Goal: Task Accomplishment & Management: Manage account settings

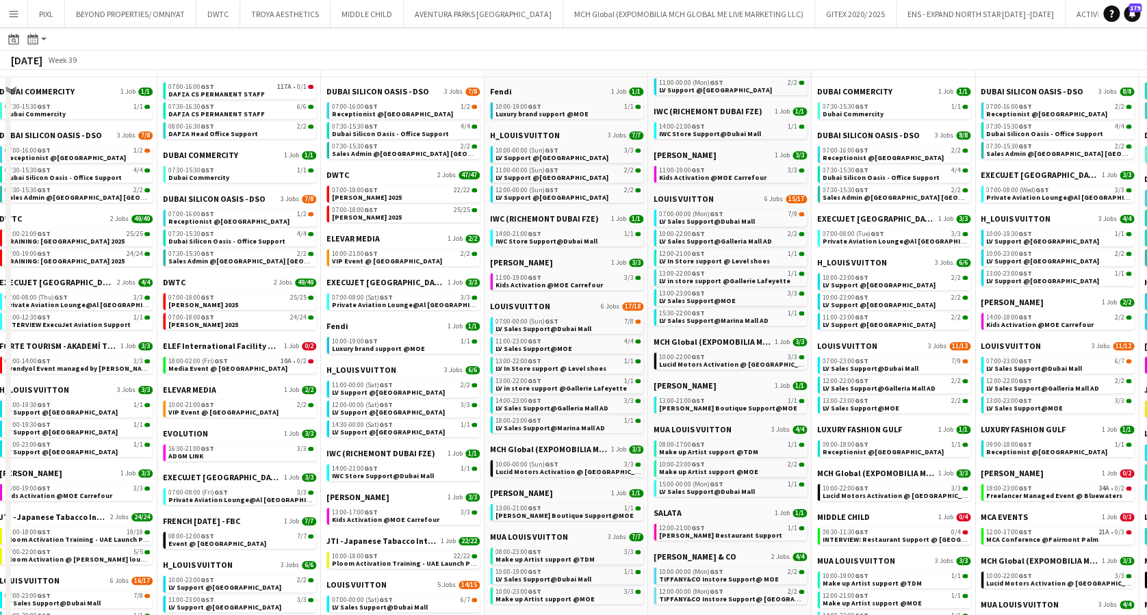
scroll to position [274, 0]
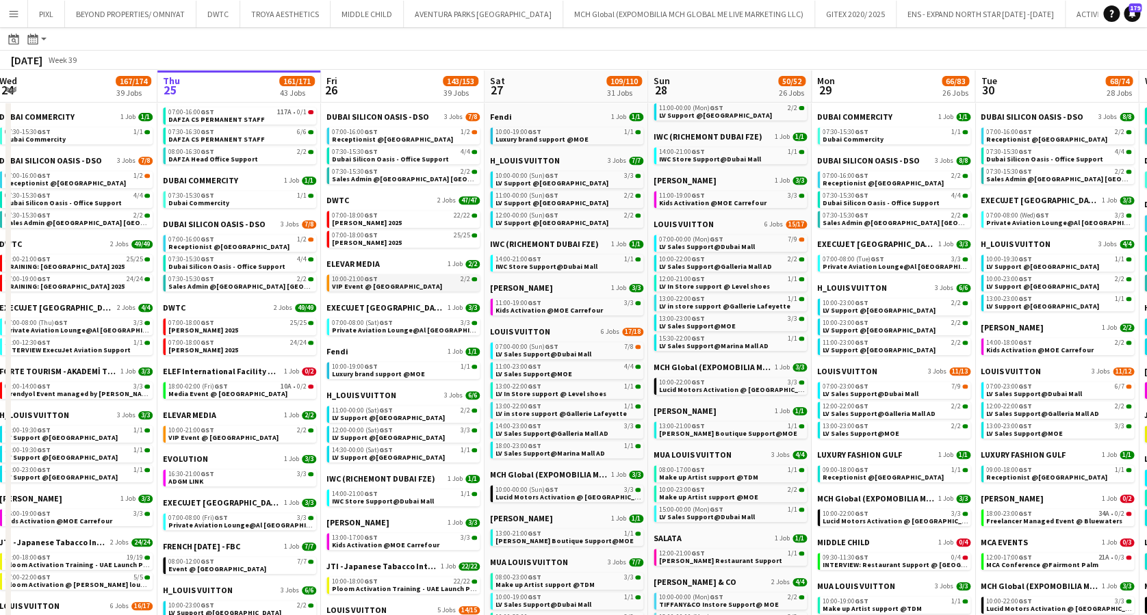
click at [372, 286] on span "VIP Event @ Boggi Milano Store" at bounding box center [387, 286] width 110 height 9
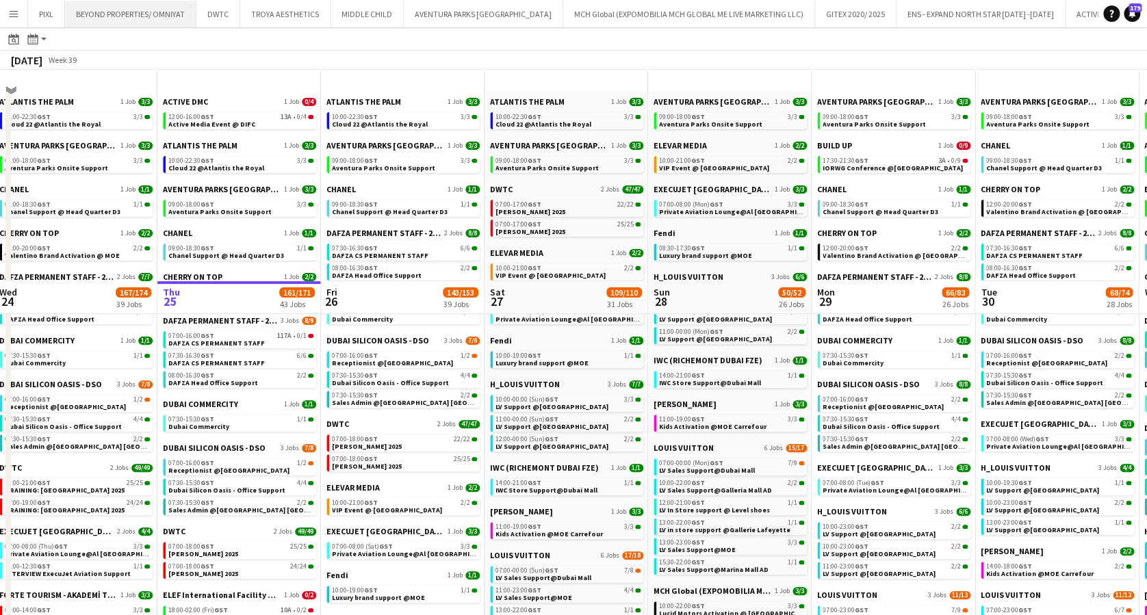
scroll to position [0, 0]
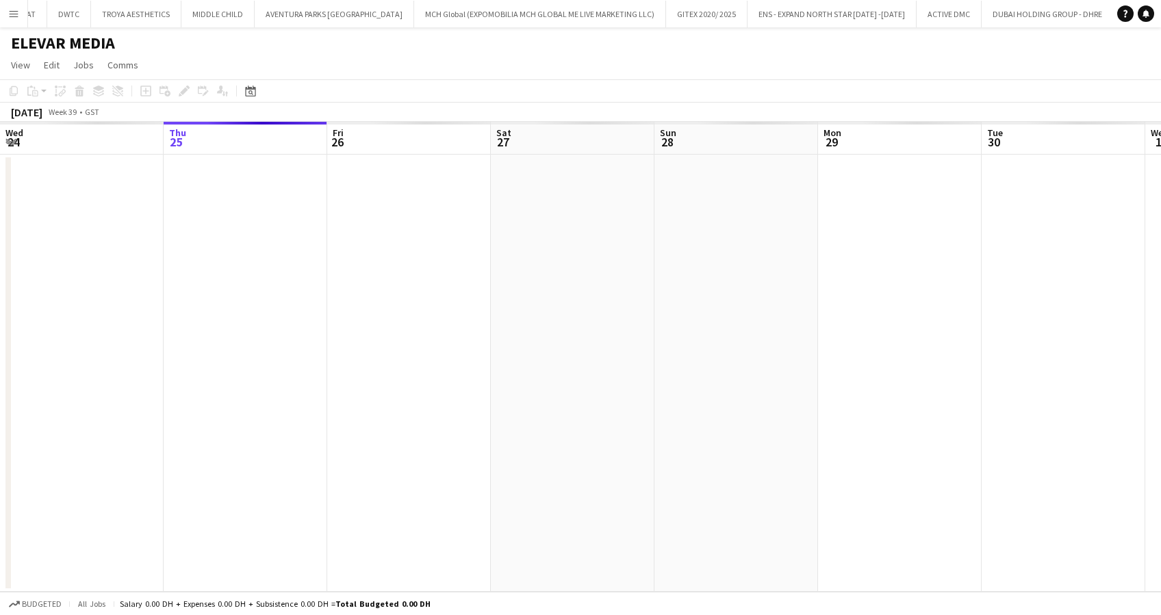
scroll to position [0, 471]
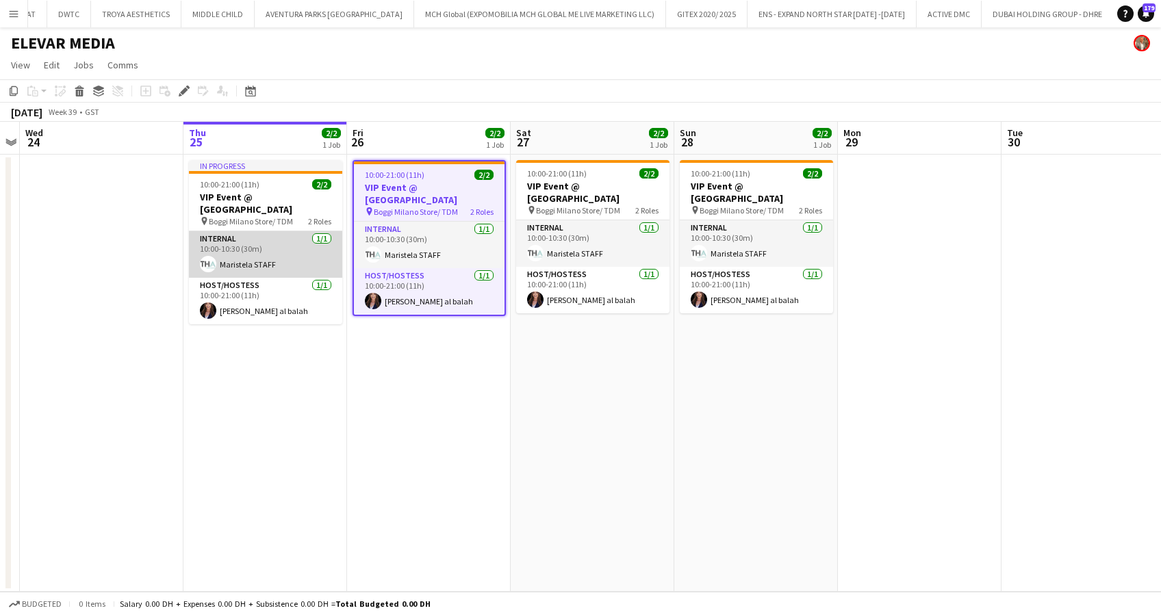
click at [269, 246] on app-card-role "Internal 1/1 10:00-10:30 (30m) Maristela STAFF" at bounding box center [265, 254] width 153 height 47
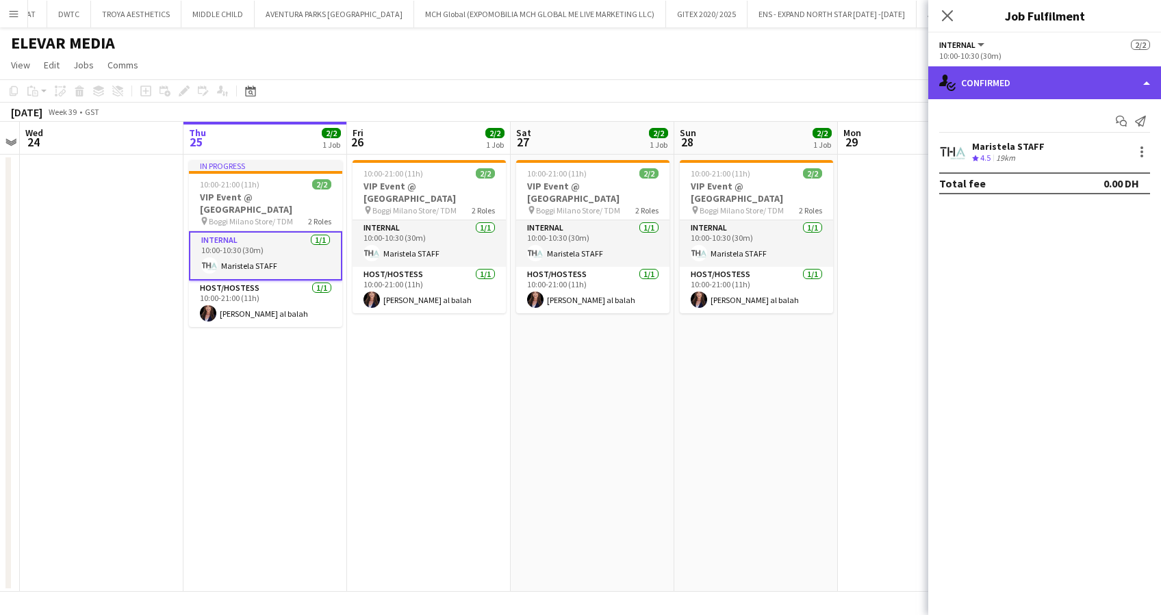
click at [1045, 77] on div "single-neutral-actions-check-2 Confirmed" at bounding box center [1044, 82] width 233 height 33
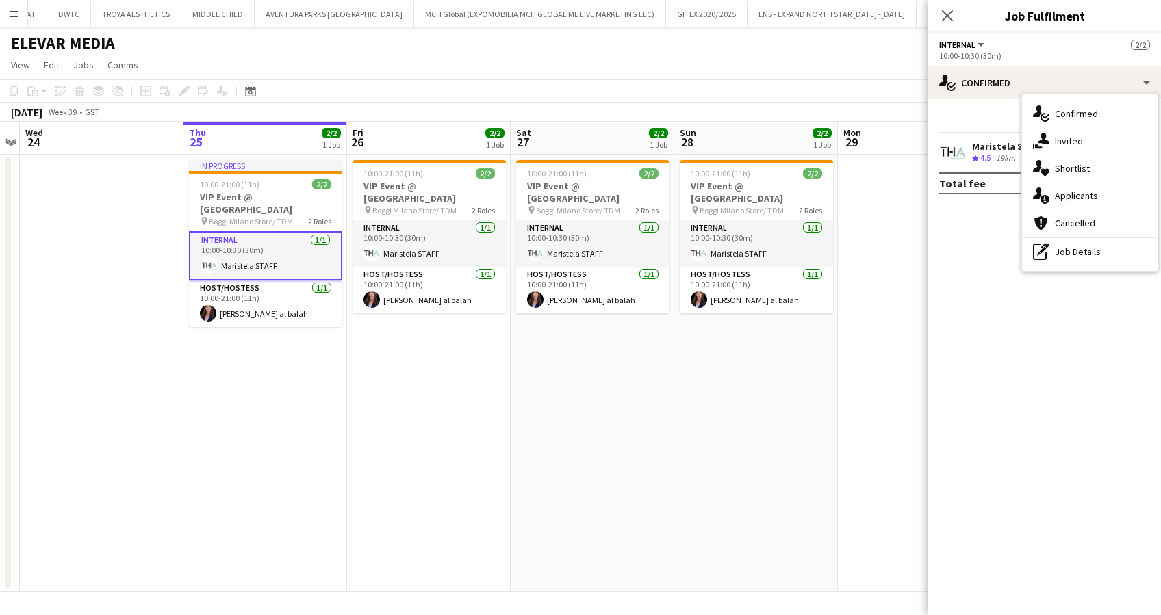
click at [283, 259] on app-card-role "Internal 1/1 10:00-10:30 (30m) Maristela STAFF" at bounding box center [265, 255] width 153 height 49
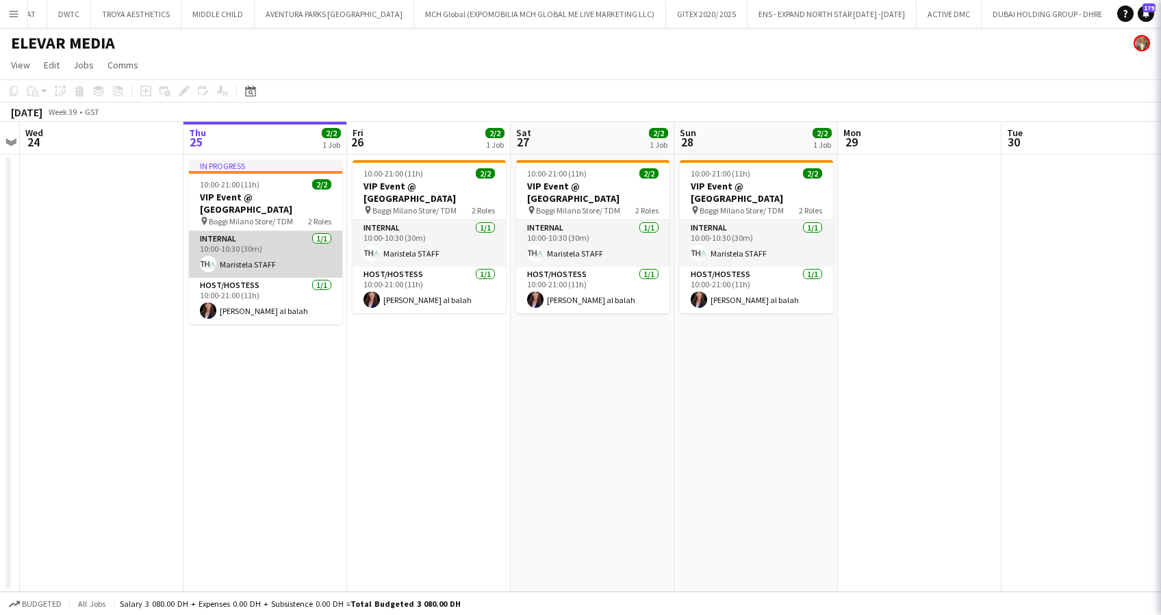
click at [283, 259] on app-card-role "Internal 1/1 10:00-10:30 (30m) Maristela STAFF" at bounding box center [265, 254] width 153 height 47
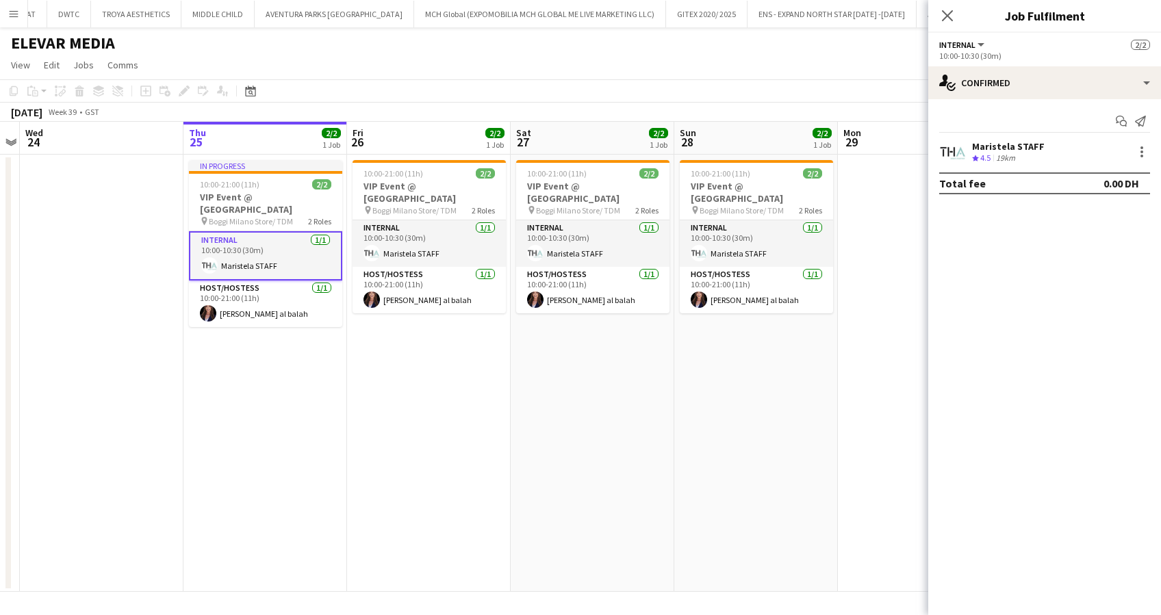
click at [1021, 148] on div "Maristela STAFF" at bounding box center [1008, 146] width 73 height 12
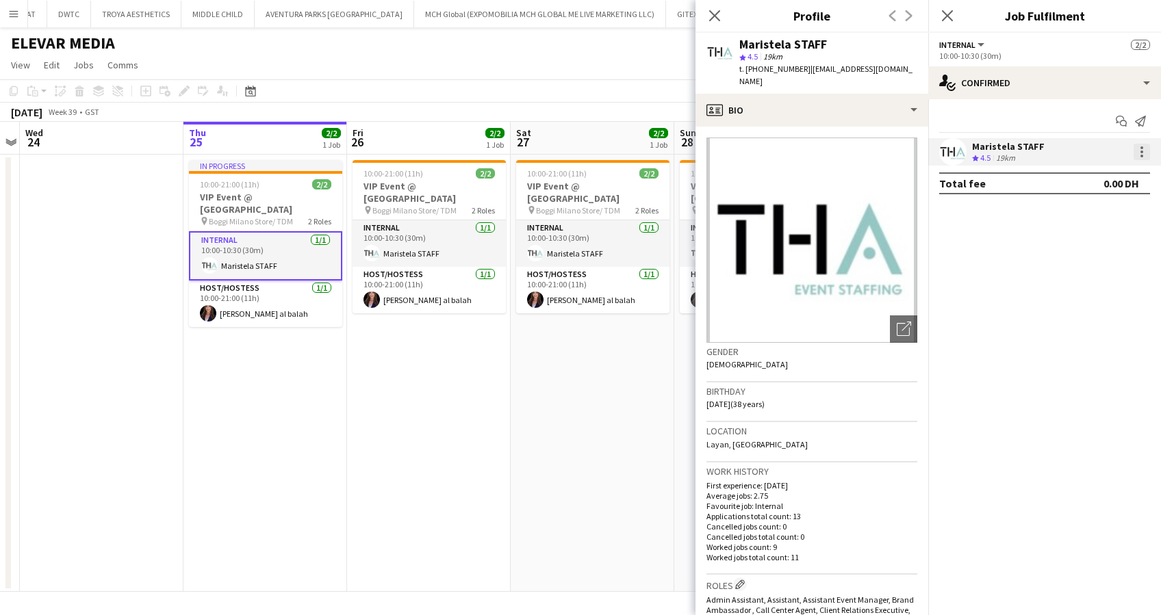
click at [1142, 153] on div at bounding box center [1142, 152] width 3 height 3
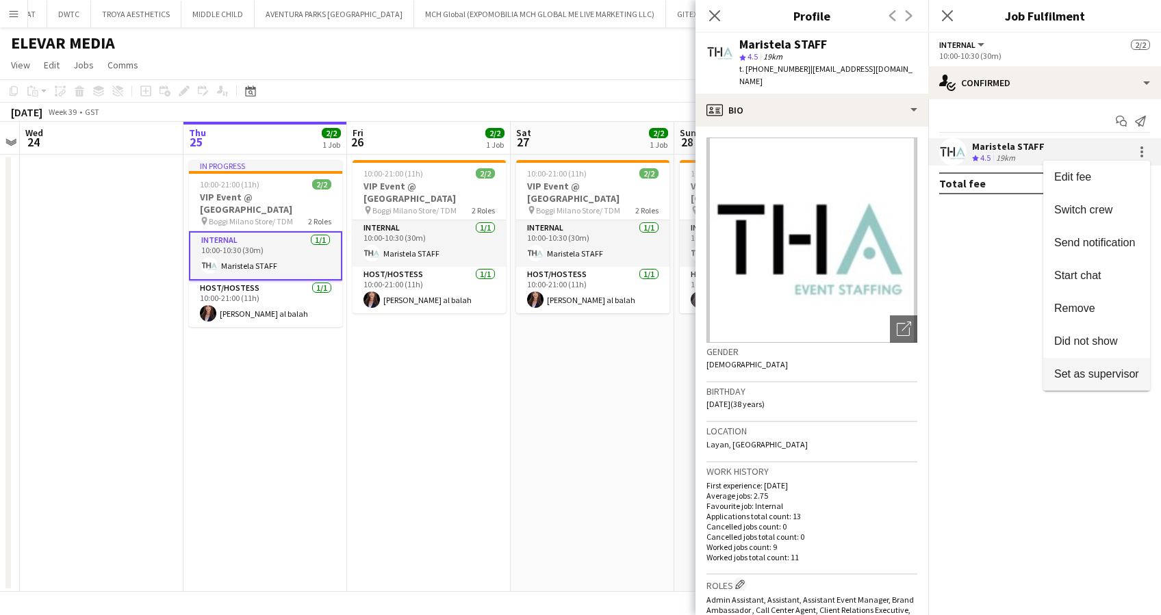
click at [1102, 368] on span "Set as supervisor" at bounding box center [1096, 374] width 85 height 12
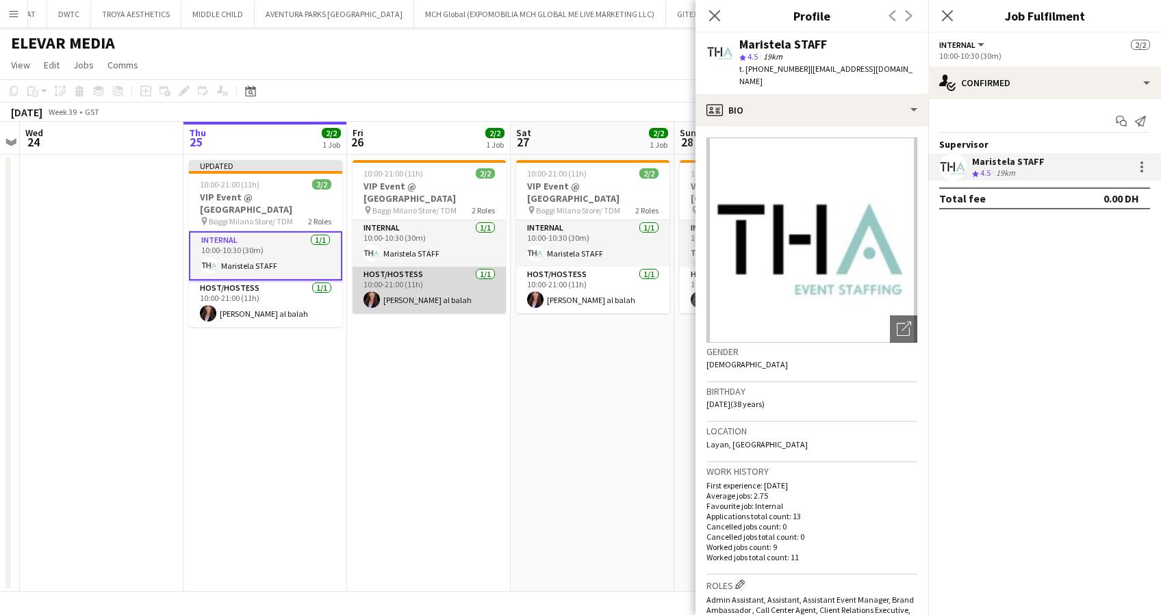
click at [416, 296] on app-card-role "Host/Hostess 1/1 10:00-21:00 (11h) Maha Rawda al balah" at bounding box center [429, 290] width 153 height 47
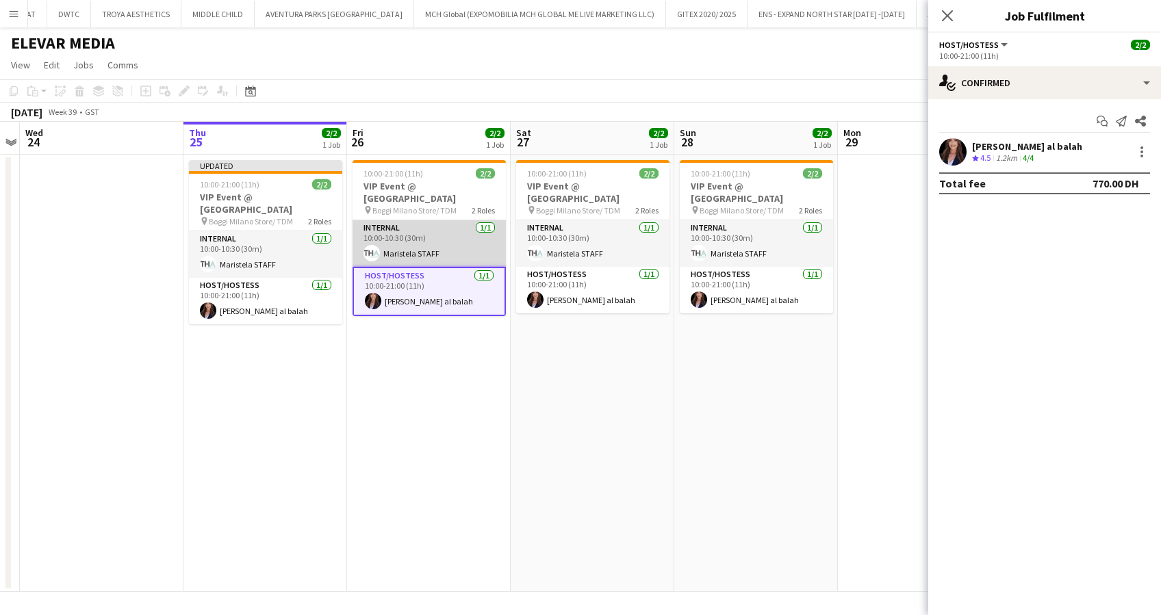
click at [400, 245] on app-card-role "Internal 1/1 10:00-10:30 (30m) Maristela STAFF" at bounding box center [429, 243] width 153 height 47
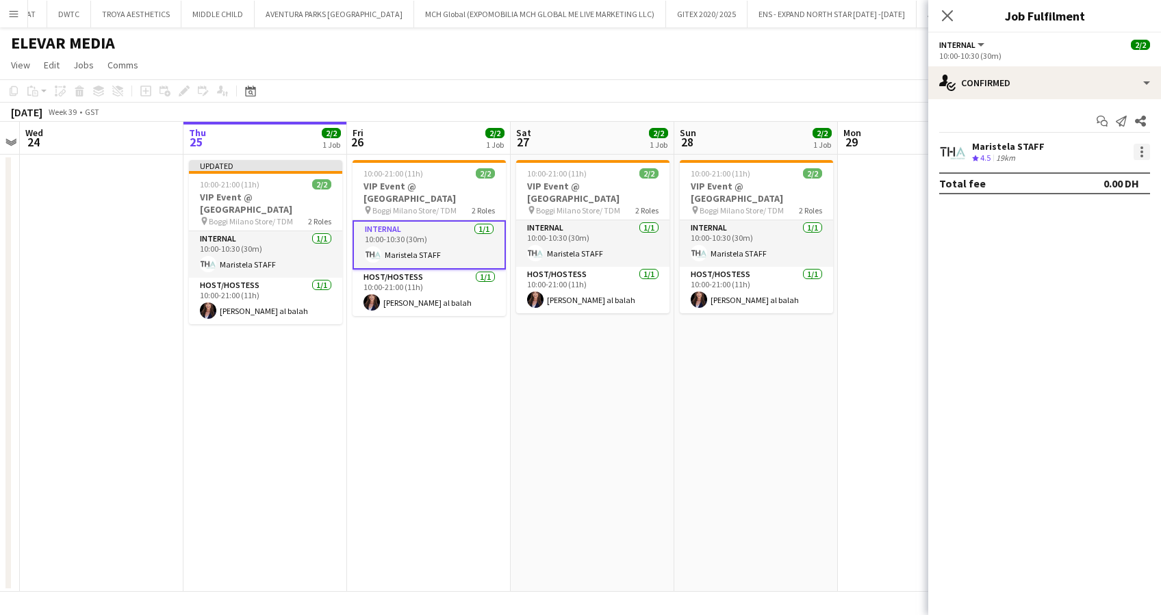
click at [1143, 153] on div at bounding box center [1142, 152] width 16 height 16
click at [1094, 344] on span "Set as supervisor" at bounding box center [1096, 341] width 85 height 12
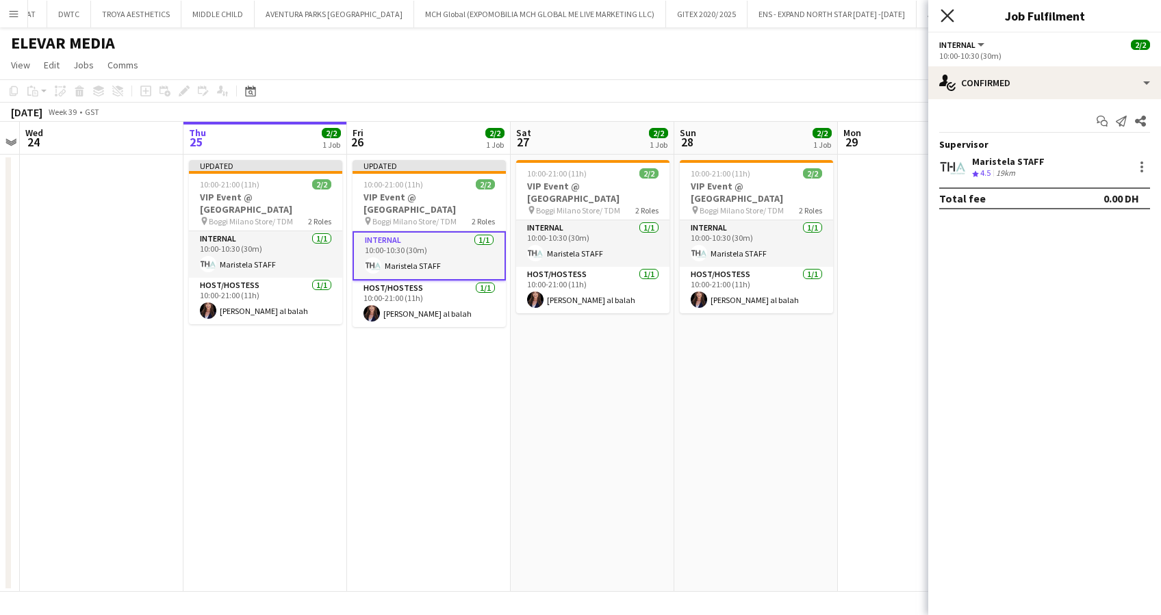
click at [944, 16] on icon "Close pop-in" at bounding box center [947, 15] width 13 height 13
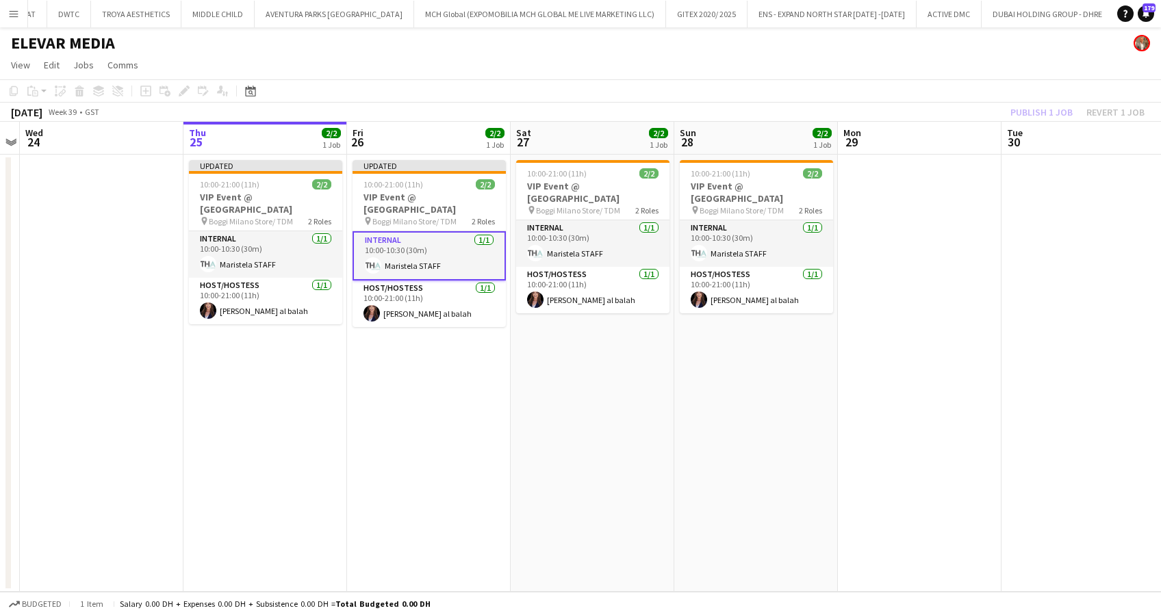
click at [1041, 107] on div "Publish 1 job Revert 1 job" at bounding box center [1077, 112] width 167 height 18
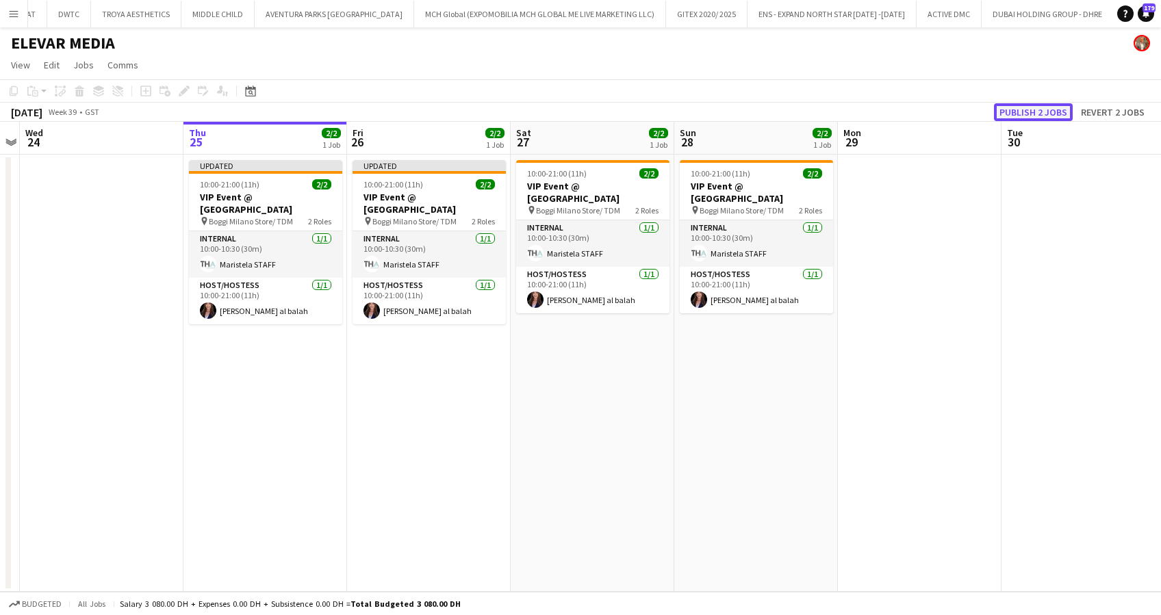
click at [1041, 107] on button "Publish 2 jobs" at bounding box center [1033, 112] width 79 height 18
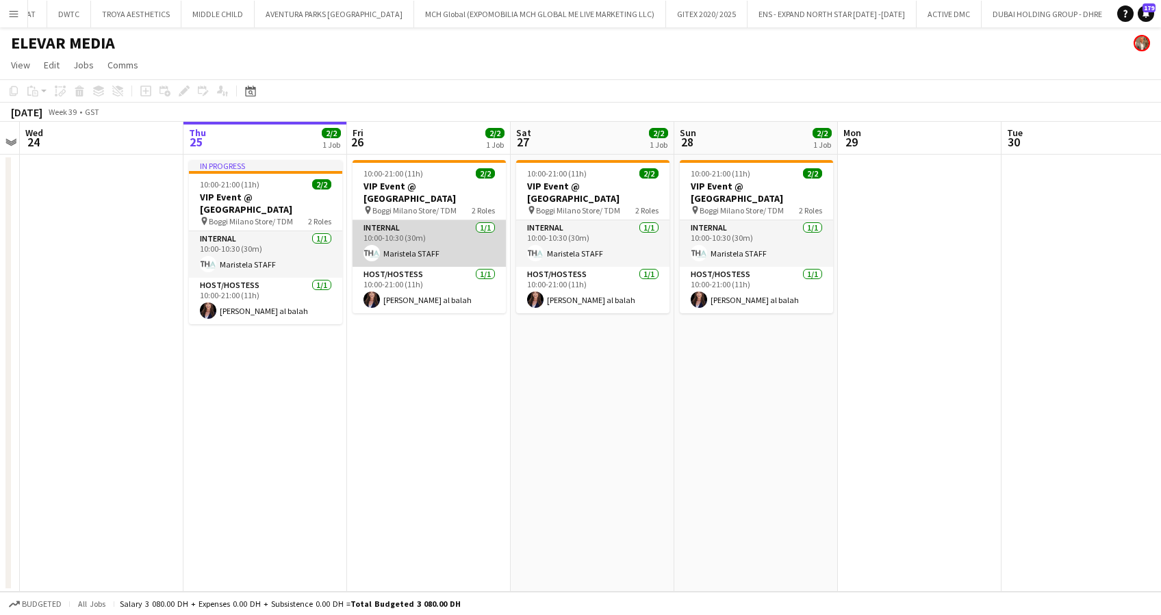
click at [406, 230] on app-card-role "Internal 1/1 10:00-10:30 (30m) Maristela STAFF" at bounding box center [429, 243] width 153 height 47
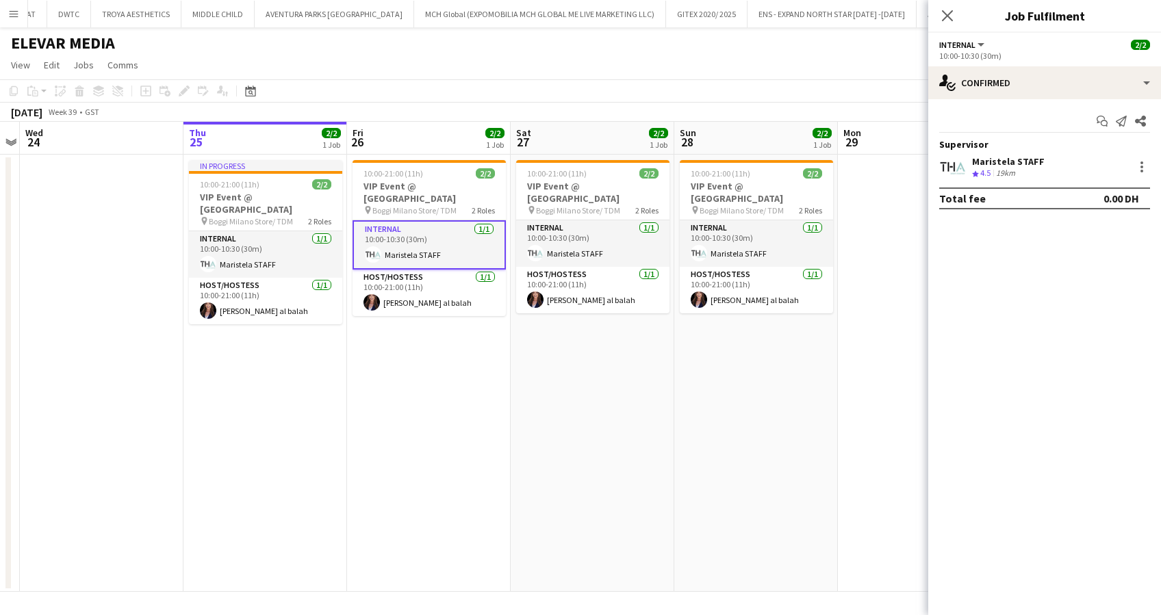
click at [1143, 158] on div "Maristela STAFF Crew rating 4.5 19km" at bounding box center [1044, 166] width 233 height 27
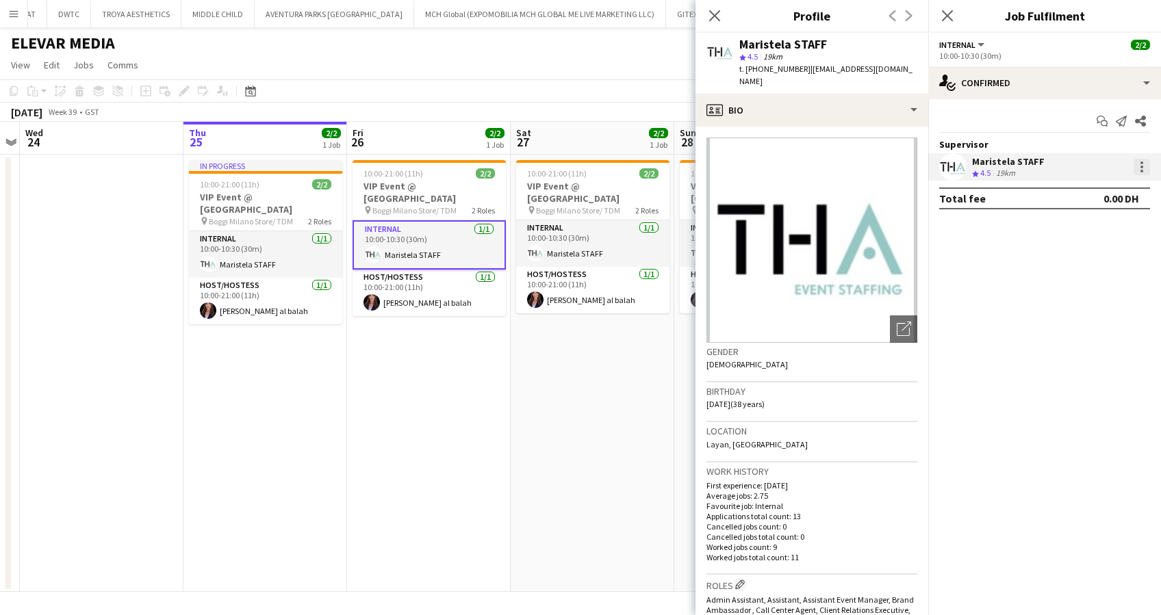
click at [1143, 164] on div at bounding box center [1142, 167] width 16 height 16
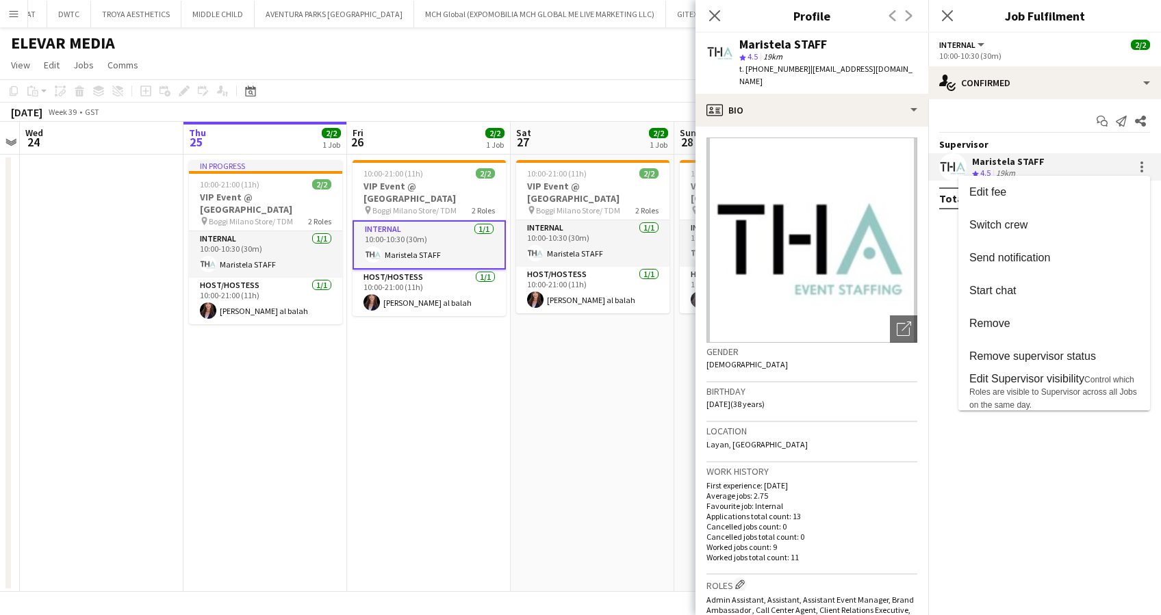
click at [947, 13] on div at bounding box center [580, 307] width 1161 height 615
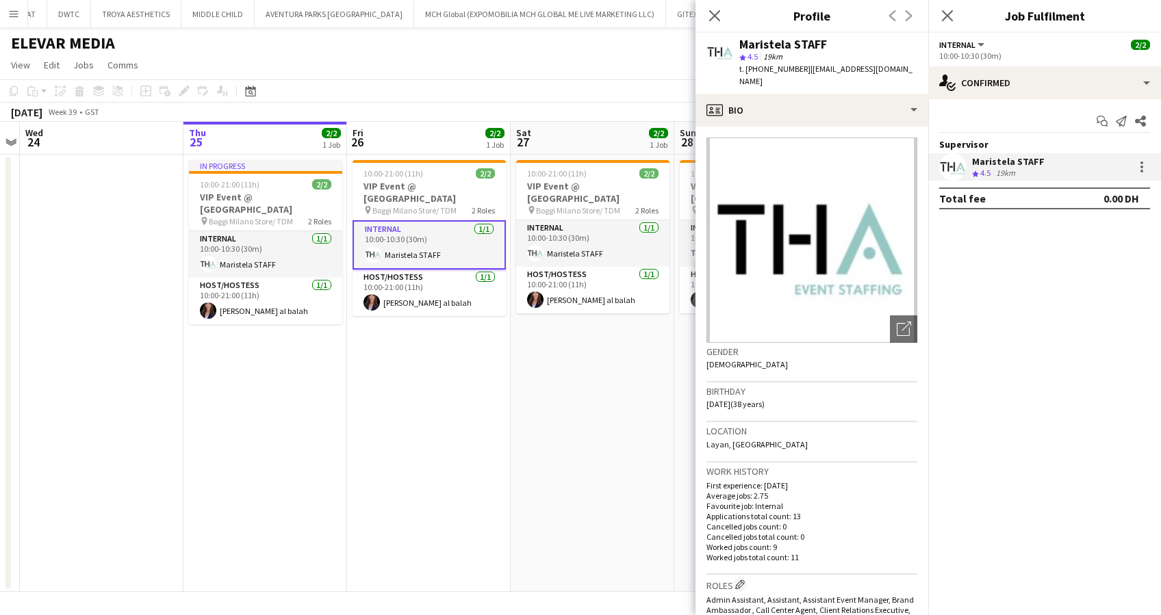
click at [947, 13] on icon "Close pop-in" at bounding box center [947, 15] width 11 height 11
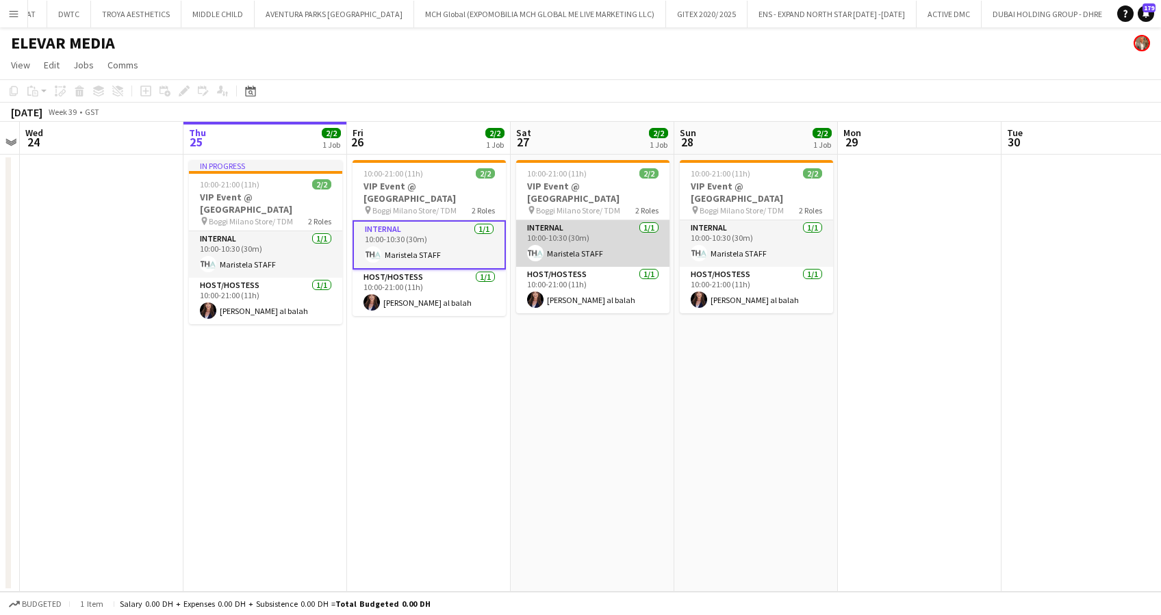
click at [574, 246] on app-card-role "Internal 1/1 10:00-10:30 (30m) Maristela STAFF" at bounding box center [592, 243] width 153 height 47
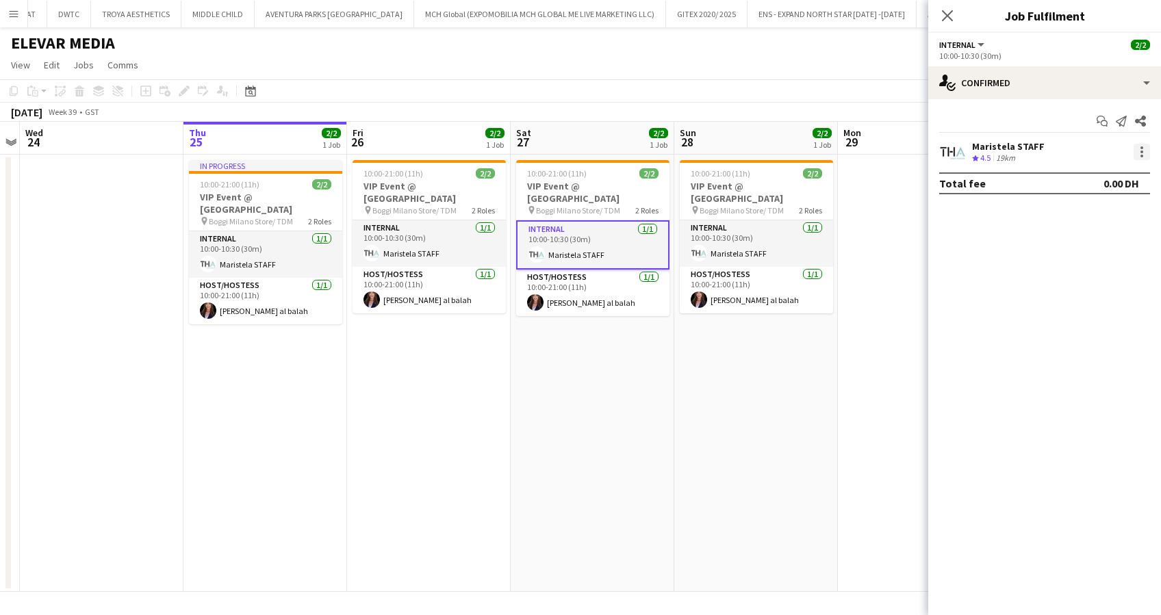
click at [1144, 149] on div at bounding box center [1142, 152] width 16 height 16
click at [1110, 345] on span "Set as supervisor" at bounding box center [1096, 341] width 85 height 12
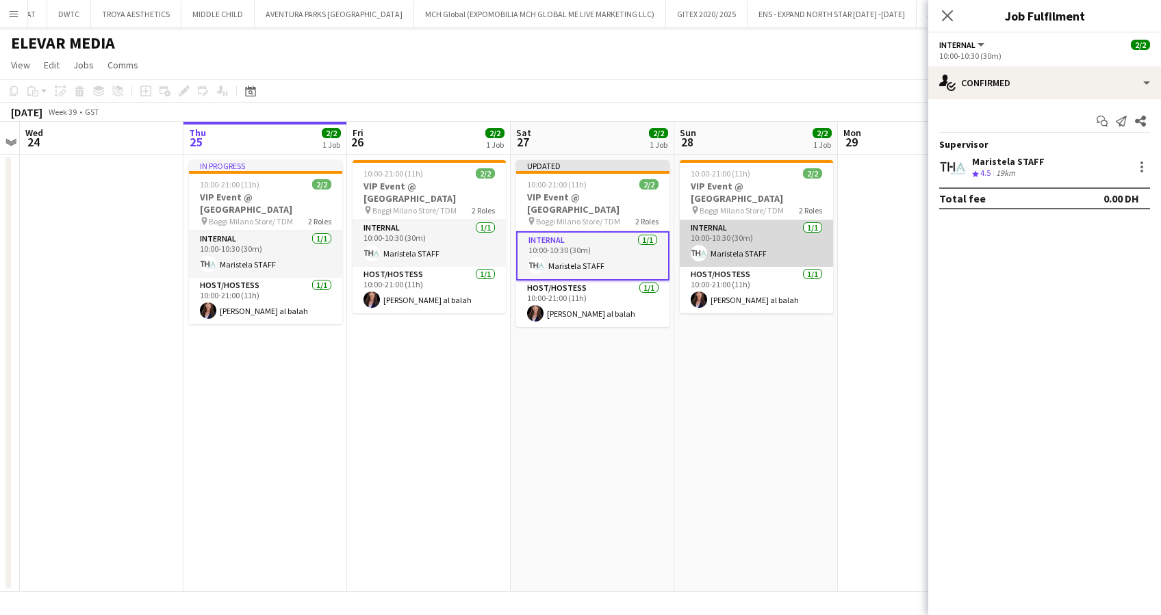
click at [715, 230] on app-card-role "Internal 1/1 10:00-10:30 (30m) Maristela STAFF" at bounding box center [756, 243] width 153 height 47
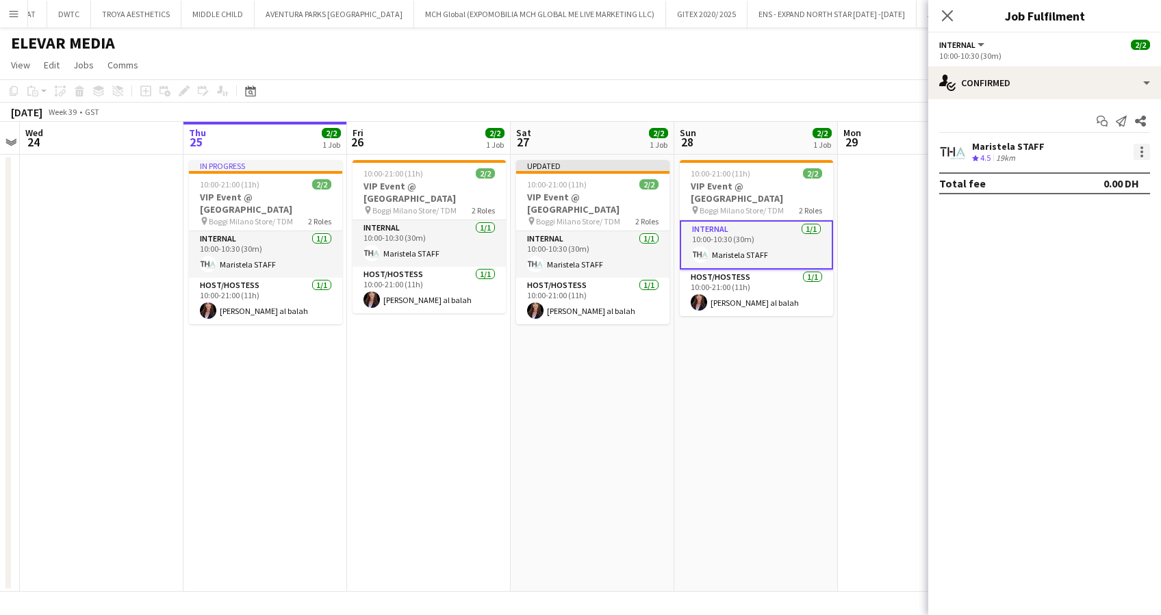
click at [1143, 152] on div at bounding box center [1142, 152] width 3 height 3
click at [1099, 334] on button "Set as supervisor" at bounding box center [1096, 341] width 107 height 33
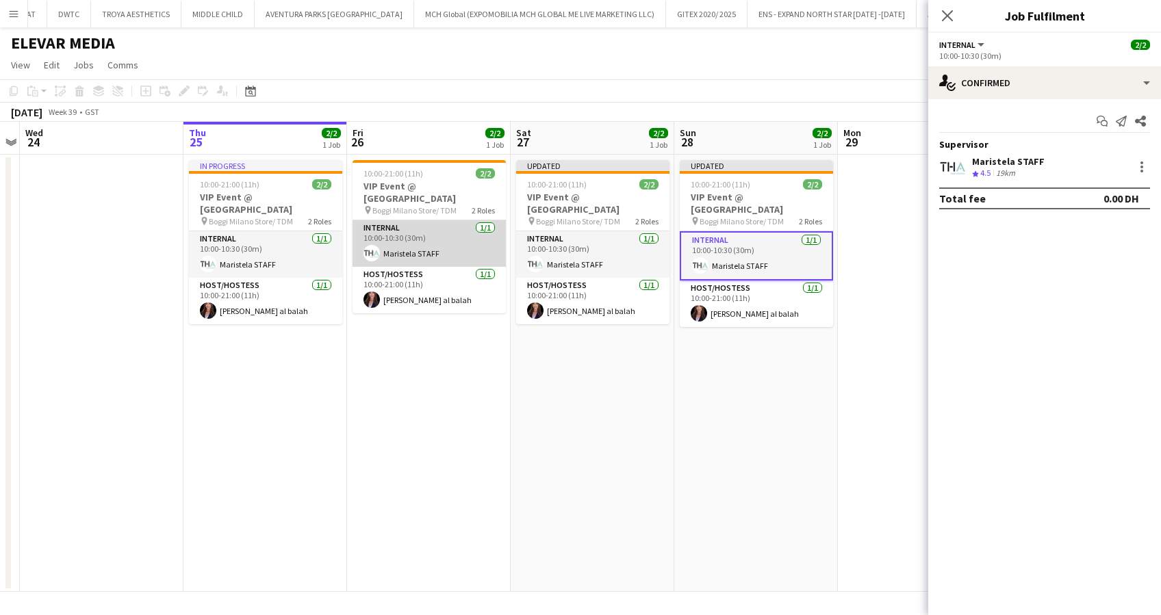
click at [414, 238] on app-card-role "Internal 1/1 10:00-10:30 (30m) Maristela STAFF" at bounding box center [429, 243] width 153 height 47
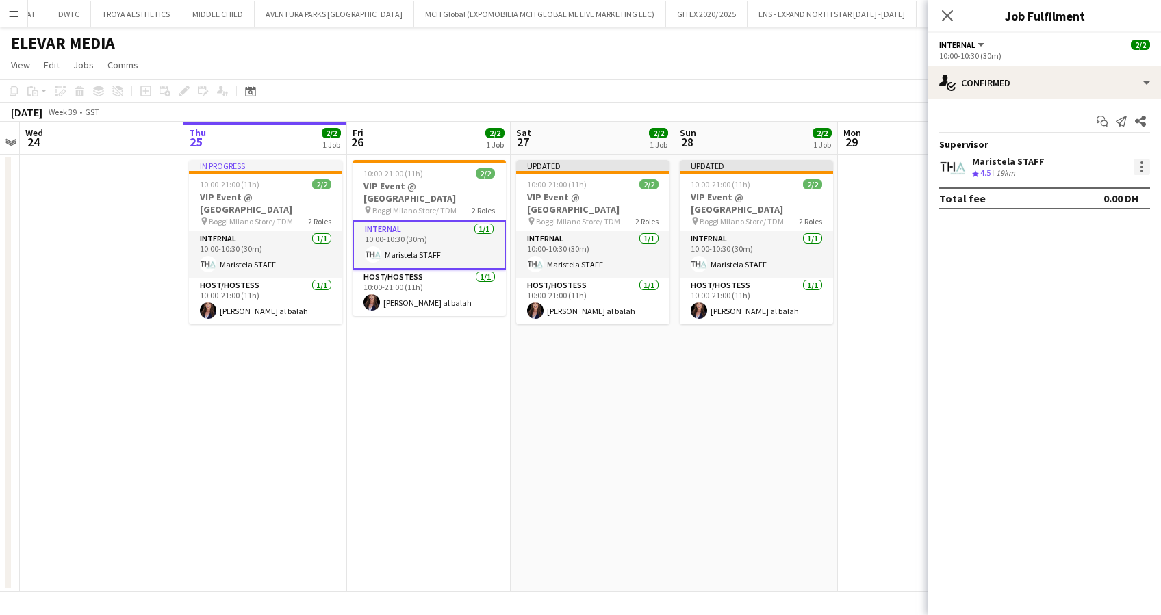
click at [1139, 166] on div at bounding box center [1142, 167] width 16 height 16
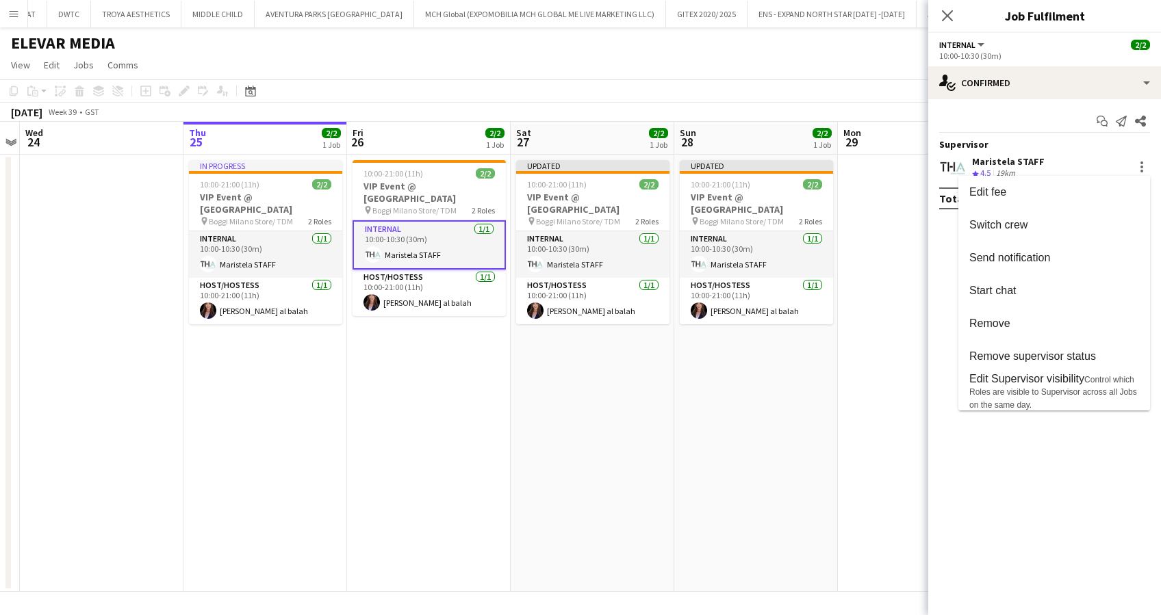
click at [945, 14] on div at bounding box center [580, 307] width 1161 height 615
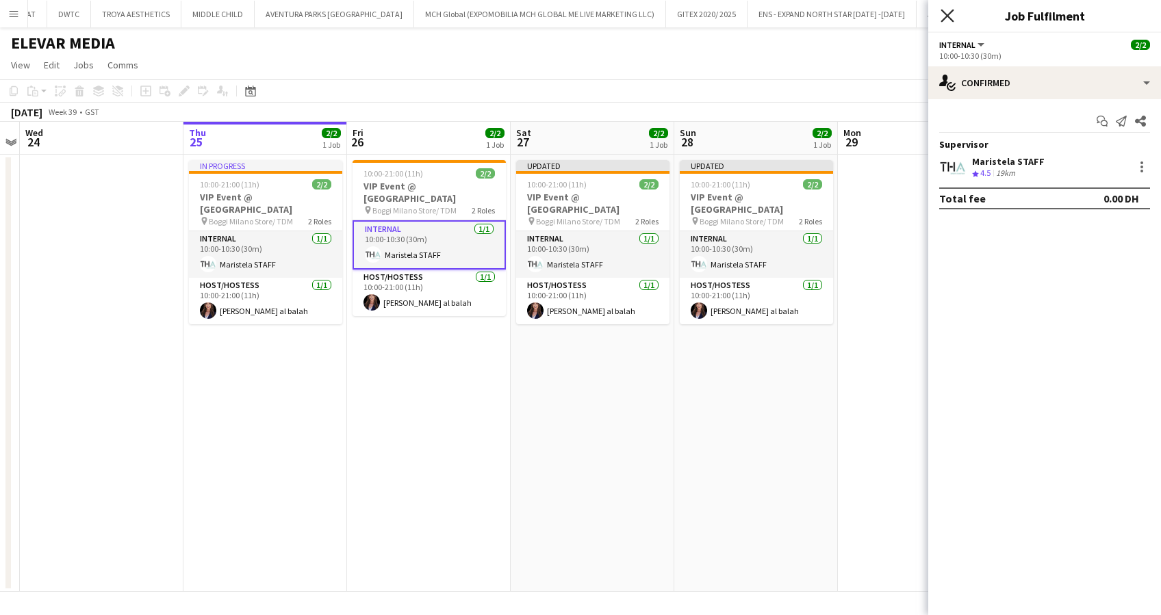
click at [945, 14] on icon at bounding box center [947, 15] width 13 height 13
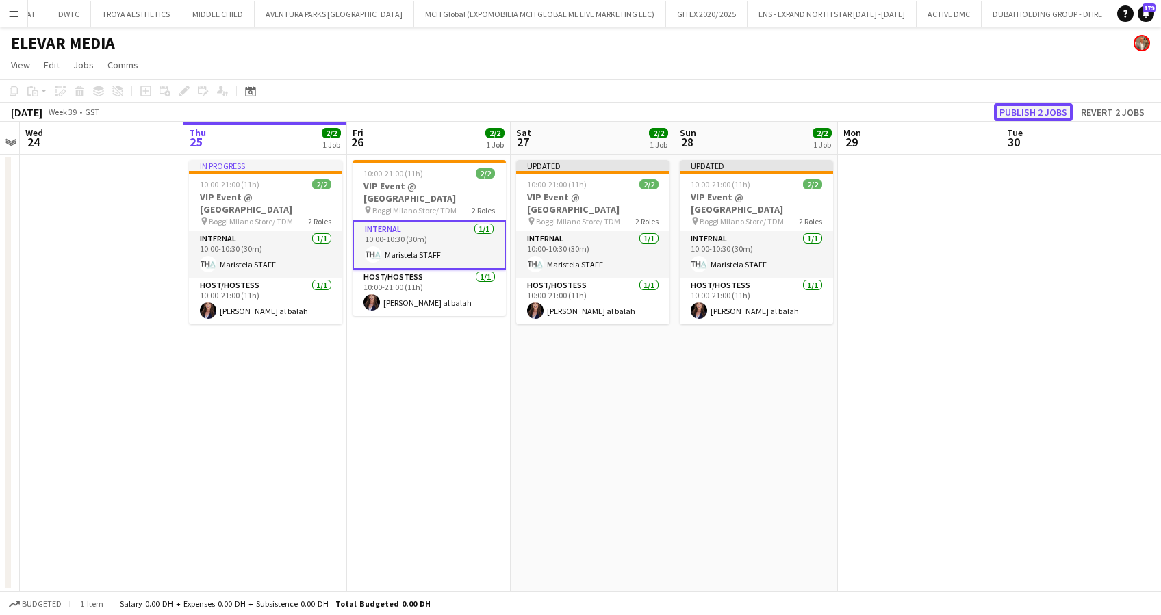
click at [1043, 110] on button "Publish 2 jobs" at bounding box center [1033, 112] width 79 height 18
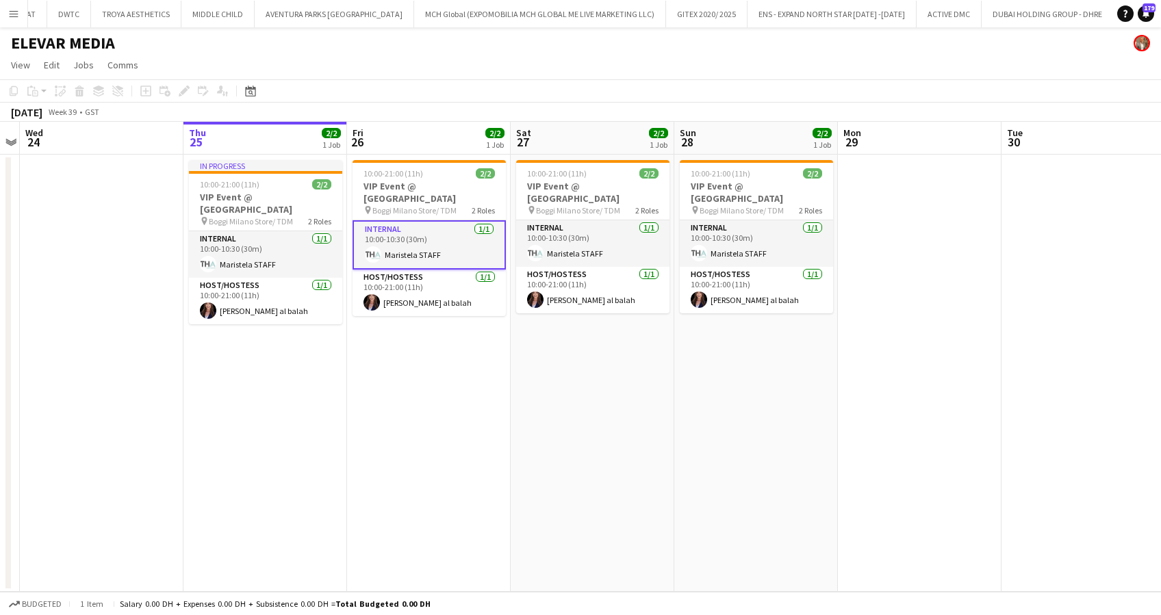
click at [496, 68] on app-page-menu "View Day view expanded Day view collapsed Month view Date picker Jump to today …" at bounding box center [580, 66] width 1161 height 26
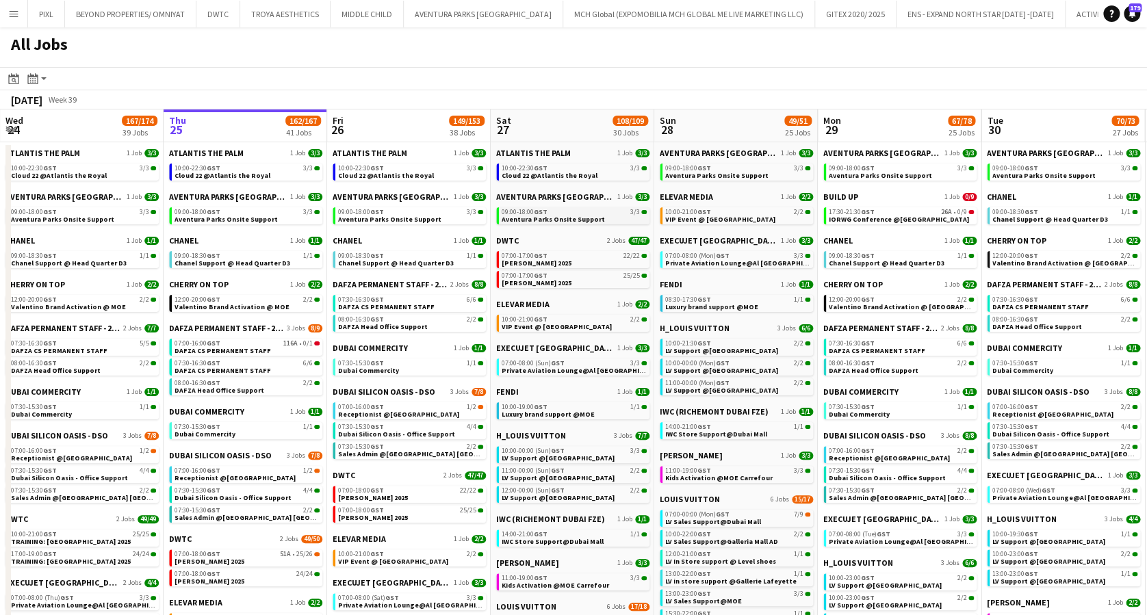
click at [564, 212] on div "09:00-18:00 GST 3/3" at bounding box center [574, 212] width 145 height 7
click at [502, 207] on link "09:00-18:00 GST 3/3 Aventura Parks Onsite Support" at bounding box center [574, 215] width 145 height 16
click at [897, 215] on span "IORWG Conference @Emirates Palace" at bounding box center [899, 219] width 140 height 9
click at [730, 169] on div "09:00-18:00 GST 3/3" at bounding box center [737, 168] width 145 height 7
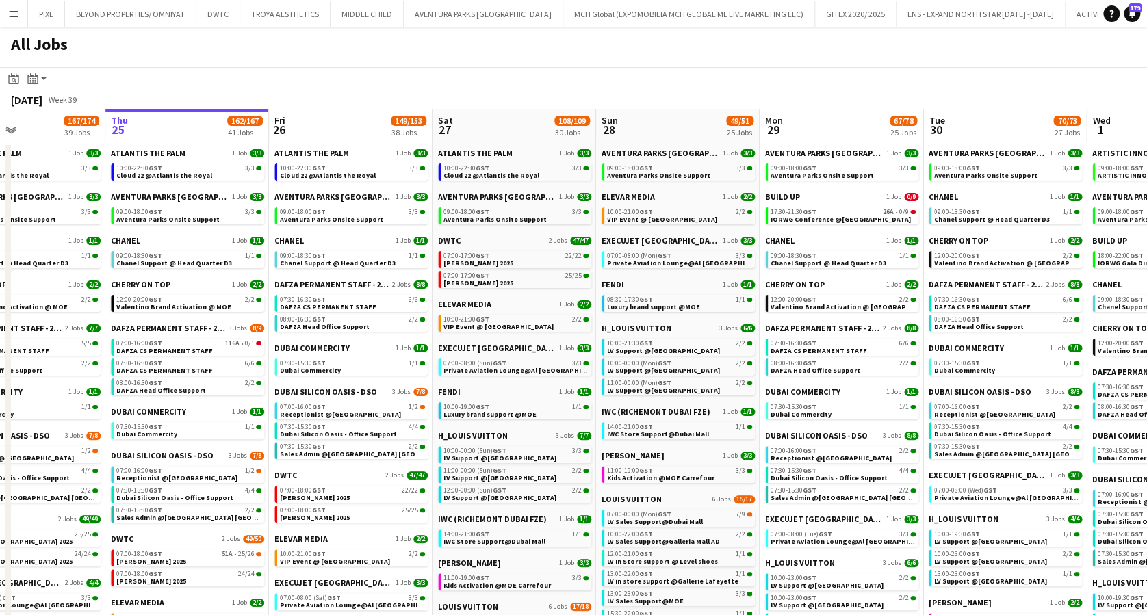
scroll to position [0, 392]
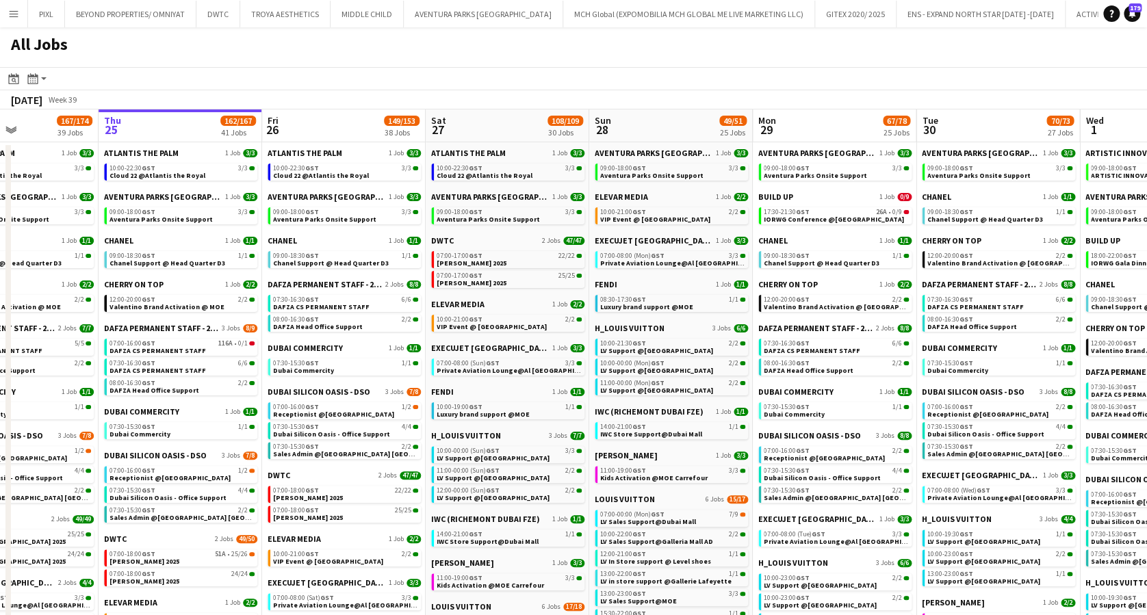
drag, startPoint x: 598, startPoint y: 165, endPoint x: 546, endPoint y: 156, distance: 52.8
click at [824, 216] on span "IORWG Conference @Emirates Palace" at bounding box center [834, 219] width 140 height 9
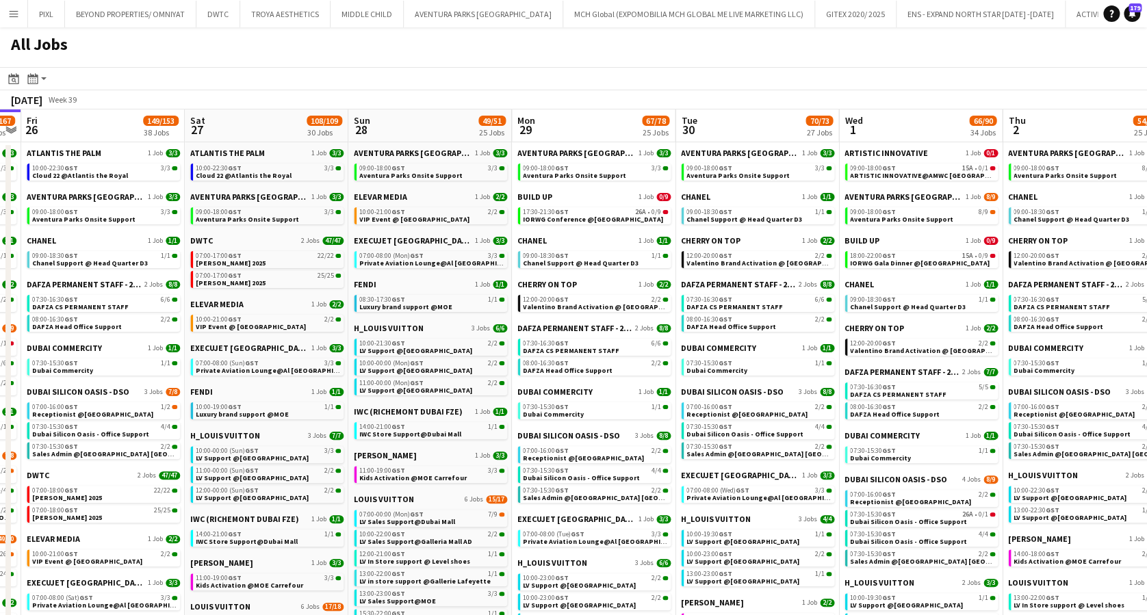
drag, startPoint x: 874, startPoint y: 231, endPoint x: 634, endPoint y: 233, distance: 240.3
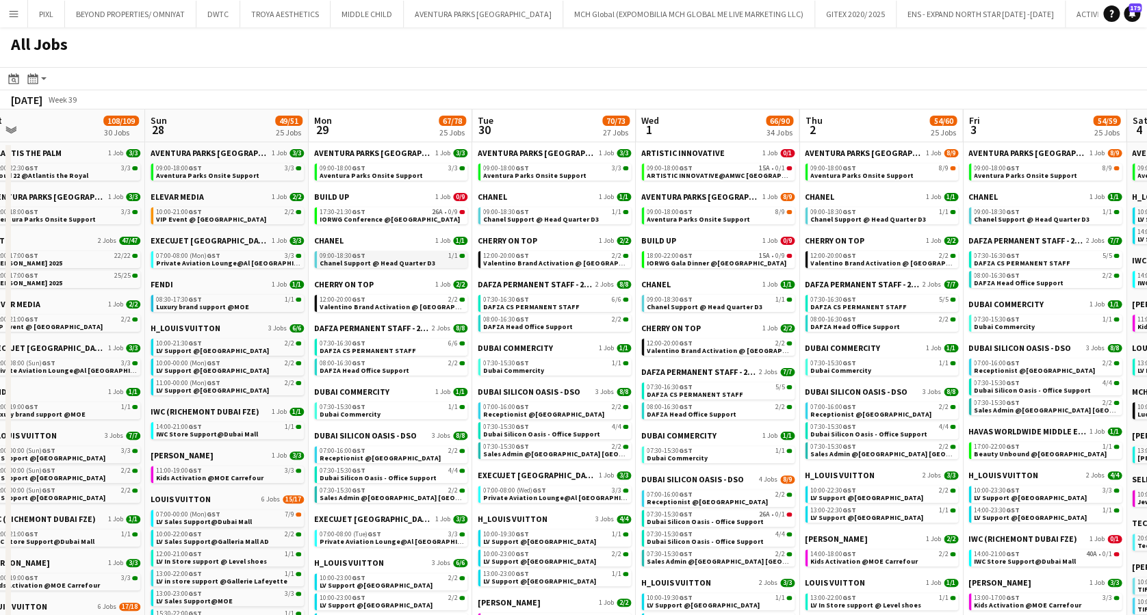
drag, startPoint x: 518, startPoint y: 258, endPoint x: 457, endPoint y: 252, distance: 61.9
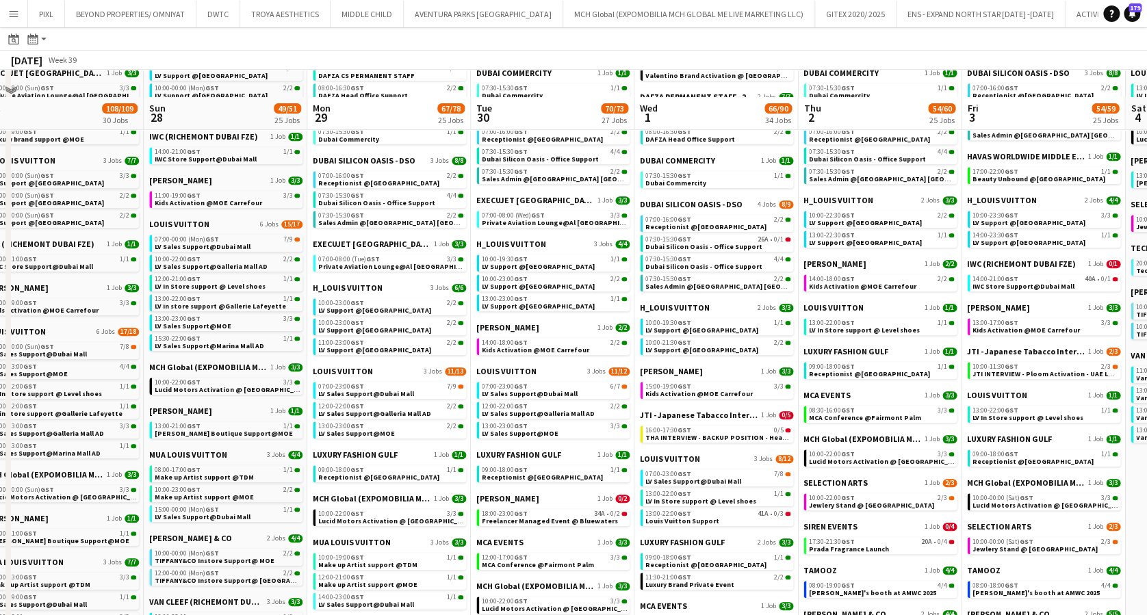
scroll to position [365, 0]
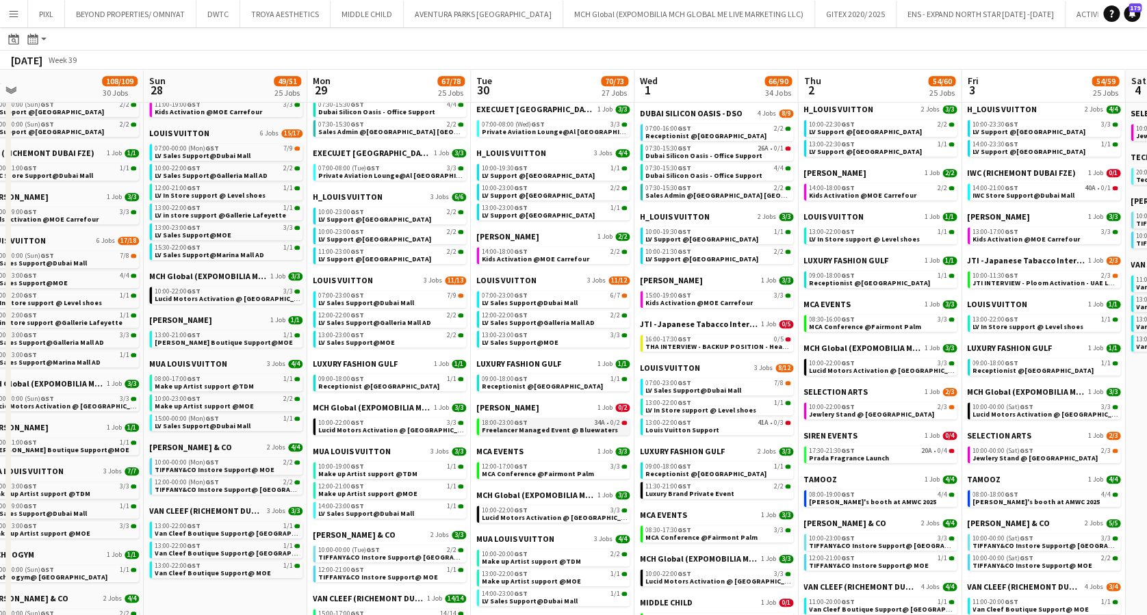
click at [544, 431] on span "Freelancer Managed Event @ Bluewaters" at bounding box center [550, 430] width 136 height 9
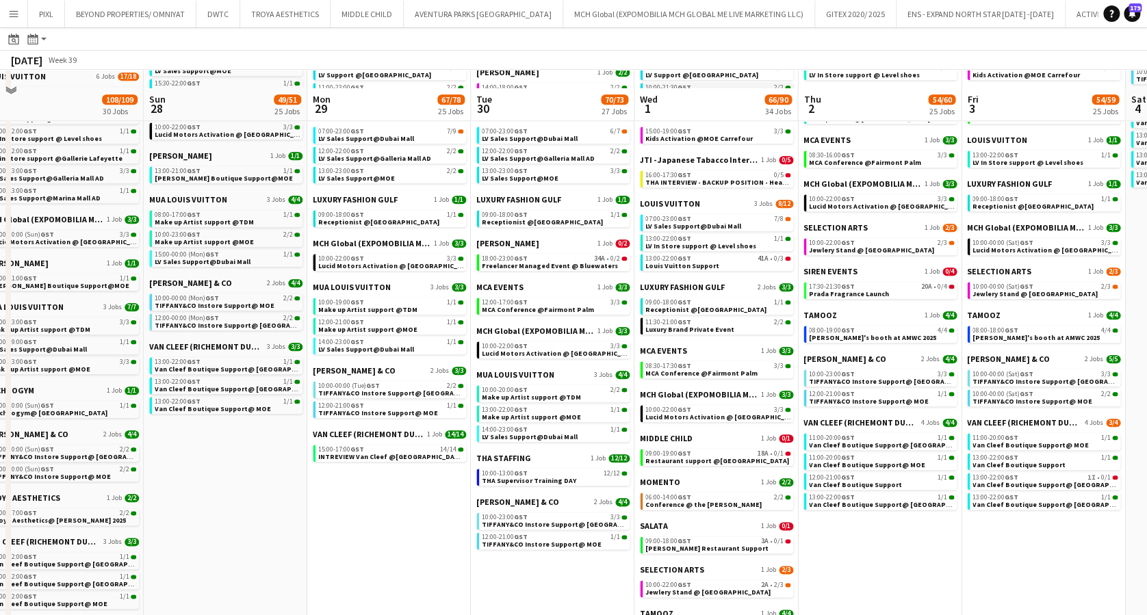
scroll to position [548, 0]
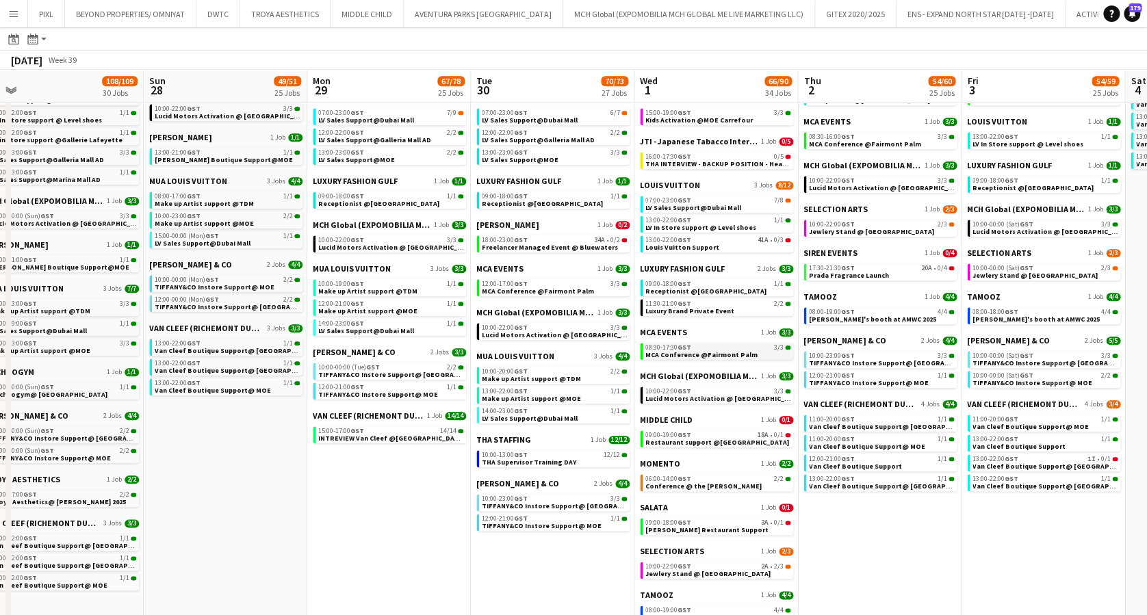
click at [720, 351] on span "MCA Conference @Fairmont Palm" at bounding box center [702, 355] width 112 height 9
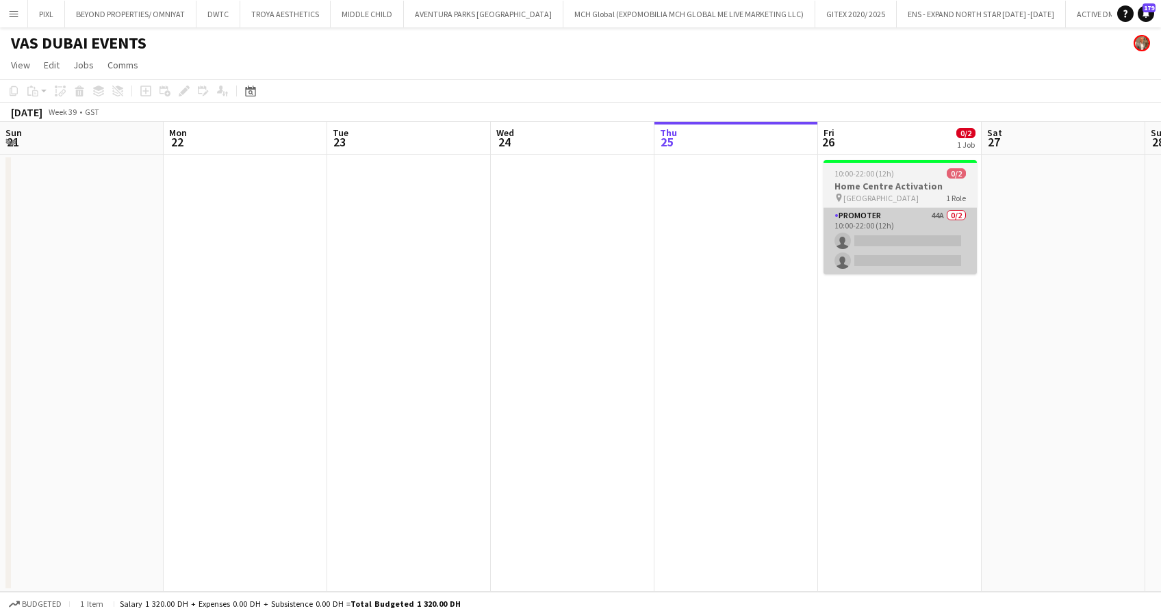
scroll to position [0, 471]
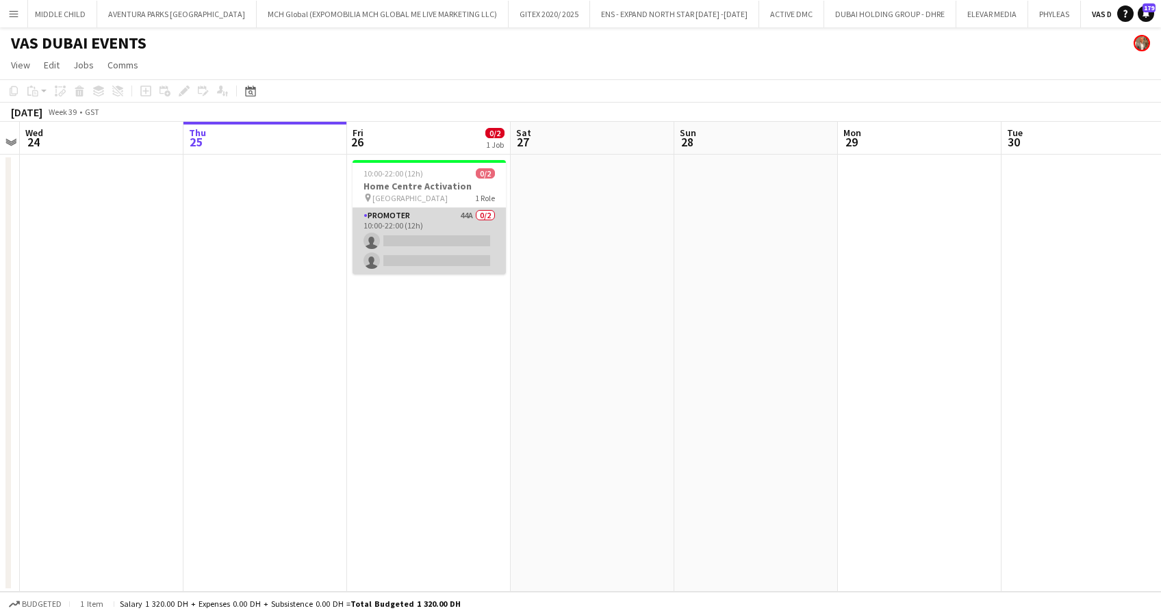
click at [443, 229] on app-card-role "Promoter 44A 0/2 10:00-22:00 (12h) single-neutral-actions single-neutral-actions" at bounding box center [429, 241] width 153 height 66
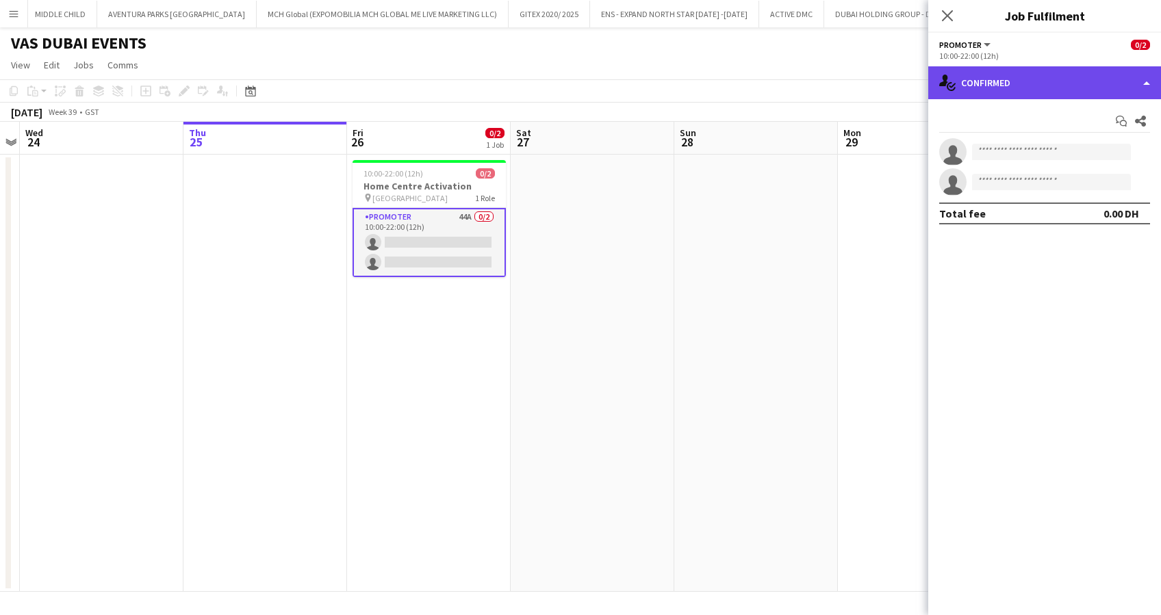
click at [982, 82] on div "single-neutral-actions-check-2 Confirmed" at bounding box center [1044, 82] width 233 height 33
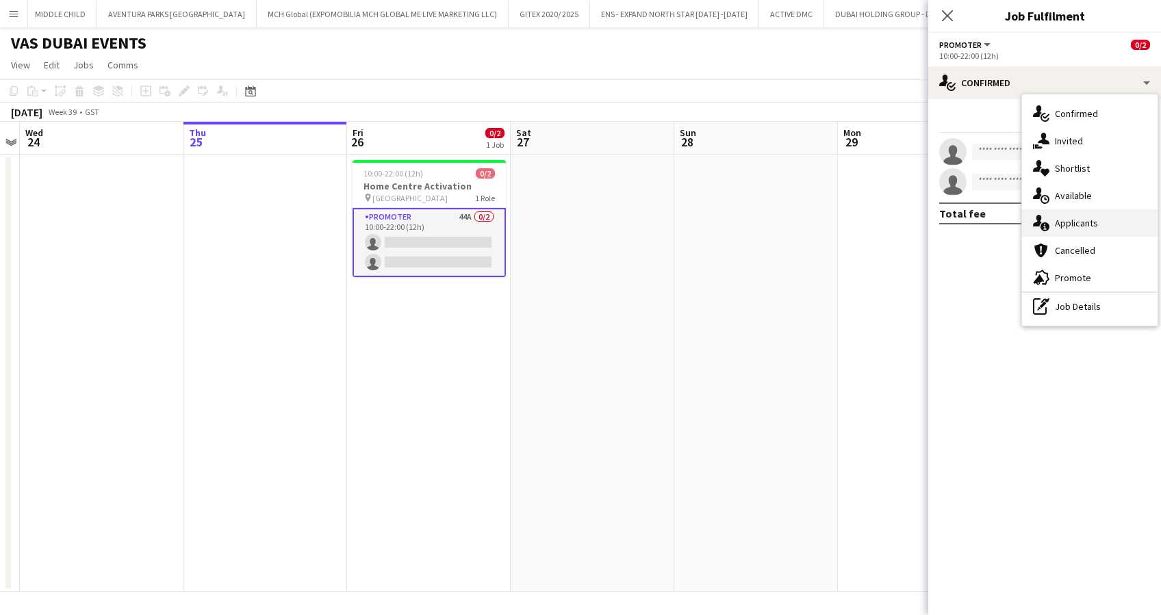
click at [1099, 214] on div "single-neutral-actions-information Applicants" at bounding box center [1090, 222] width 136 height 27
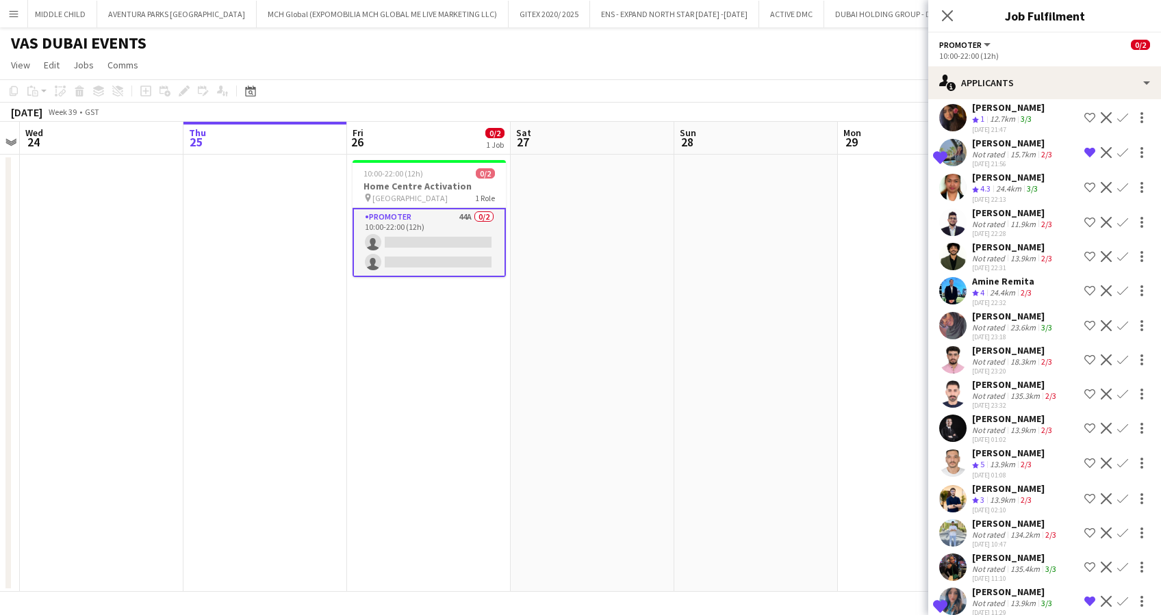
scroll to position [1073, 0]
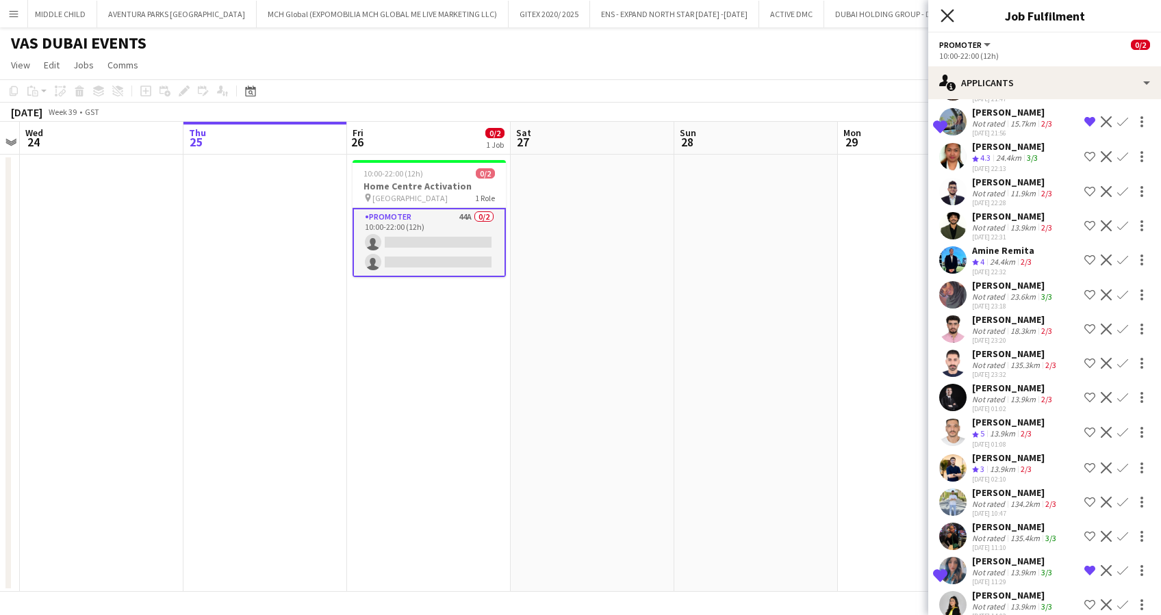
click at [948, 17] on icon at bounding box center [947, 15] width 13 height 13
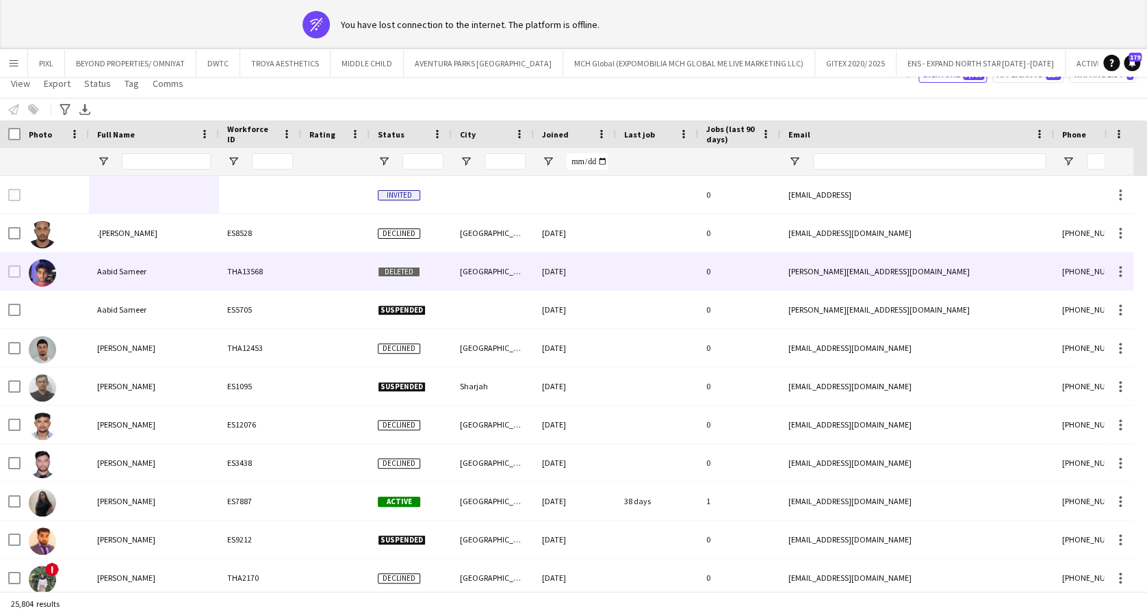
scroll to position [0, 218]
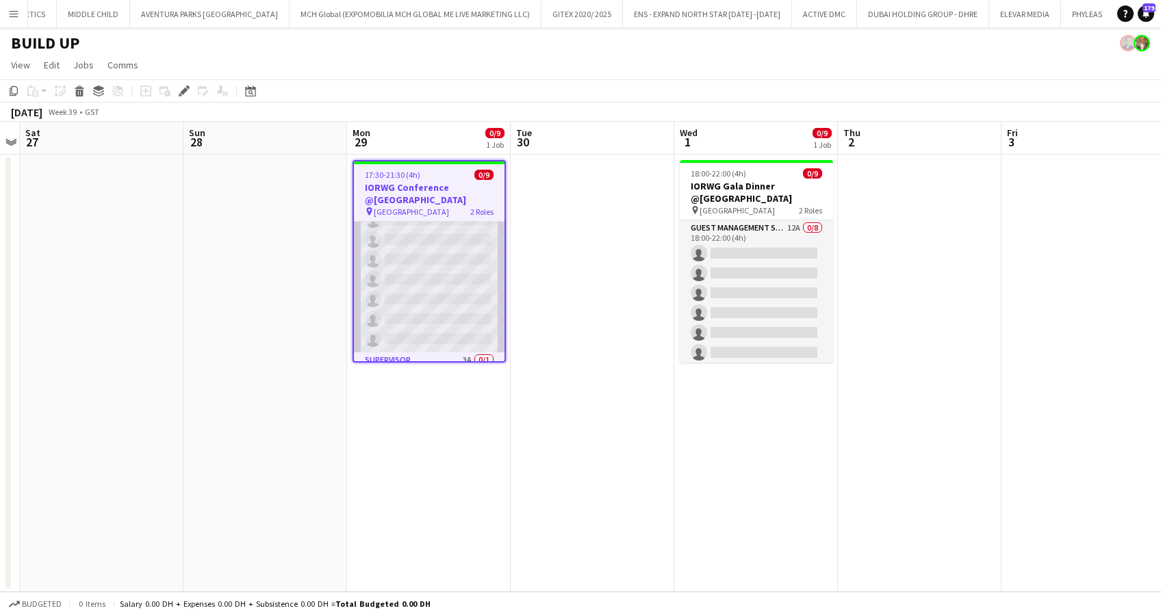
scroll to position [92, 0]
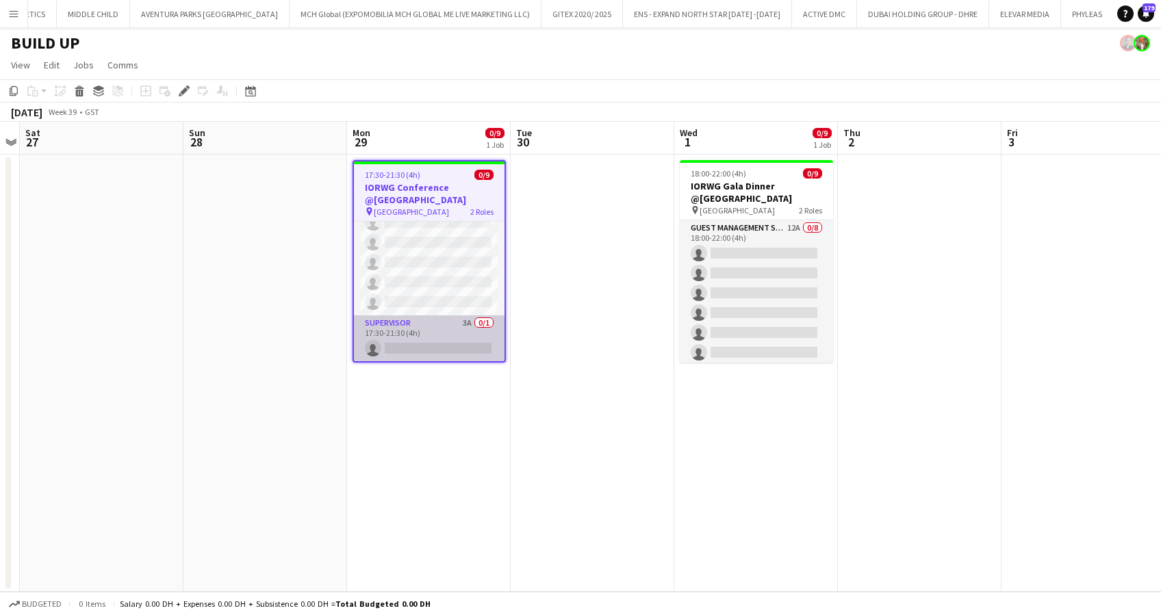
click at [445, 340] on app-card-role "Supervisor 3A 0/1 17:30-21:30 (4h) single-neutral-actions" at bounding box center [429, 339] width 151 height 47
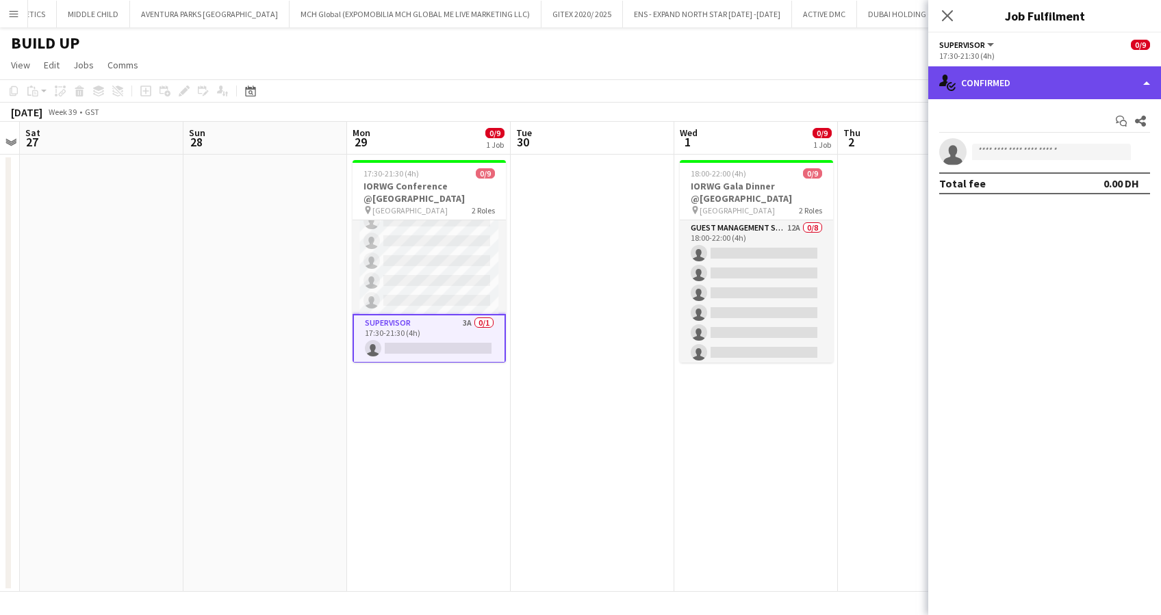
click at [1012, 81] on div "single-neutral-actions-check-2 Confirmed" at bounding box center [1044, 82] width 233 height 33
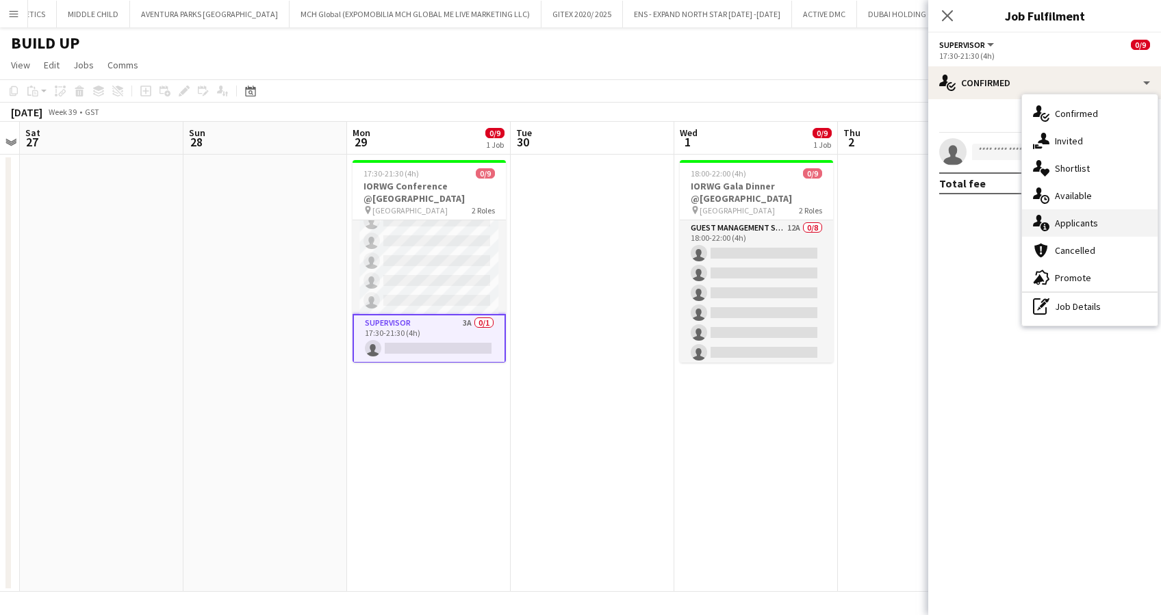
click at [1078, 212] on div "single-neutral-actions-information Applicants" at bounding box center [1090, 222] width 136 height 27
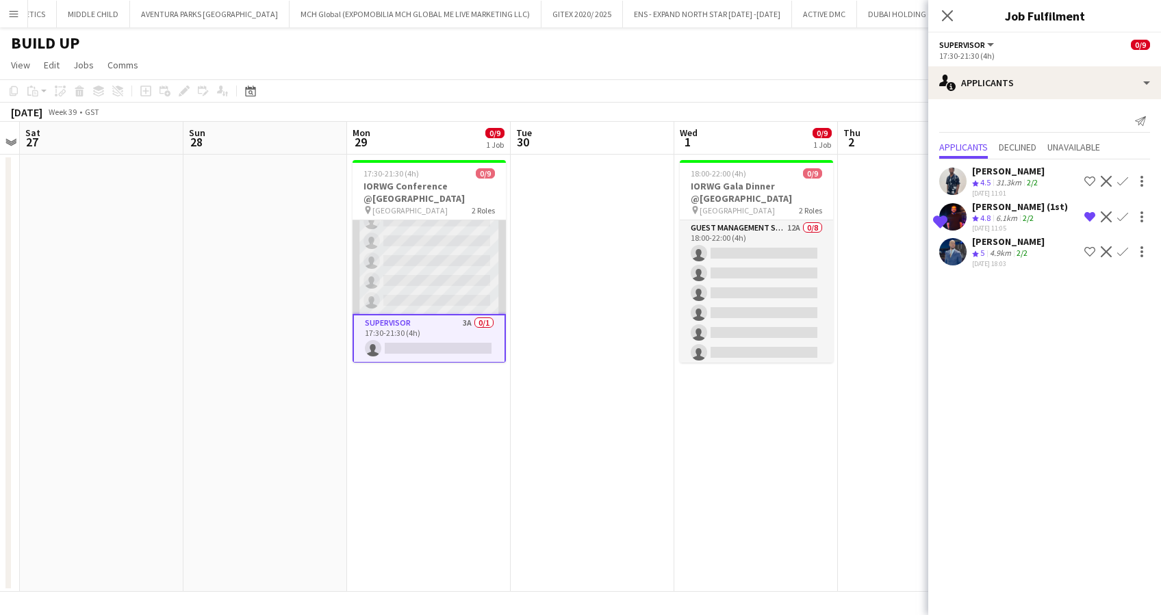
click at [422, 257] on app-card-role "Guest Management Staff 23A 0/8 17:30-21:30 (4h) single-neutral-actions single-n…" at bounding box center [429, 222] width 153 height 186
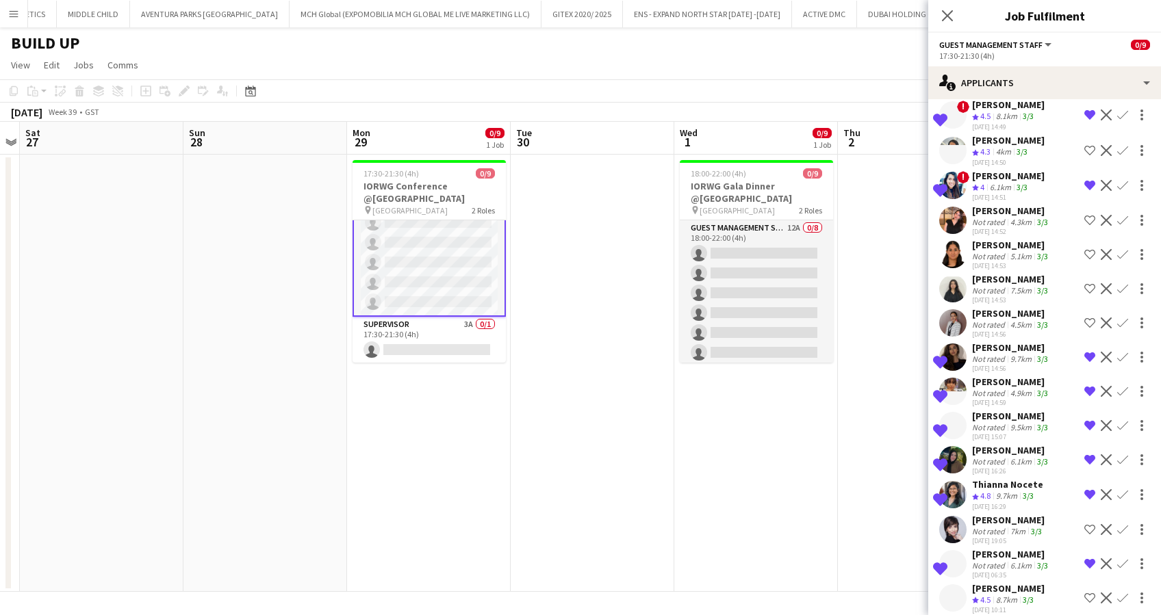
scroll to position [349, 0]
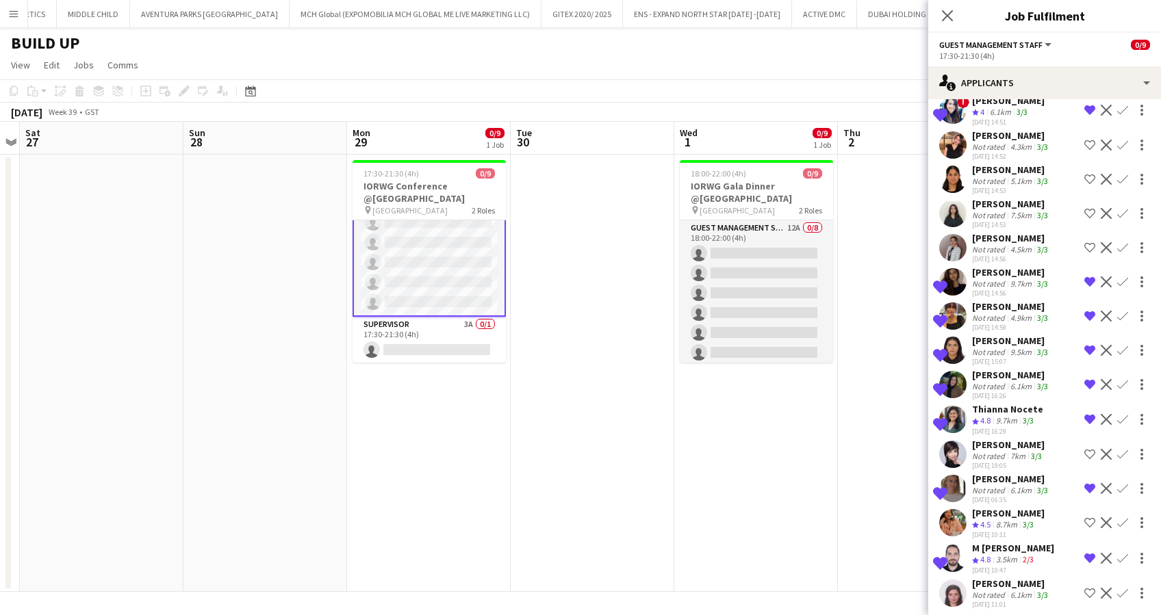
click at [1015, 416] on div "9.7km" at bounding box center [1006, 422] width 27 height 12
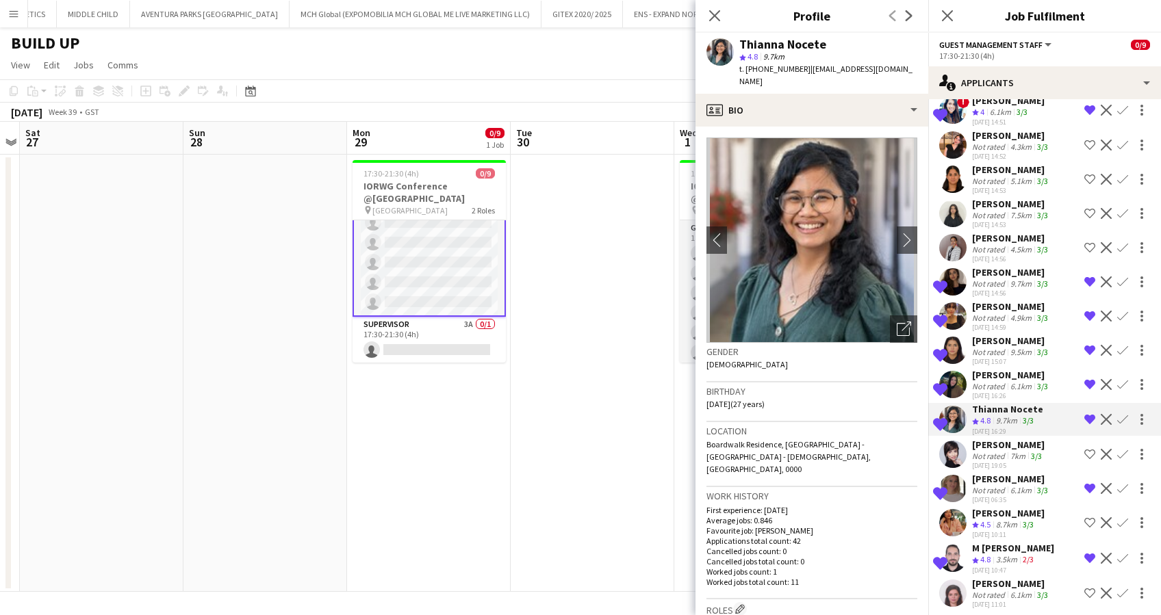
click at [1013, 381] on div "6.1km" at bounding box center [1021, 386] width 27 height 10
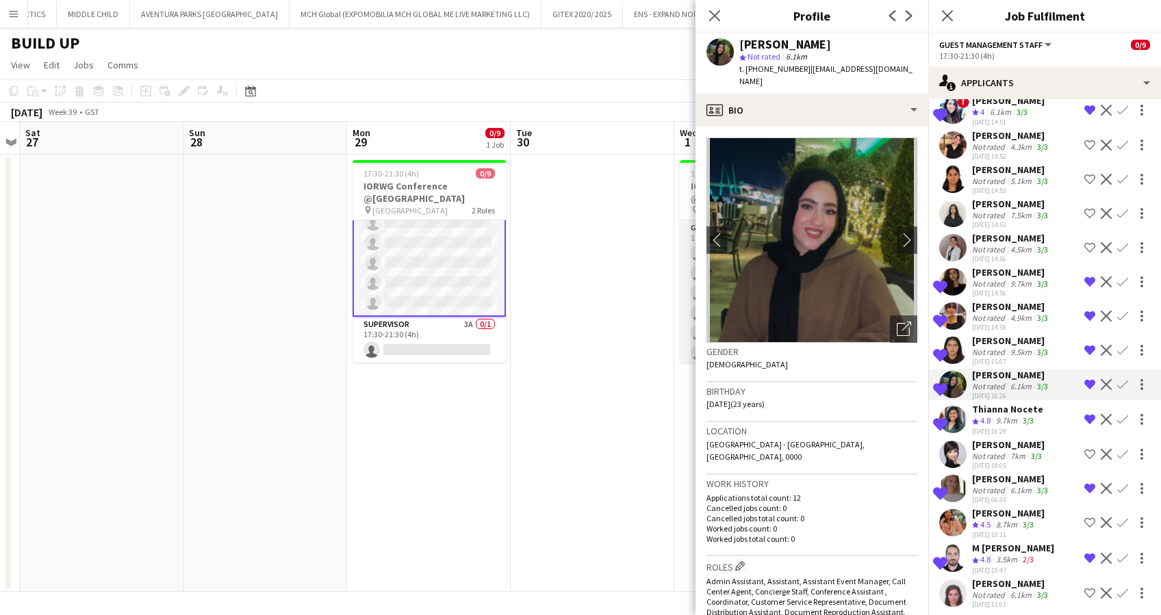
click at [1013, 340] on div "Emaan Mustafa" at bounding box center [1011, 341] width 79 height 12
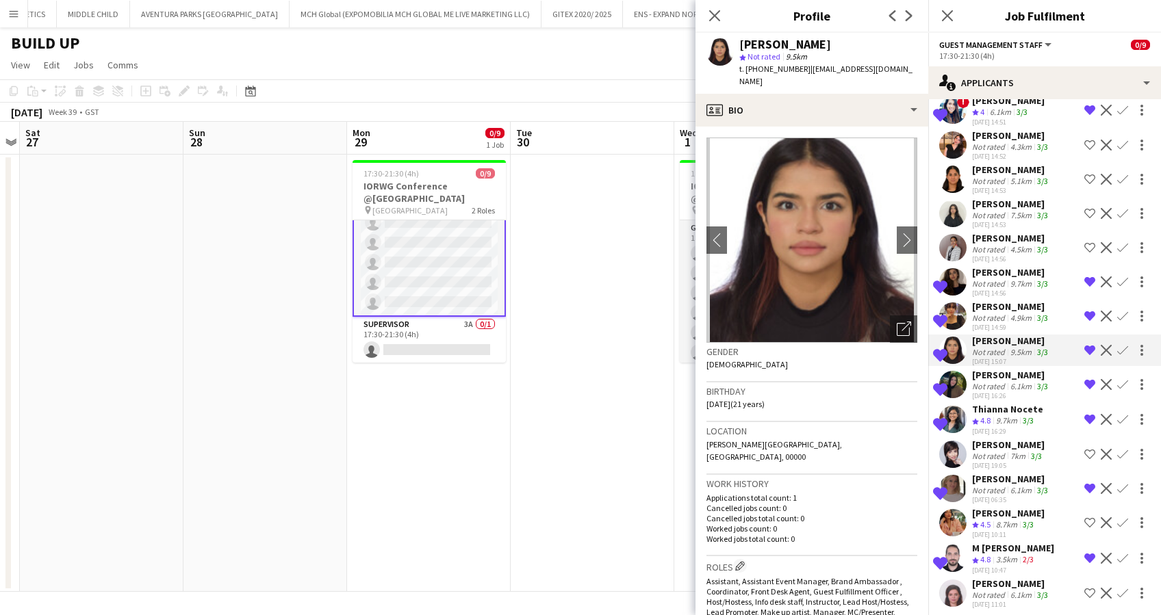
click at [1018, 306] on div "Reem Salman" at bounding box center [1011, 307] width 79 height 12
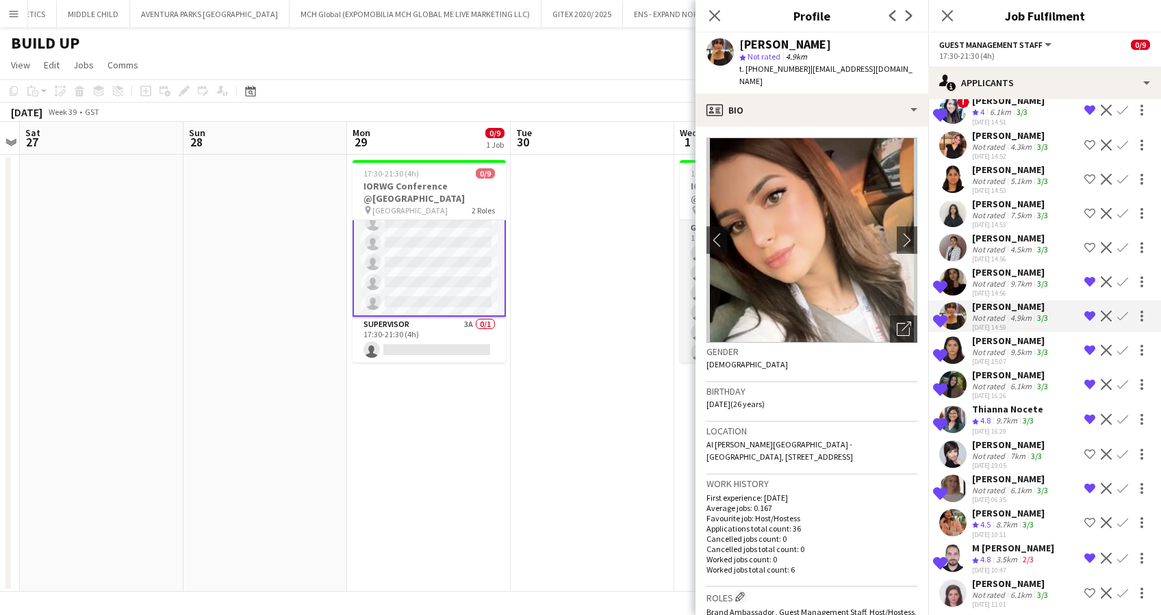
click at [1020, 271] on div "Aya Tello" at bounding box center [1011, 272] width 79 height 12
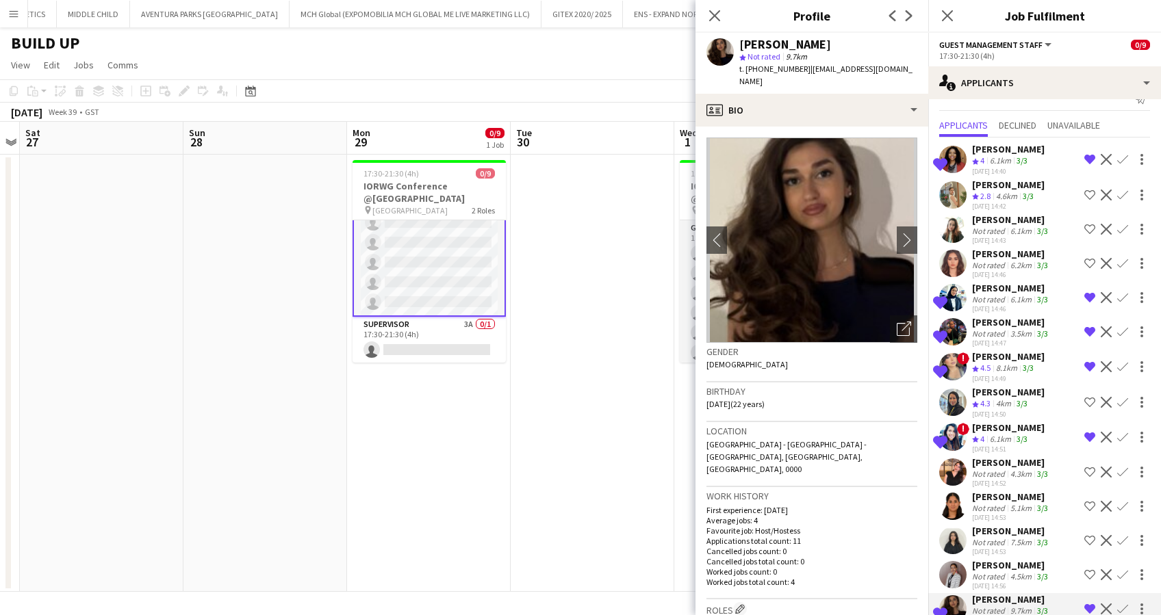
scroll to position [0, 0]
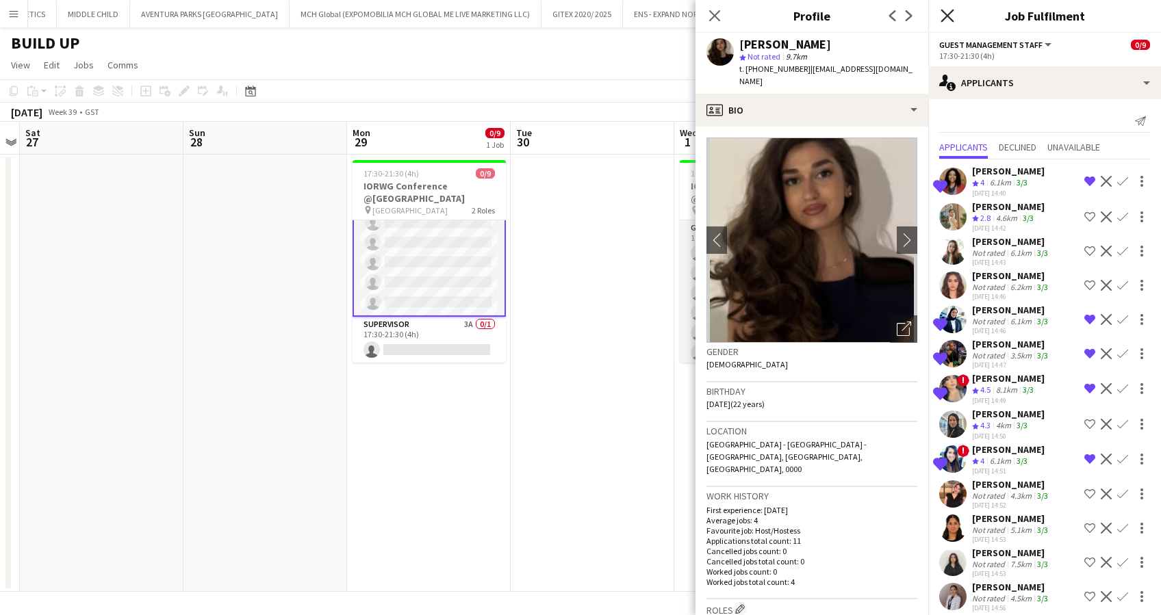
click at [945, 11] on icon "Close pop-in" at bounding box center [947, 15] width 13 height 13
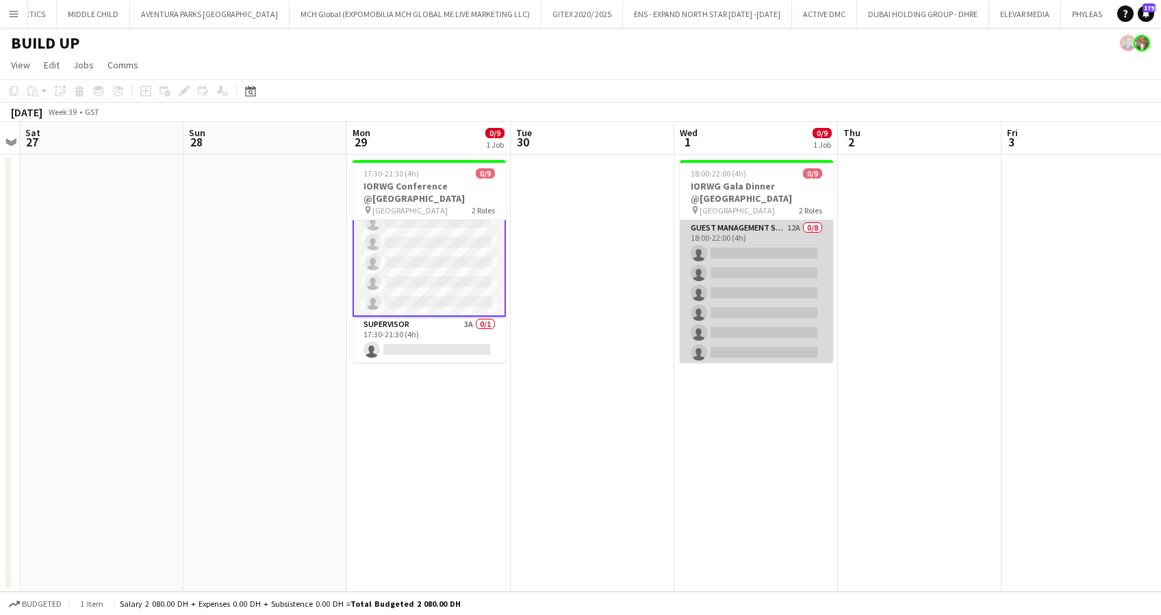
click at [757, 288] on app-card-role "Guest Management Staff 12A 0/8 18:00-22:00 (4h) single-neutral-actions single-n…" at bounding box center [756, 313] width 153 height 186
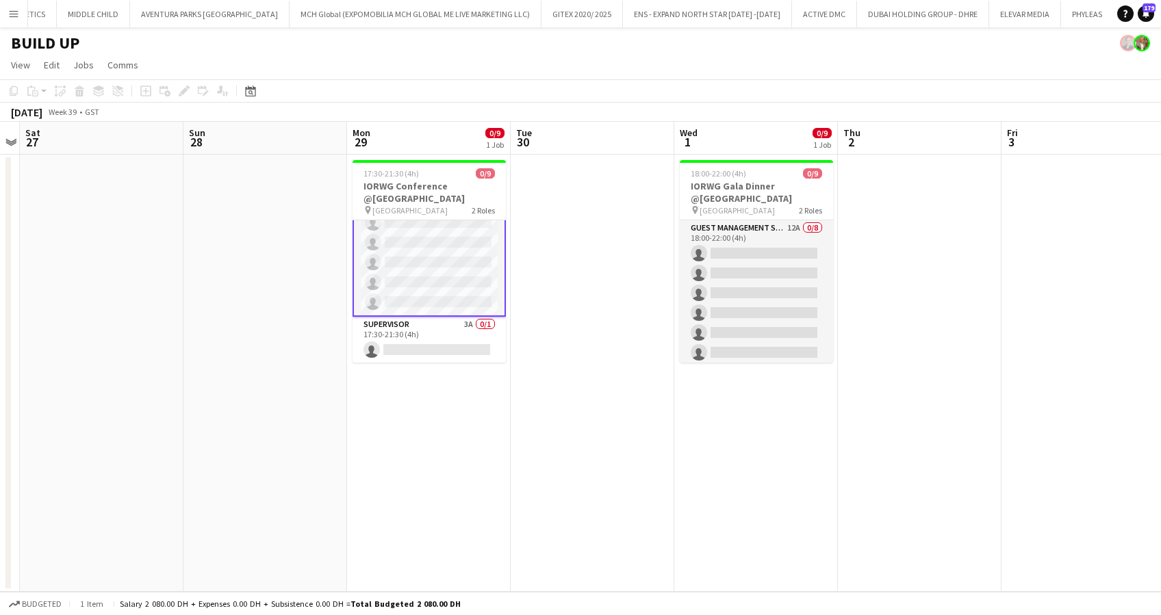
scroll to position [89, 0]
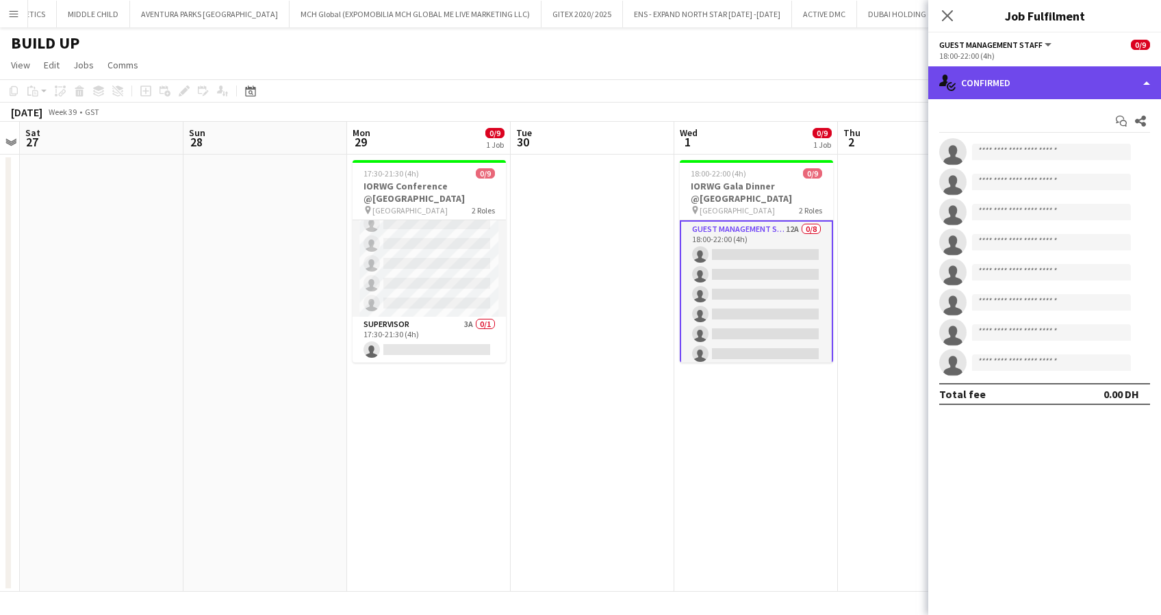
click at [1000, 82] on div "single-neutral-actions-check-2 Confirmed" at bounding box center [1044, 82] width 233 height 33
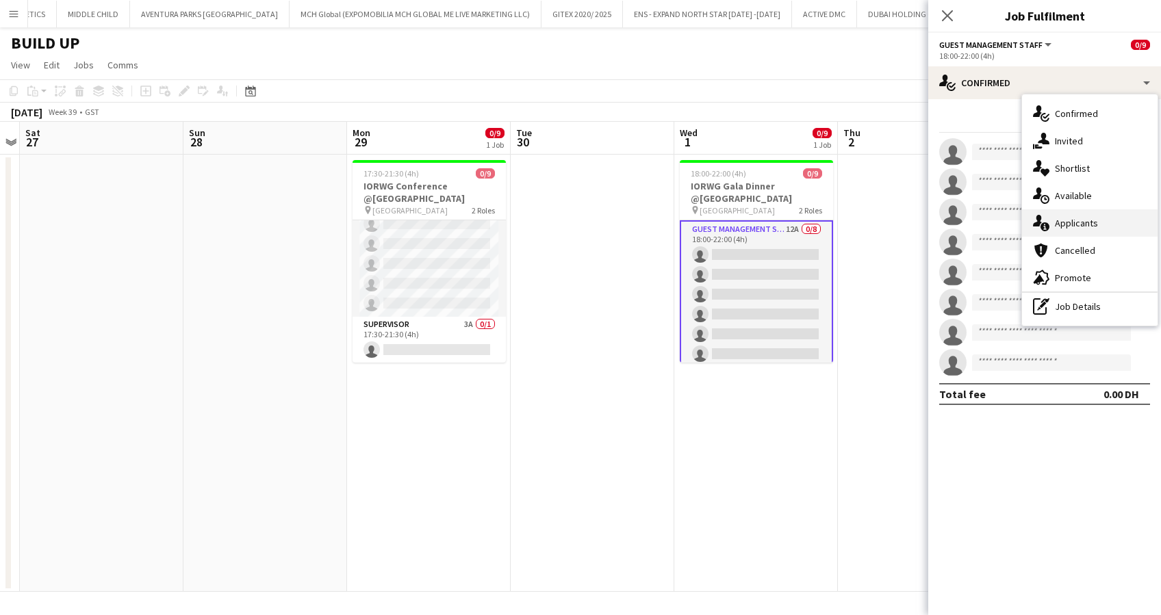
click at [1096, 220] on span "Applicants" at bounding box center [1076, 223] width 43 height 12
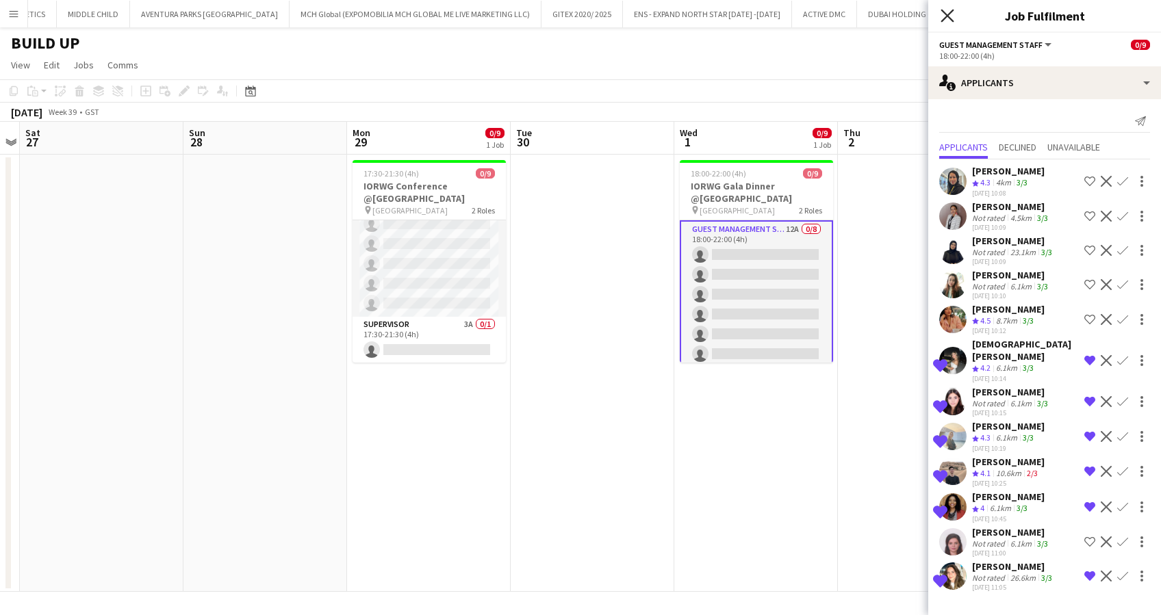
click at [949, 15] on icon at bounding box center [947, 15] width 13 height 13
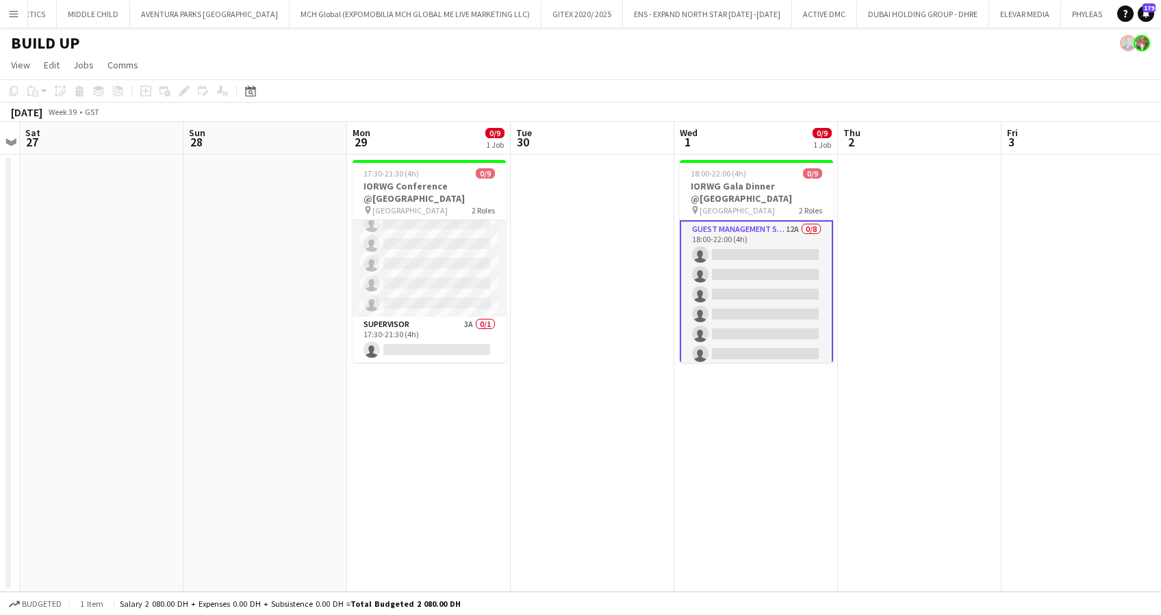
scroll to position [92, 0]
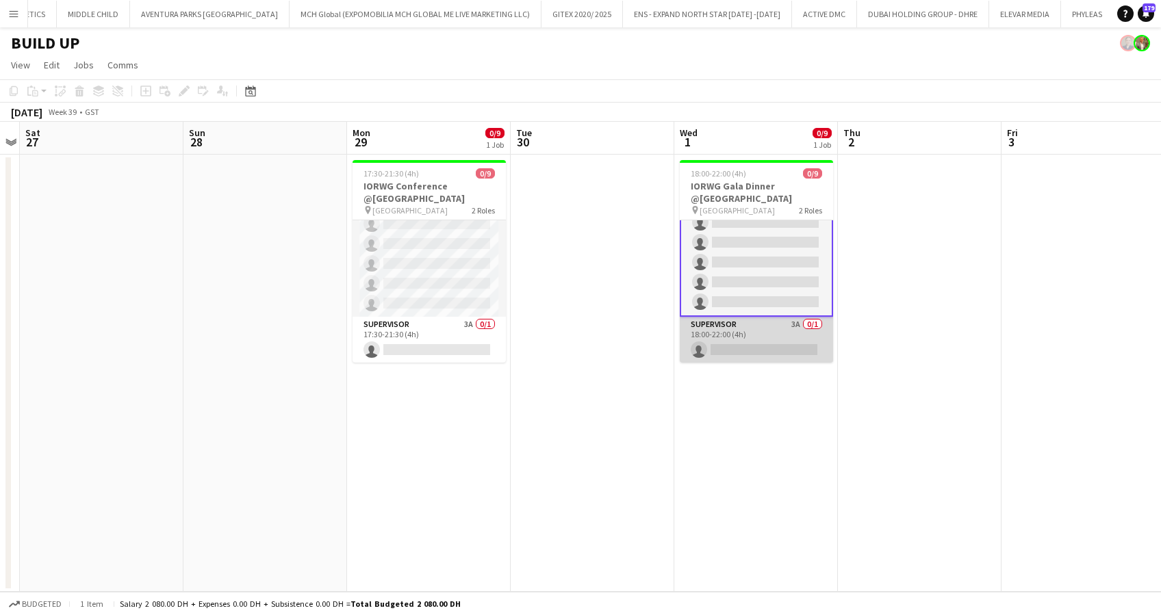
click at [741, 328] on app-card-role "Supervisor 3A 0/1 18:00-22:00 (4h) single-neutral-actions" at bounding box center [756, 340] width 153 height 47
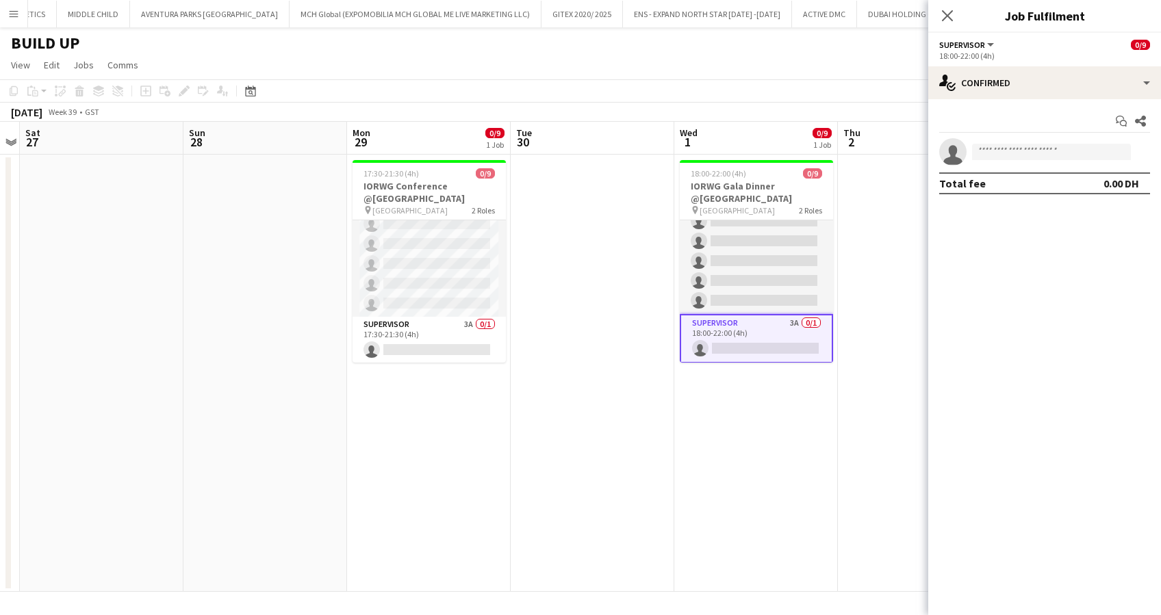
scroll to position [90, 0]
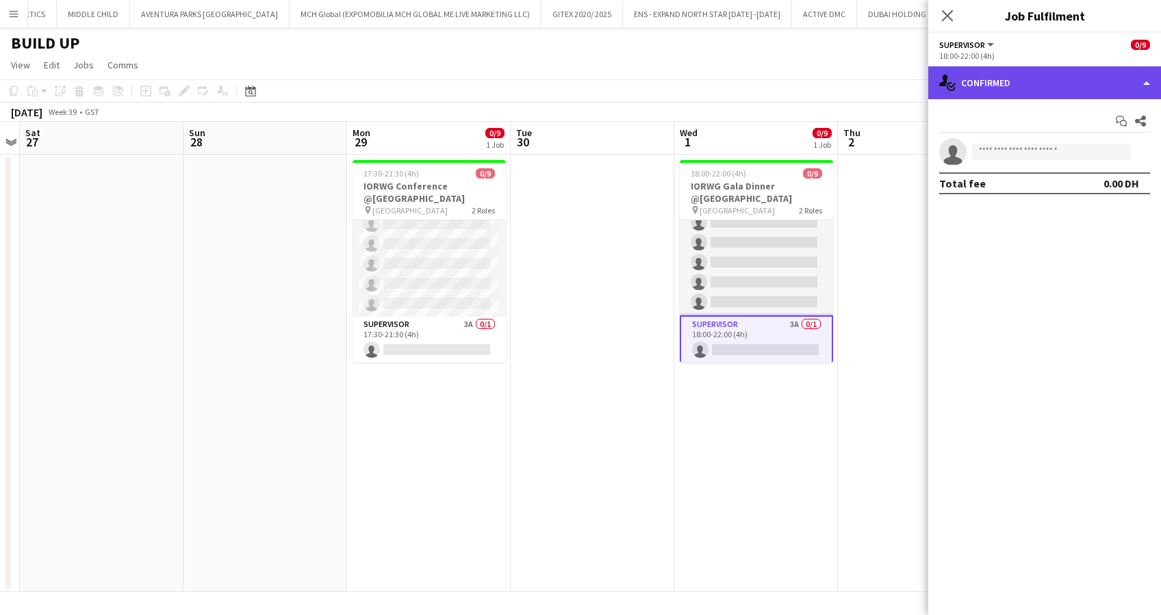
click at [1021, 89] on div "single-neutral-actions-check-2 Confirmed" at bounding box center [1044, 82] width 233 height 33
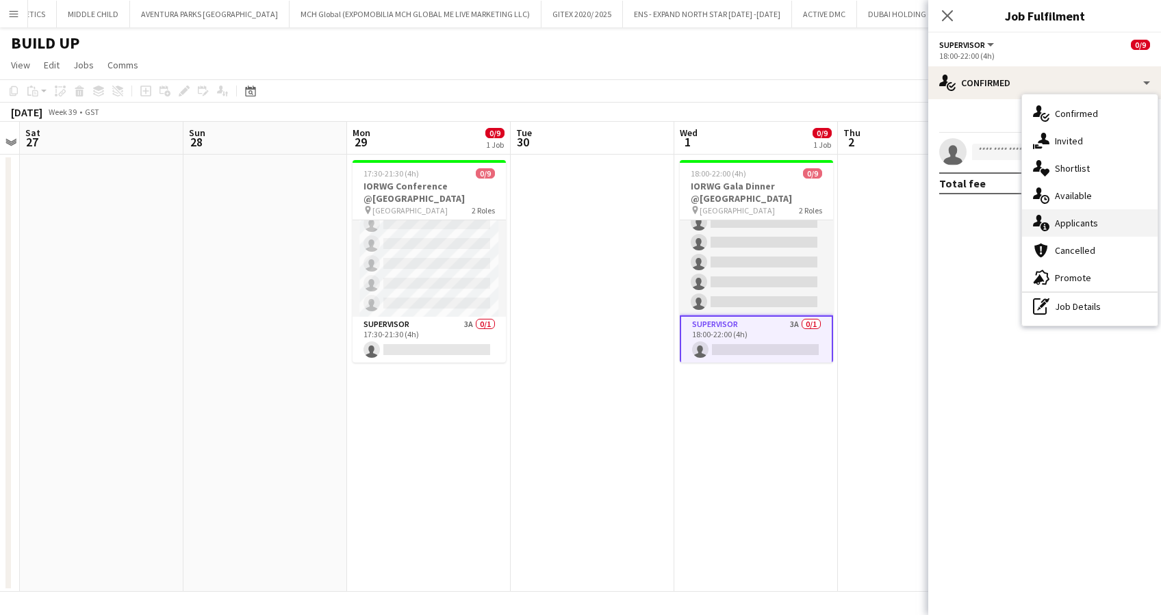
click at [1078, 218] on span "Applicants" at bounding box center [1076, 223] width 43 height 12
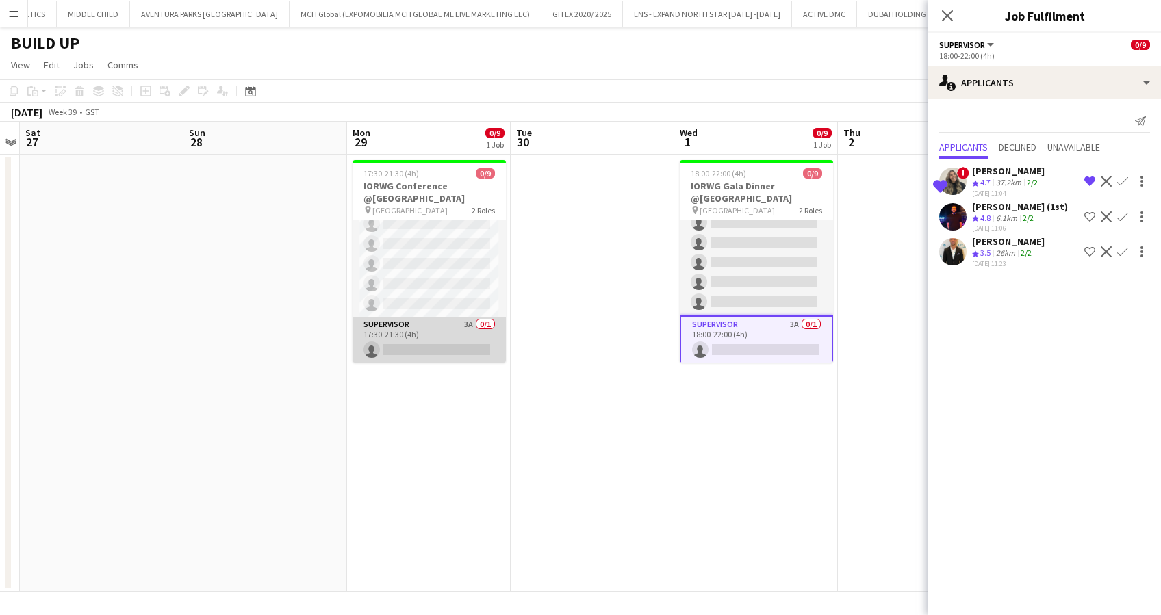
click at [455, 344] on app-card-role "Supervisor 3A 0/1 17:30-21:30 (4h) single-neutral-actions" at bounding box center [429, 340] width 153 height 47
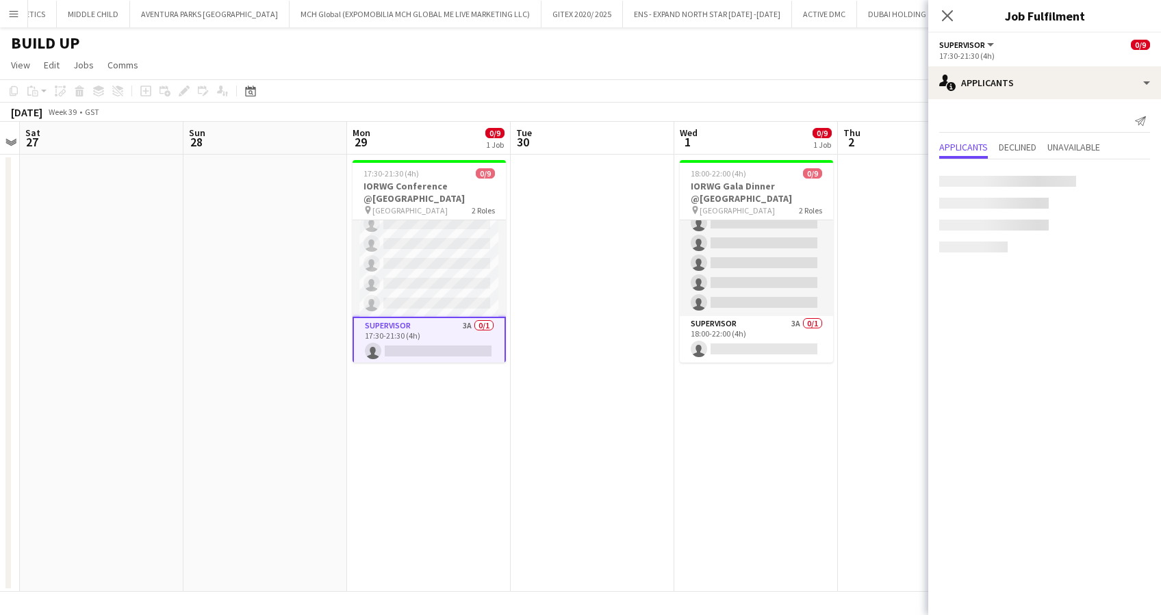
scroll to position [89, 0]
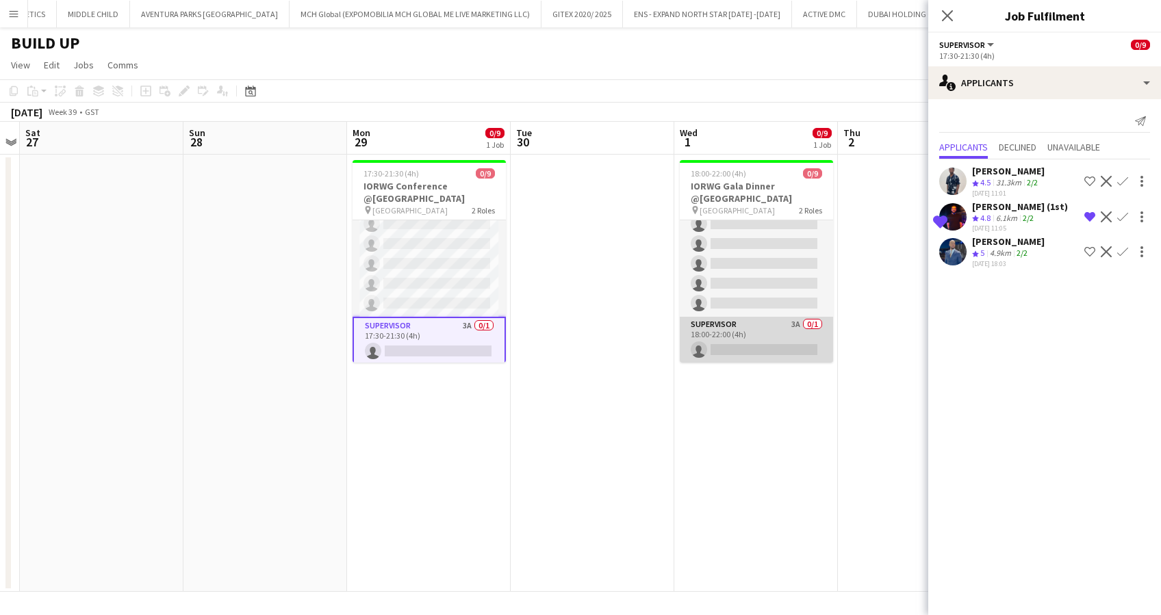
click at [747, 335] on app-card-role "Supervisor 3A 0/1 18:00-22:00 (4h) single-neutral-actions" at bounding box center [756, 340] width 153 height 47
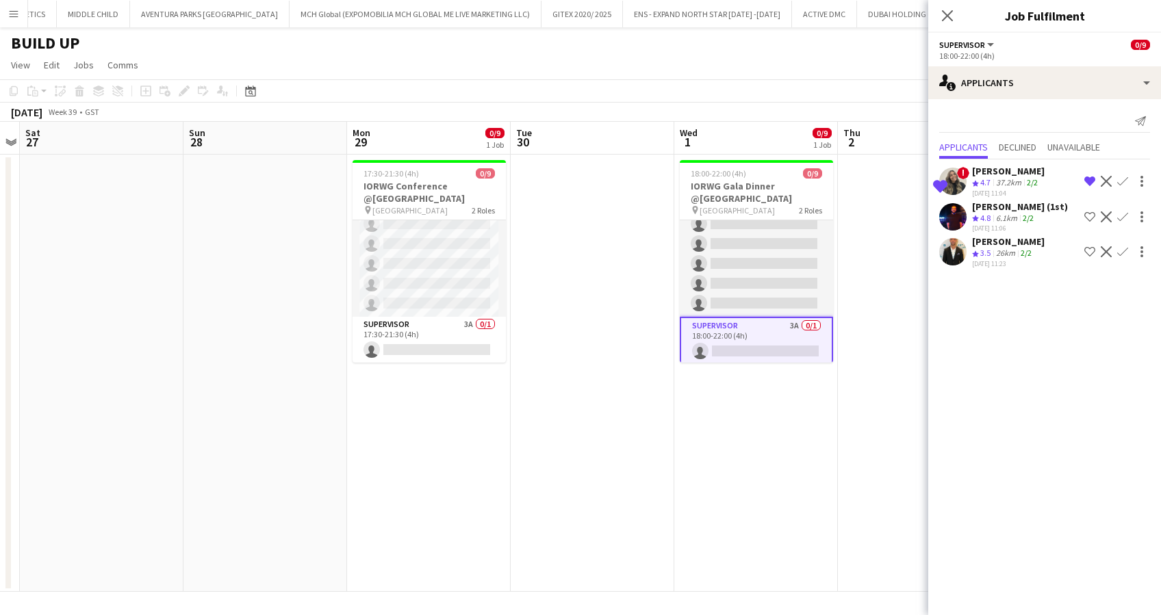
drag, startPoint x: 455, startPoint y: 337, endPoint x: 507, endPoint y: 337, distance: 52.7
click at [459, 337] on app-calendar-viewport "Wed 24 Thu 25 Fri 26 Sat 27 Sun 28 Mon 29 0/9 1 Job Tue 30 Wed 1 0/9 1 Job Thu …" at bounding box center [580, 357] width 1161 height 470
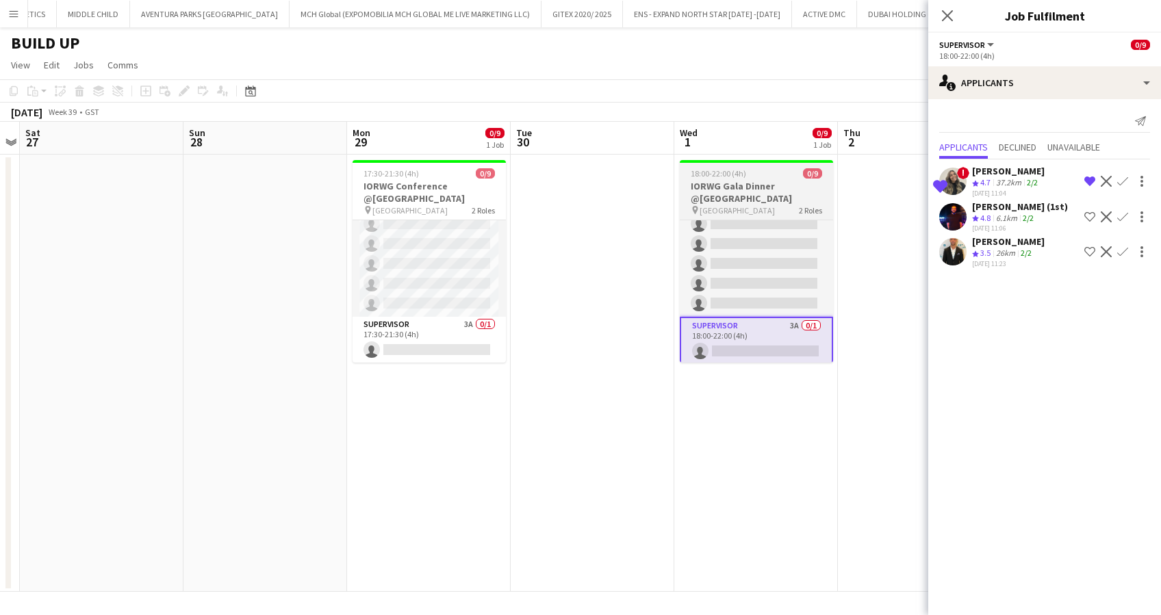
scroll to position [0, 466]
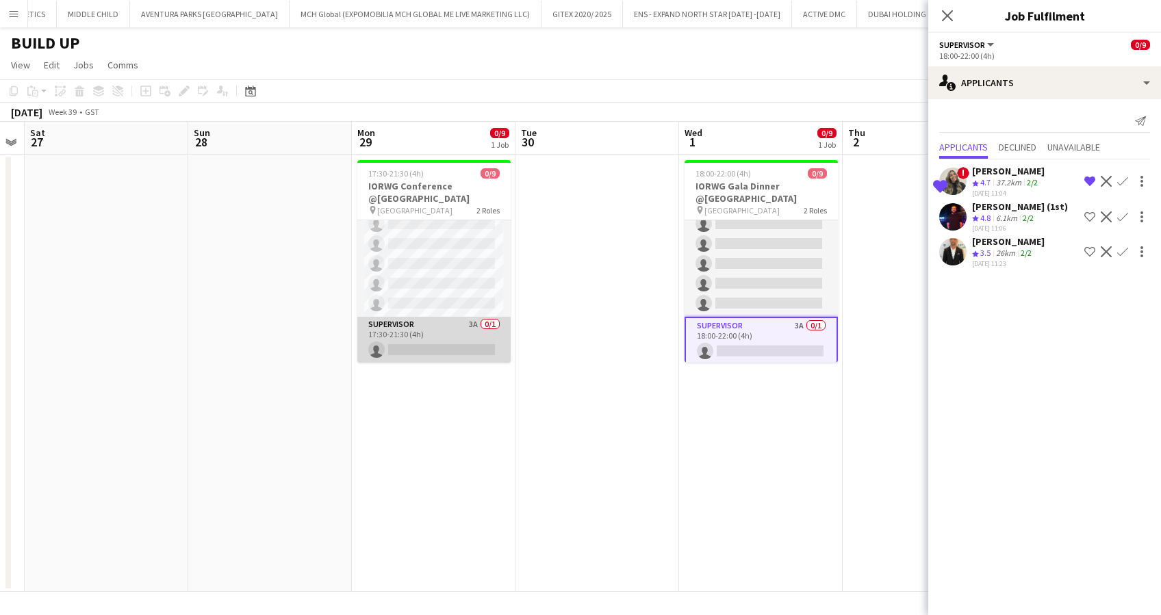
click at [449, 330] on app-card-role "Supervisor 3A 0/1 17:30-21:30 (4h) single-neutral-actions" at bounding box center [433, 340] width 153 height 47
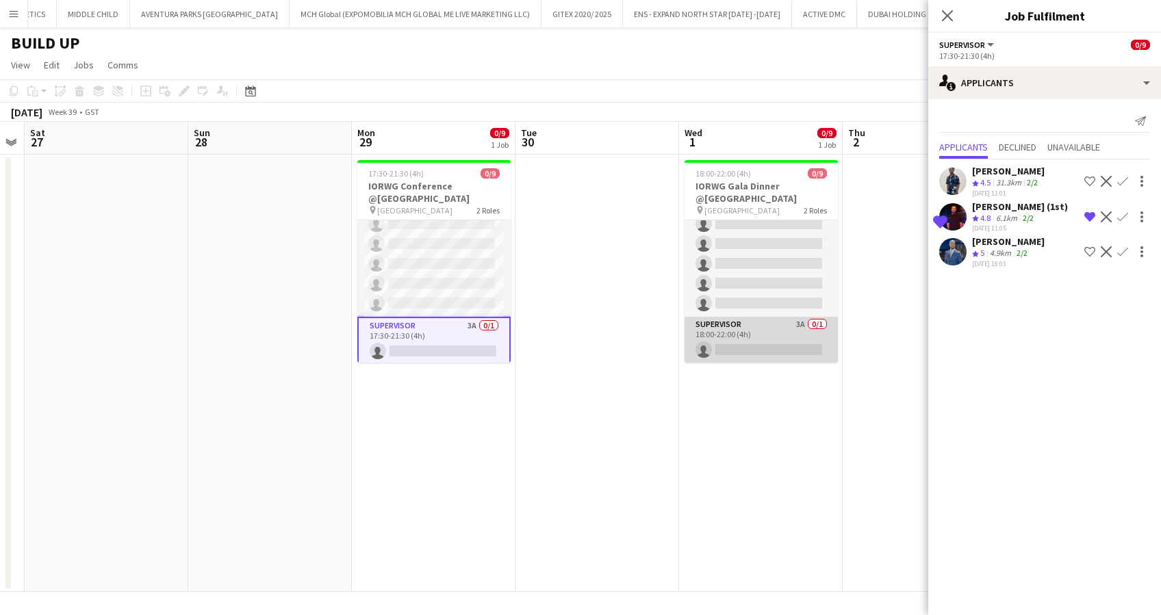
click at [776, 340] on app-card-role "Supervisor 3A 0/1 18:00-22:00 (4h) single-neutral-actions" at bounding box center [761, 340] width 153 height 47
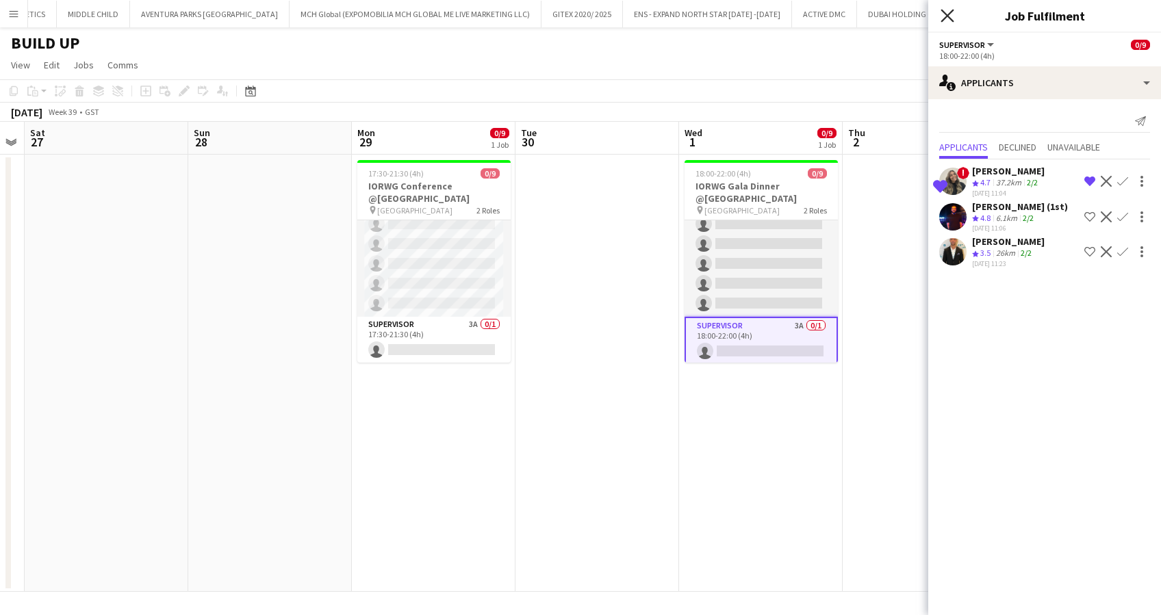
click at [948, 14] on icon "Close pop-in" at bounding box center [947, 15] width 13 height 13
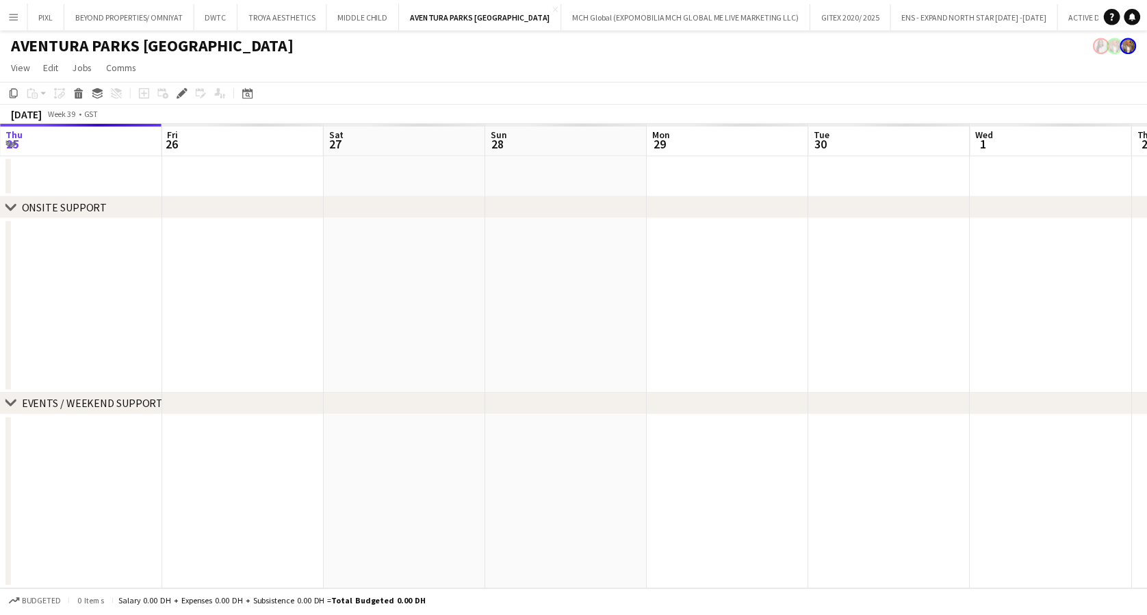
scroll to position [0, 471]
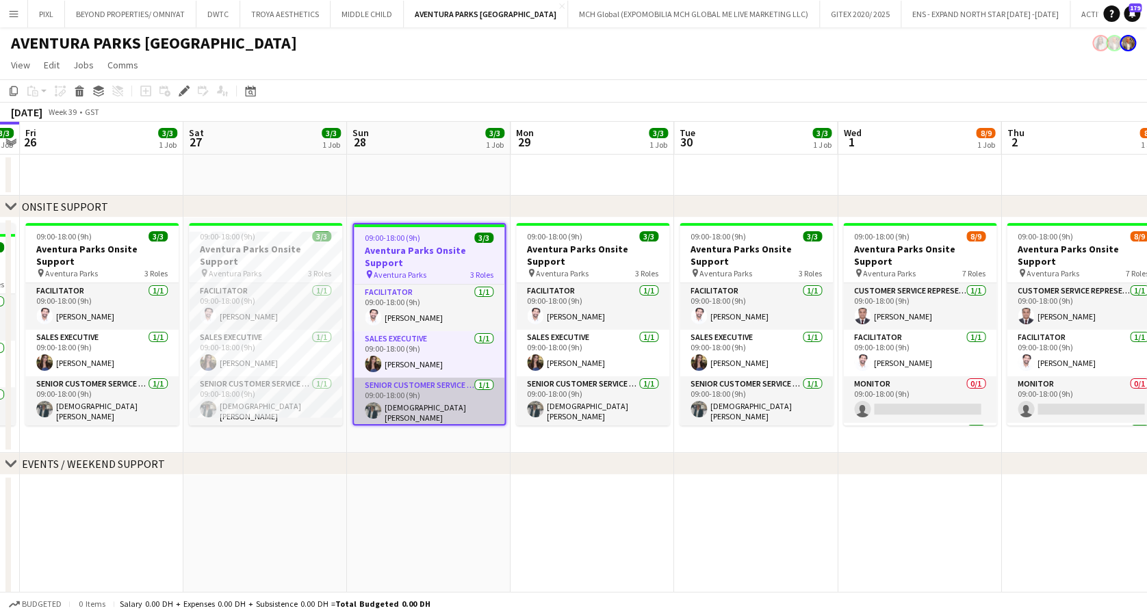
click at [440, 406] on app-card-role "Senior Customer Service Representative [DATE] 09:00-18:00 (9h) [DEMOGRAPHIC_DAT…" at bounding box center [429, 403] width 151 height 51
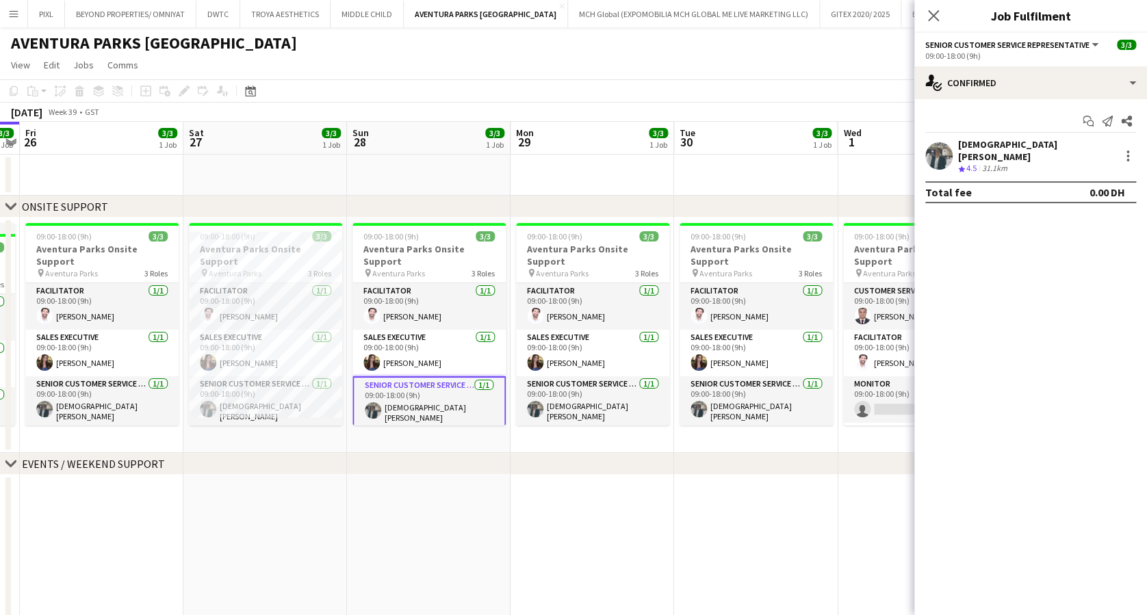
click at [977, 150] on div "[DEMOGRAPHIC_DATA][PERSON_NAME]" at bounding box center [1036, 150] width 156 height 25
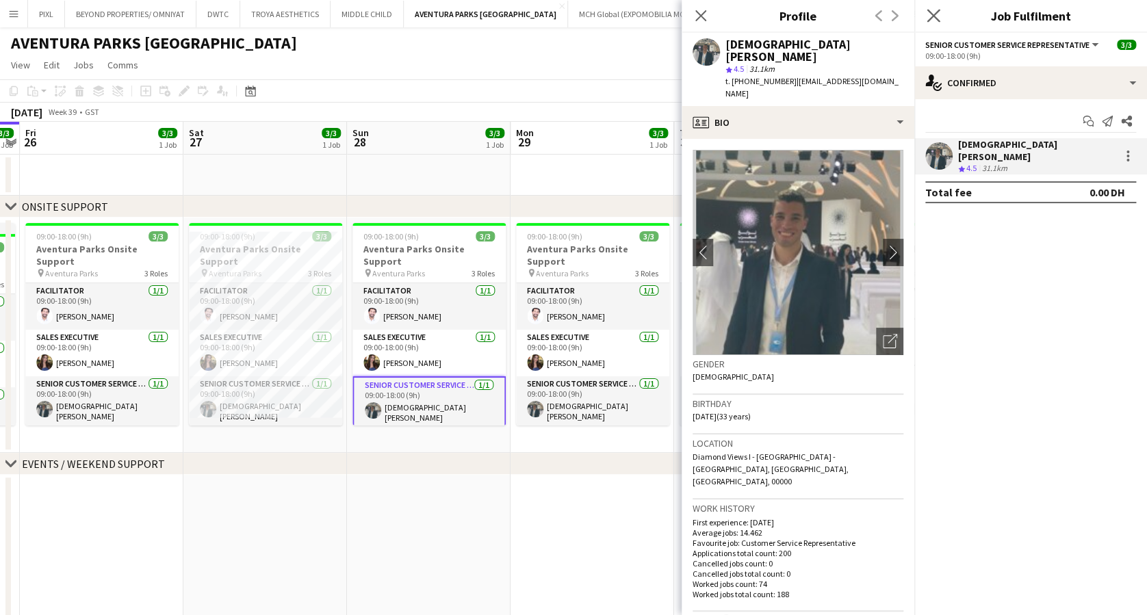
click at [939, 8] on app-icon "Close pop-in" at bounding box center [934, 16] width 20 height 20
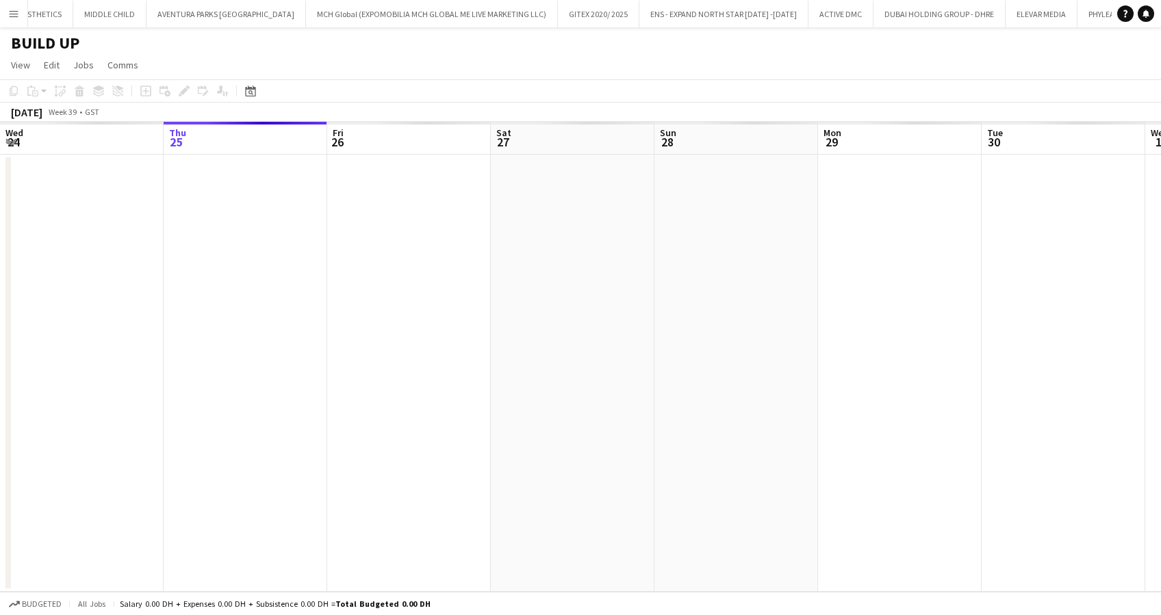
scroll to position [0, 471]
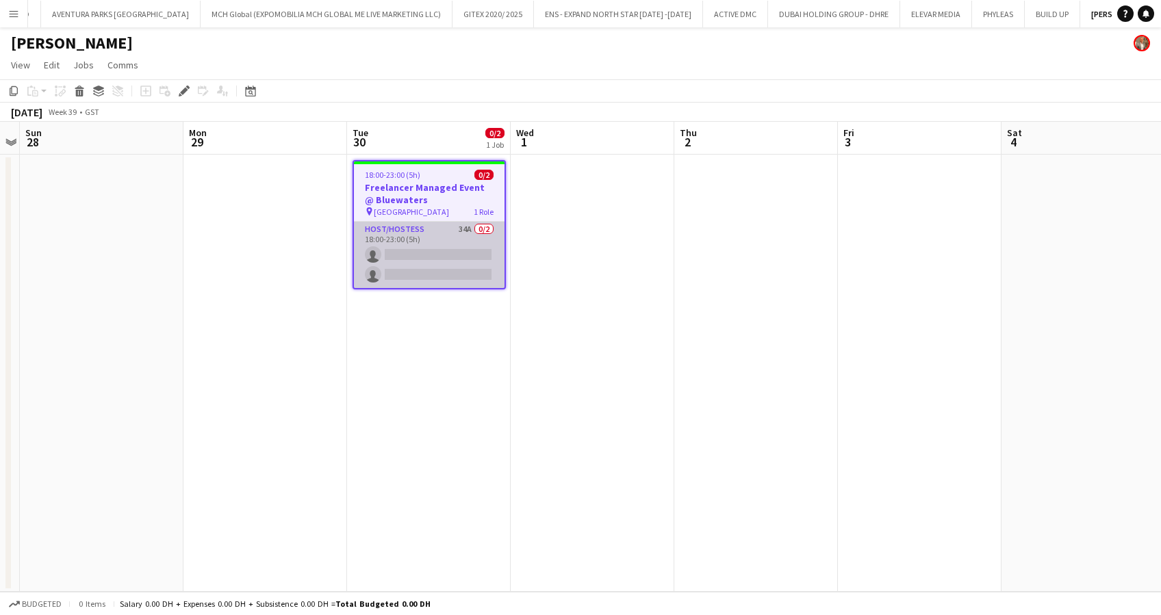
drag, startPoint x: 460, startPoint y: 251, endPoint x: 498, endPoint y: 250, distance: 38.3
click at [460, 252] on app-card-role "Host/Hostess 34A 0/2 18:00-23:00 (5h) single-neutral-actions single-neutral-act…" at bounding box center [429, 255] width 151 height 66
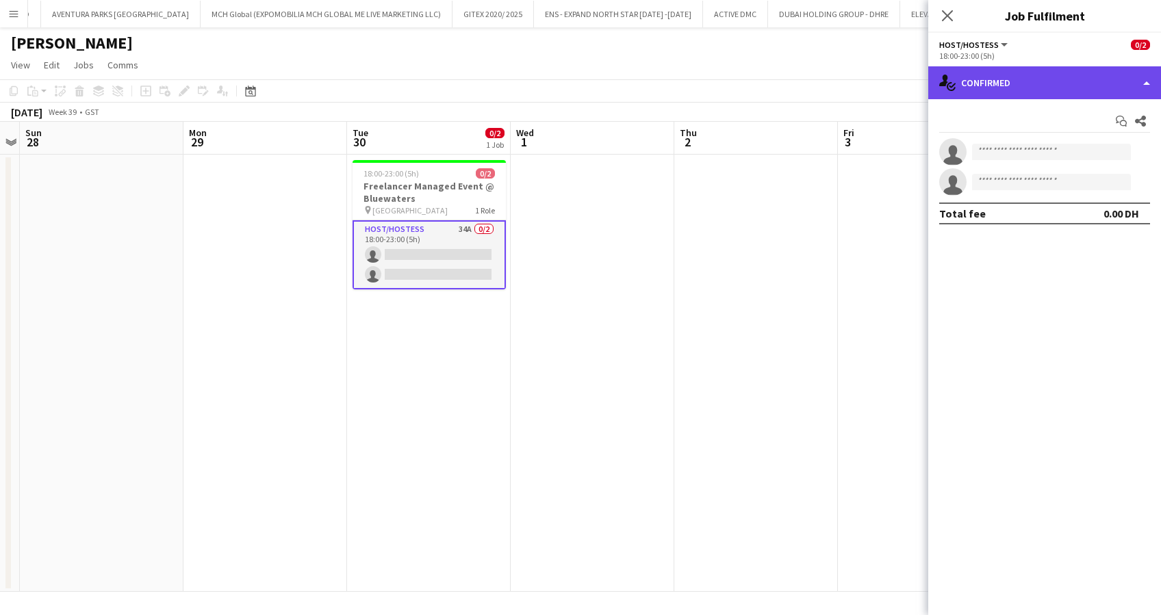
click at [1037, 88] on div "single-neutral-actions-check-2 Confirmed" at bounding box center [1044, 82] width 233 height 33
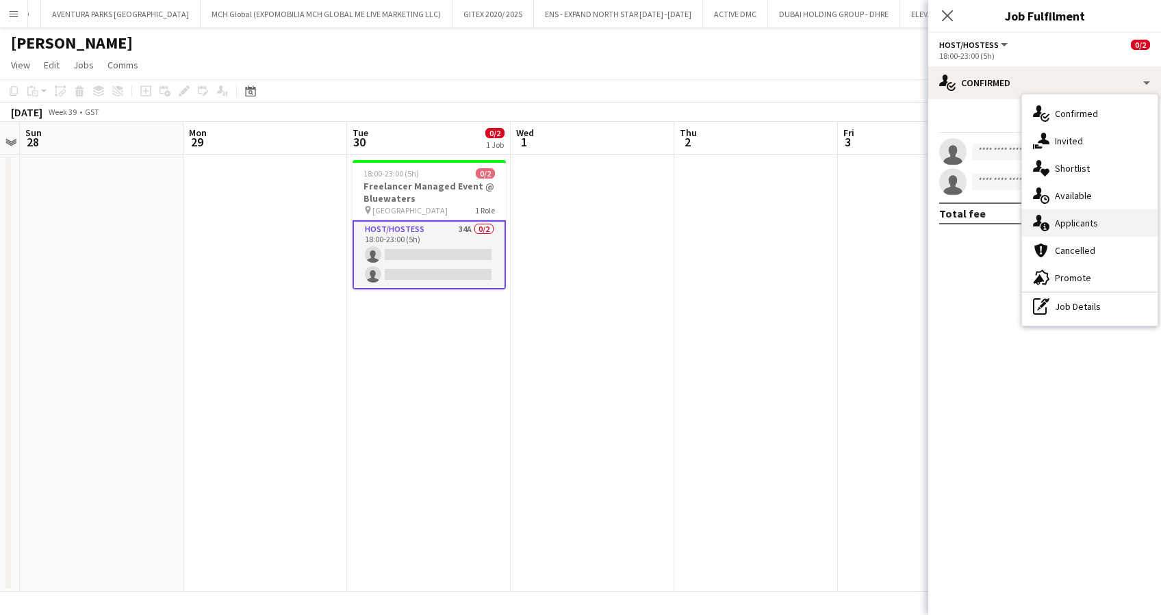
click at [1084, 225] on span "Applicants" at bounding box center [1076, 223] width 43 height 12
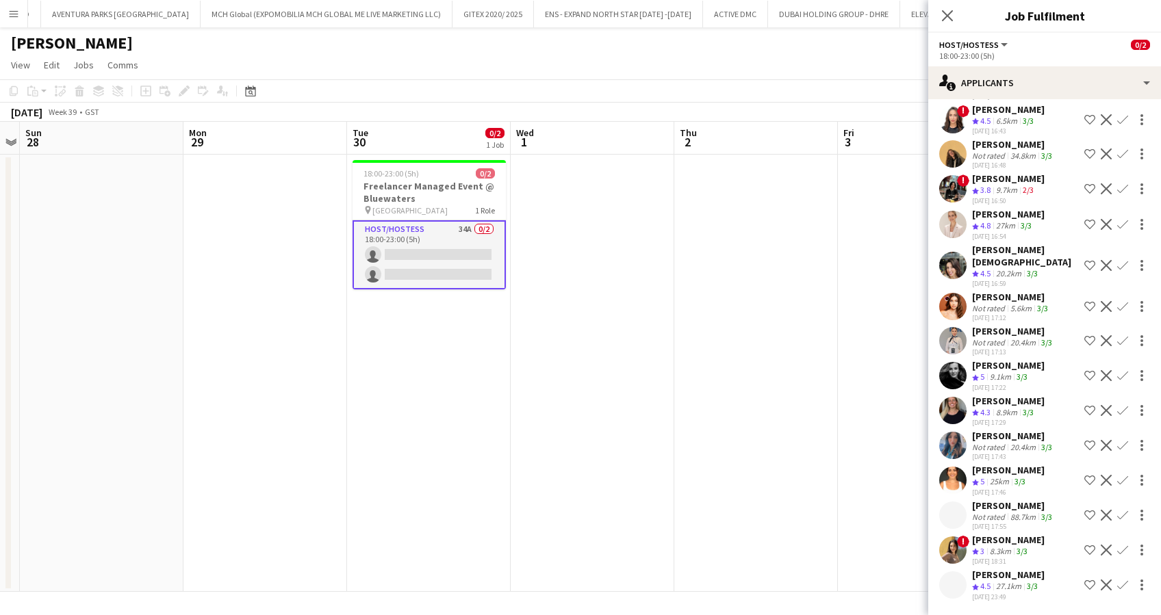
scroll to position [822, 0]
click at [1000, 500] on div "[PERSON_NAME]" at bounding box center [1013, 506] width 83 height 12
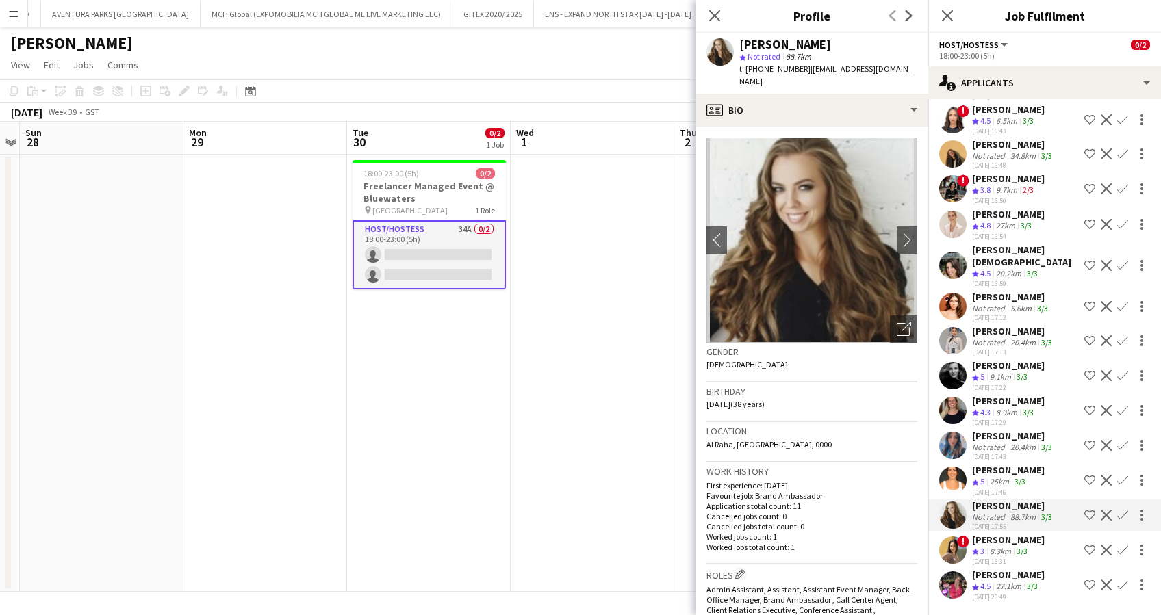
click at [1003, 476] on div "25km" at bounding box center [999, 482] width 25 height 12
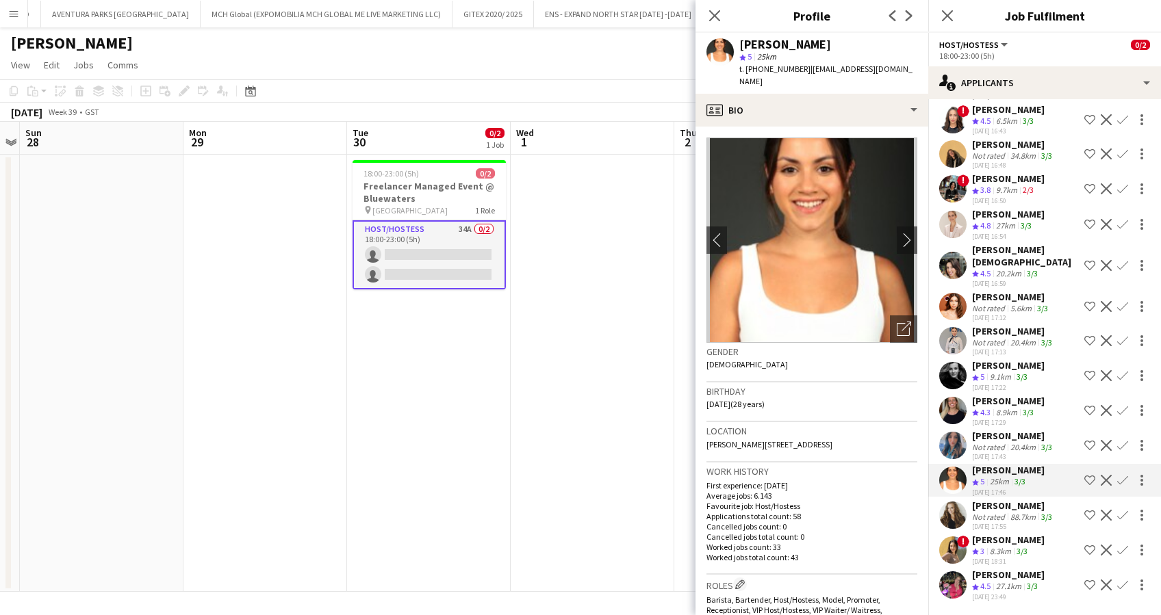
click at [1002, 442] on div "Not rated" at bounding box center [990, 447] width 36 height 10
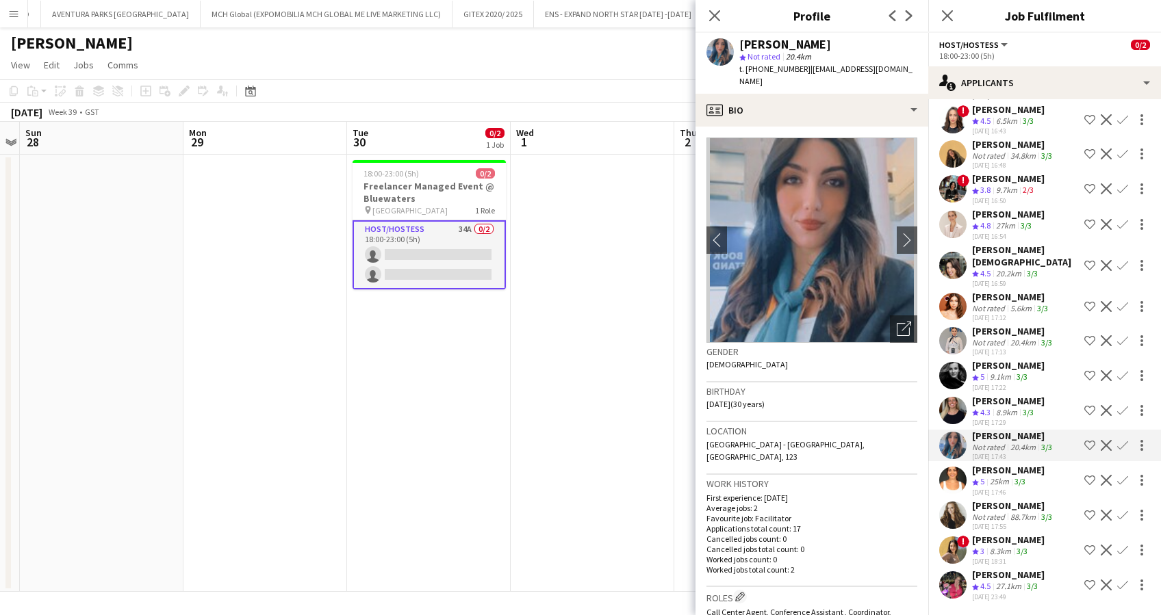
click at [997, 407] on div "8.9km" at bounding box center [1006, 413] width 27 height 12
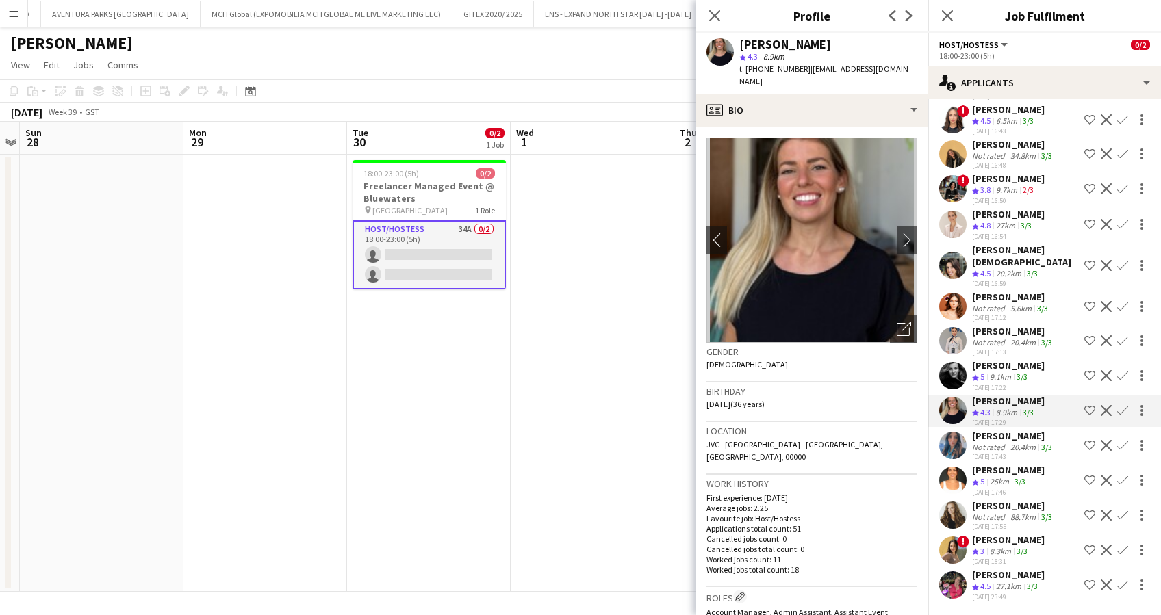
click at [989, 359] on div "[PERSON_NAME]" at bounding box center [1008, 365] width 73 height 12
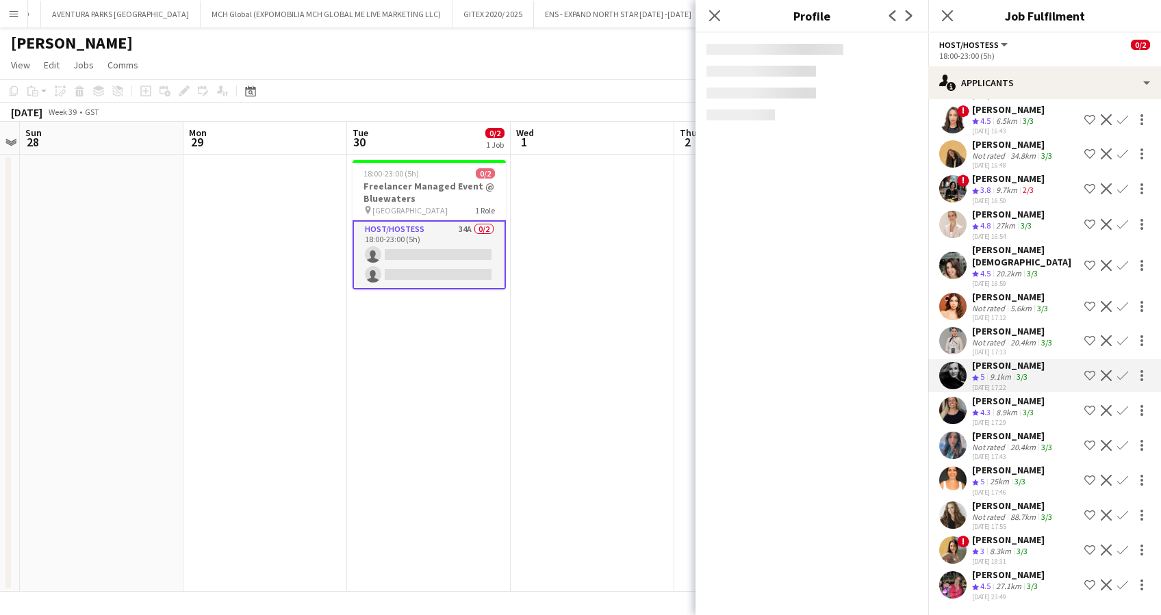
click at [1001, 325] on div "[PERSON_NAME]" at bounding box center [1013, 331] width 83 height 12
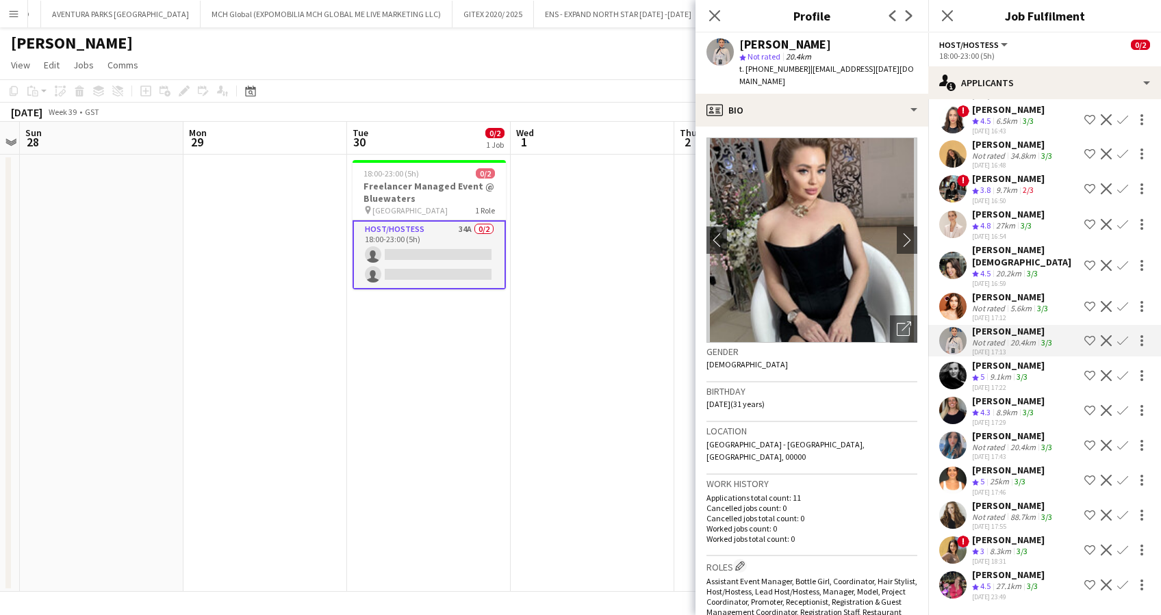
click at [1002, 291] on div "[PERSON_NAME]" at bounding box center [1011, 297] width 79 height 12
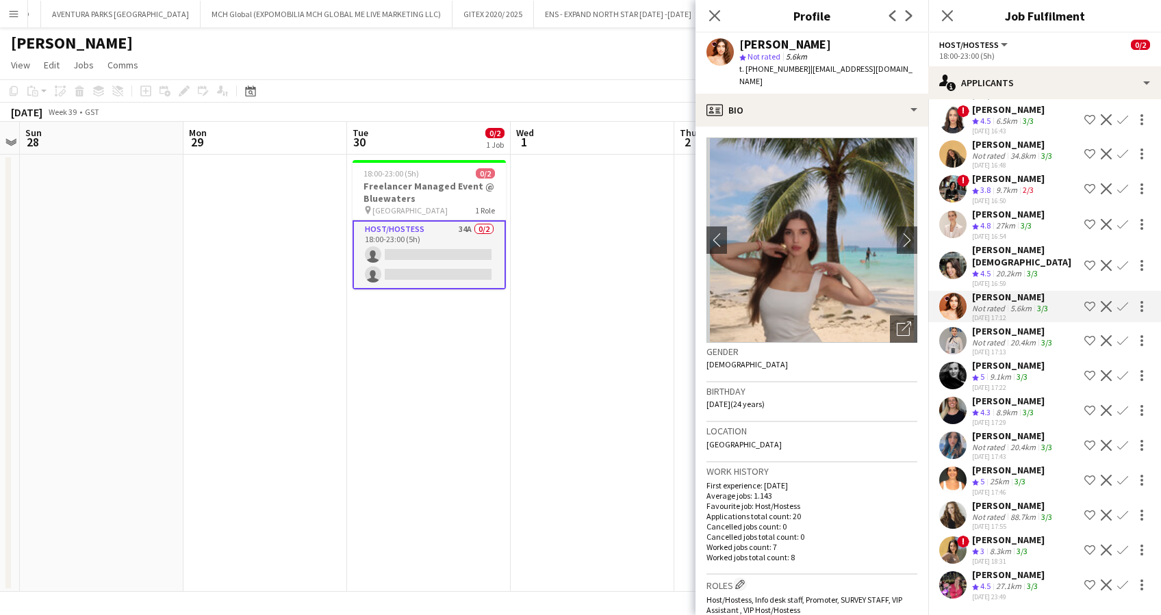
click at [998, 244] on div "[PERSON_NAME][DEMOGRAPHIC_DATA]" at bounding box center [1025, 256] width 107 height 25
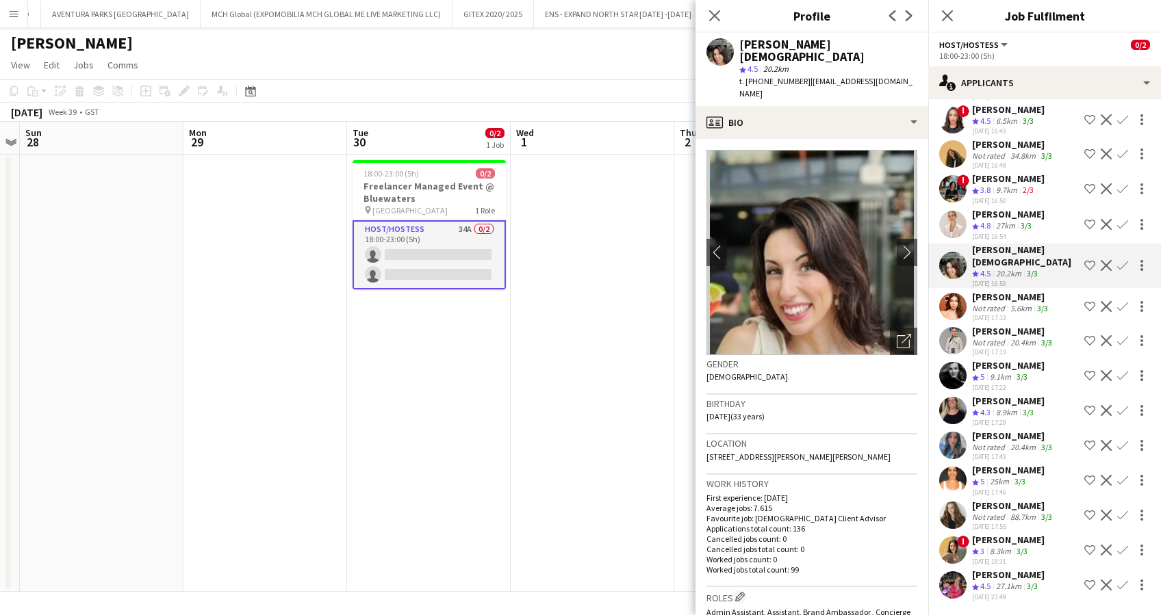
click at [1004, 208] on div "[PERSON_NAME]" at bounding box center [1008, 214] width 73 height 12
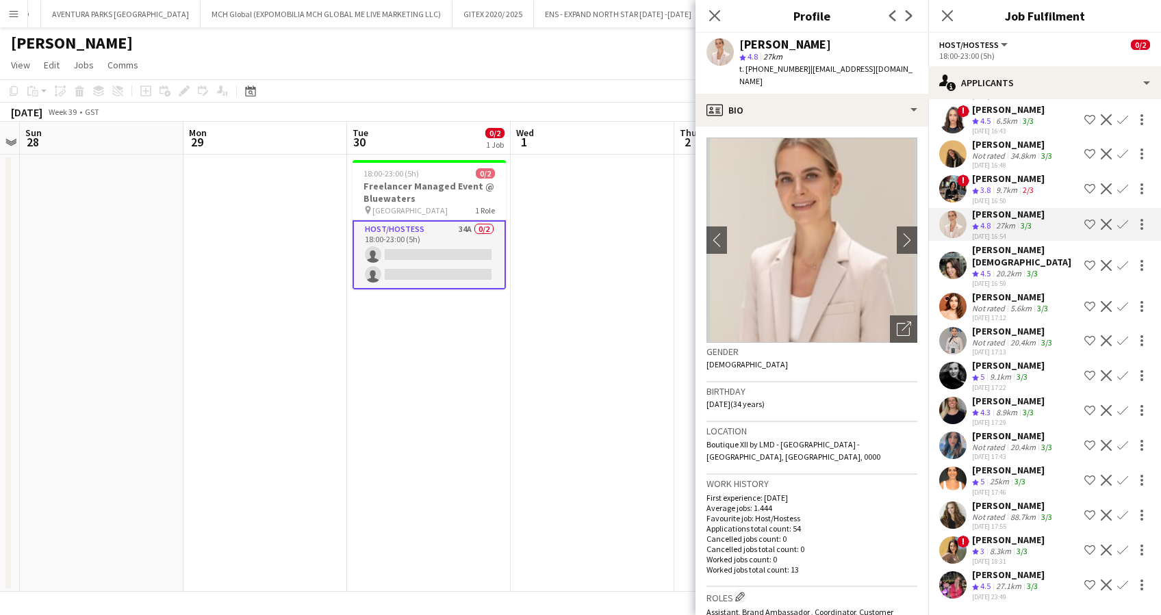
scroll to position [730, 0]
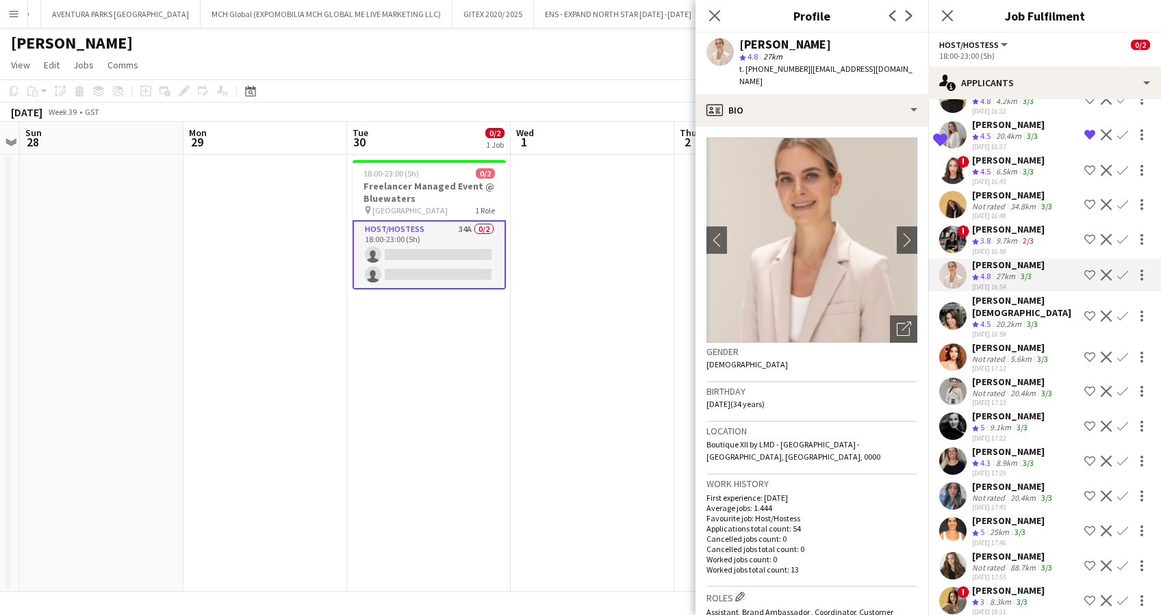
click at [997, 223] on div "[PERSON_NAME]" at bounding box center [1008, 229] width 73 height 12
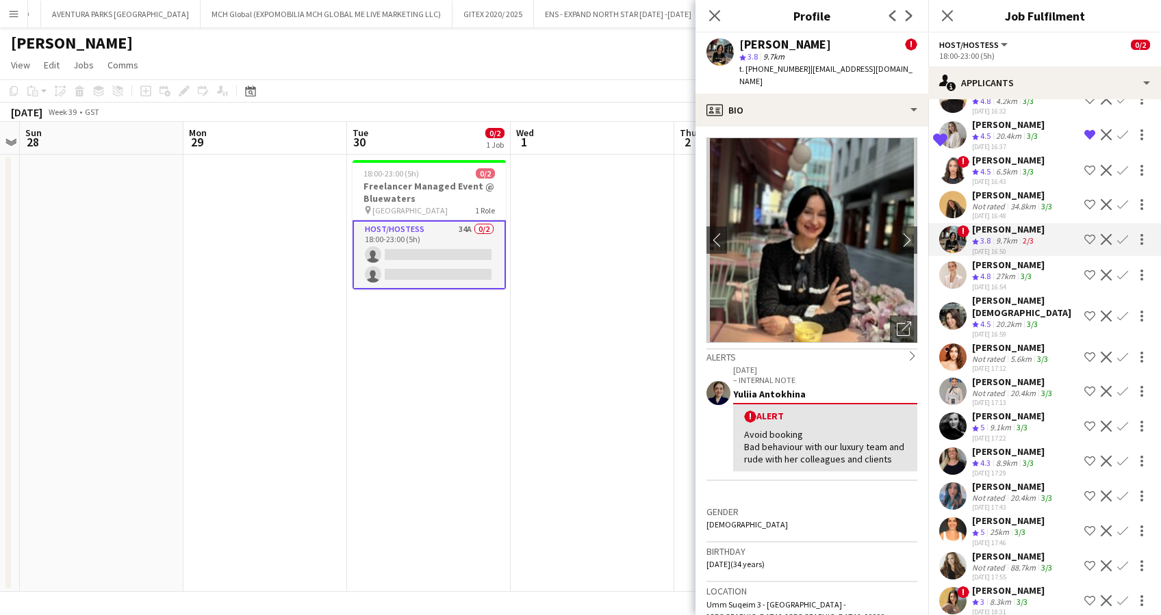
click at [1003, 201] on div "Not rated" at bounding box center [990, 206] width 36 height 10
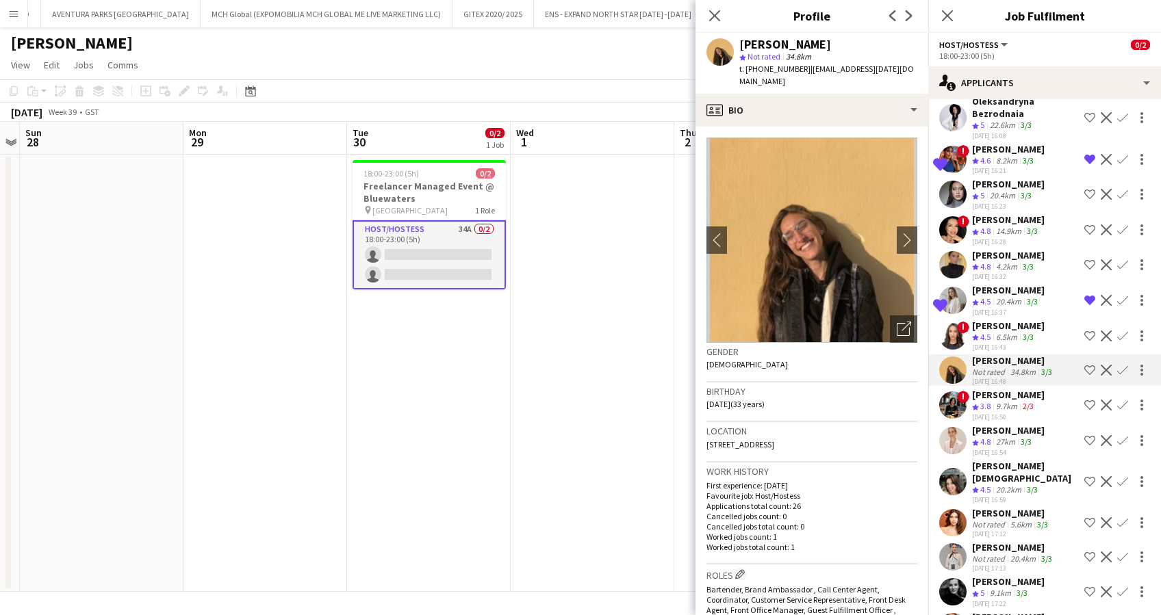
scroll to position [548, 0]
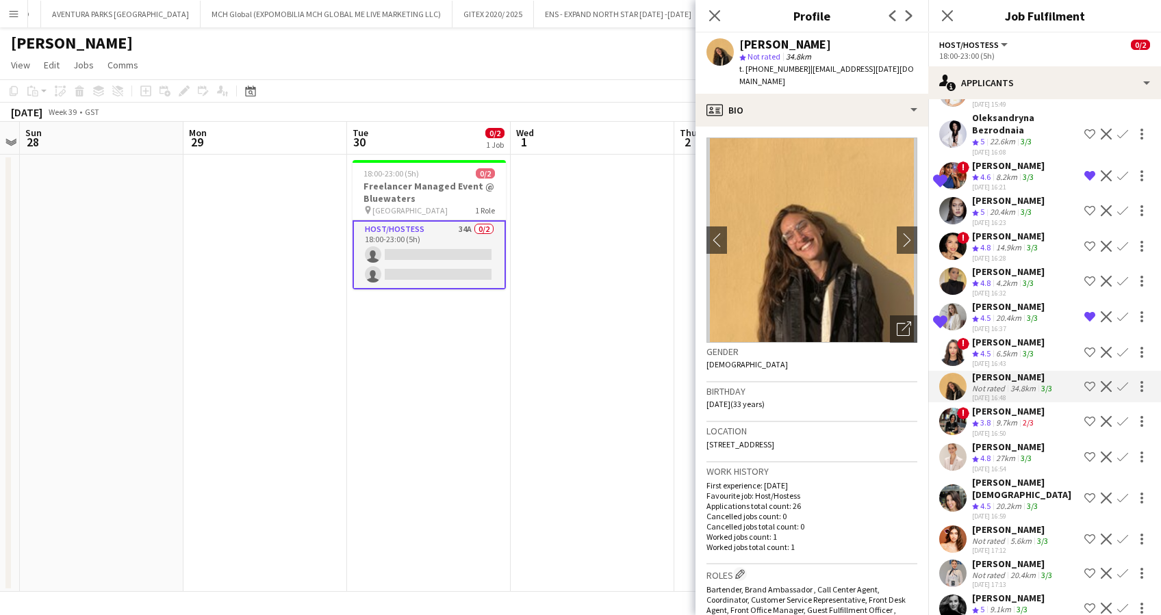
click at [997, 348] on div "6.5km" at bounding box center [1006, 354] width 27 height 12
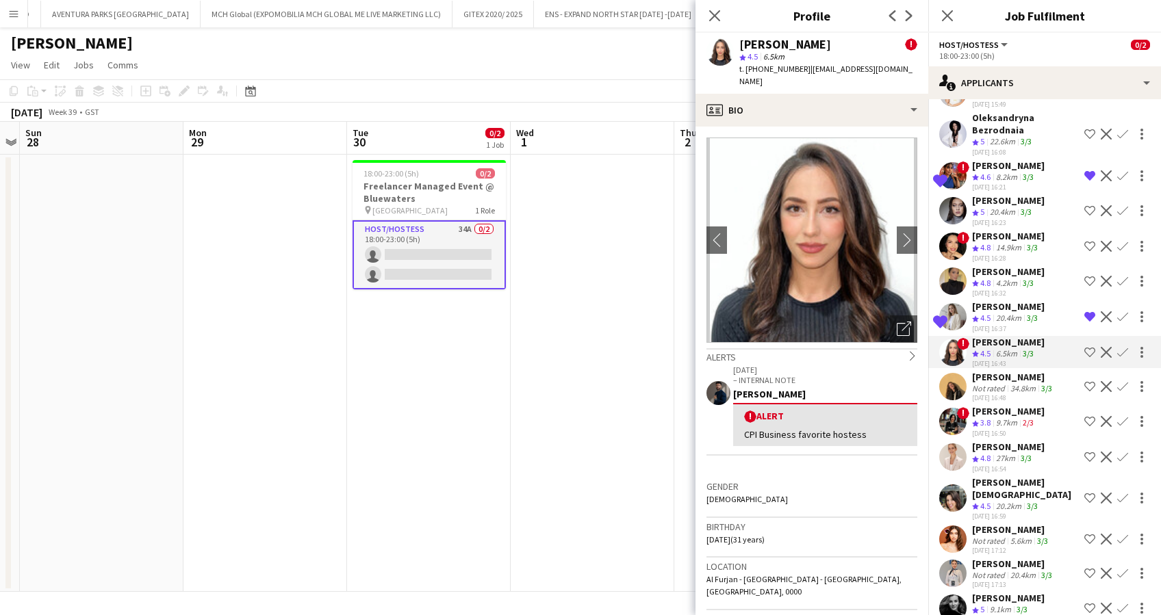
click at [993, 313] on div "Crew rating 4.5" at bounding box center [982, 319] width 21 height 12
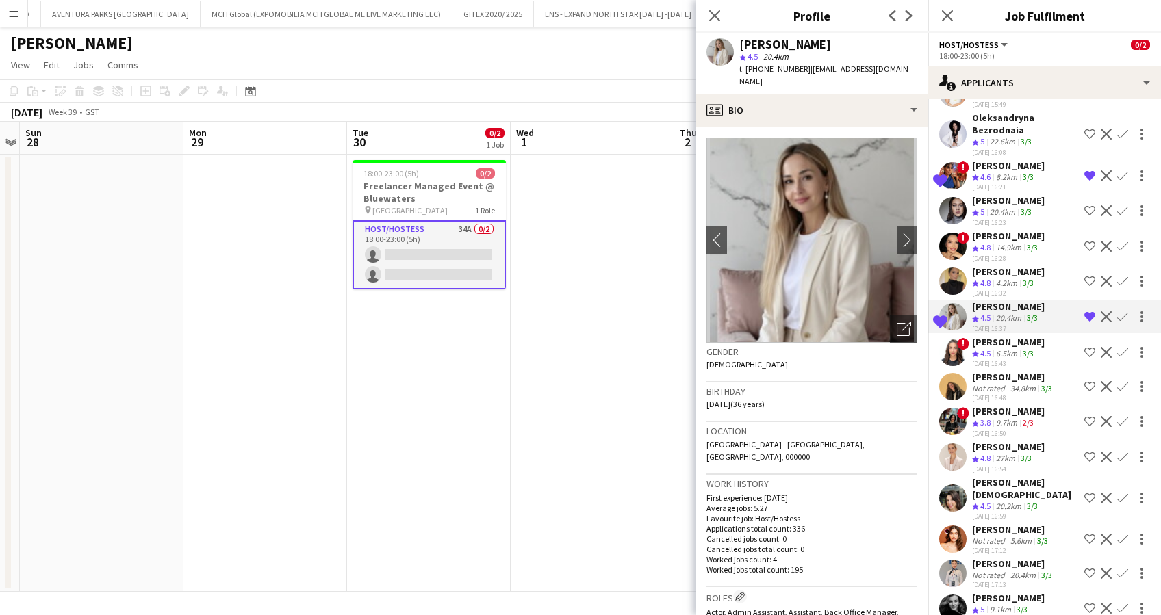
click at [1002, 266] on div "Taisa Bachur" at bounding box center [1008, 272] width 73 height 12
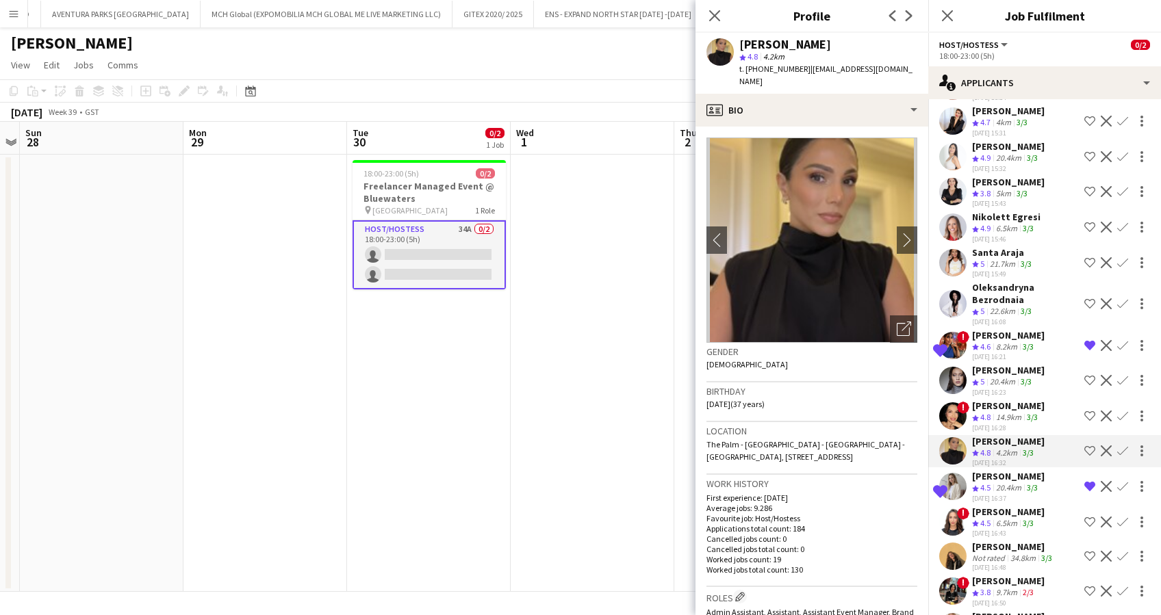
scroll to position [365, 0]
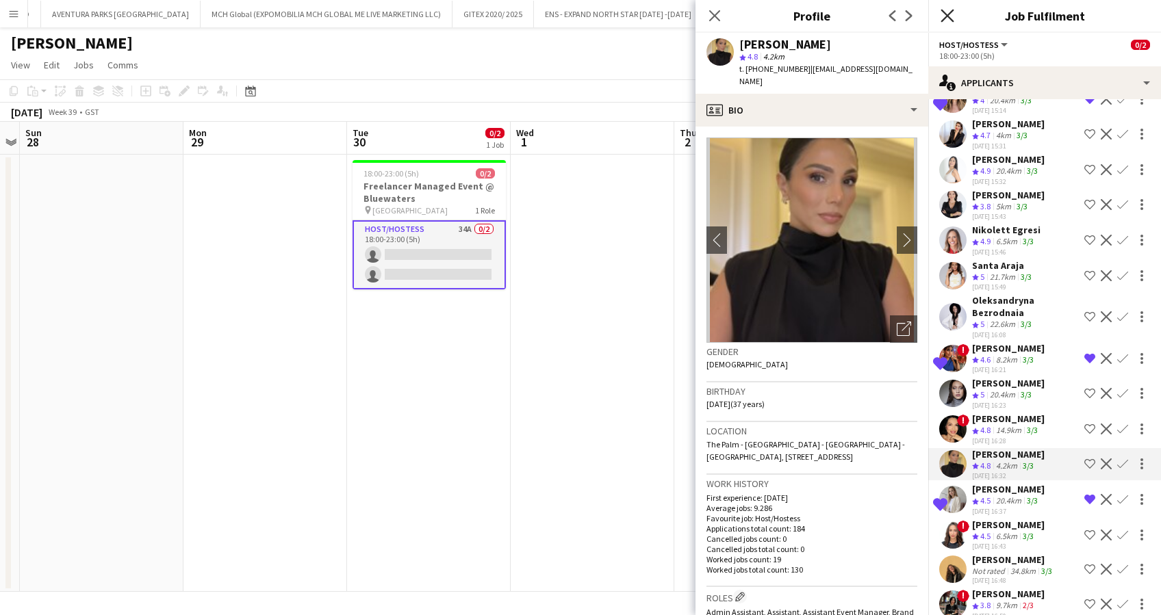
click at [948, 16] on icon at bounding box center [947, 15] width 13 height 13
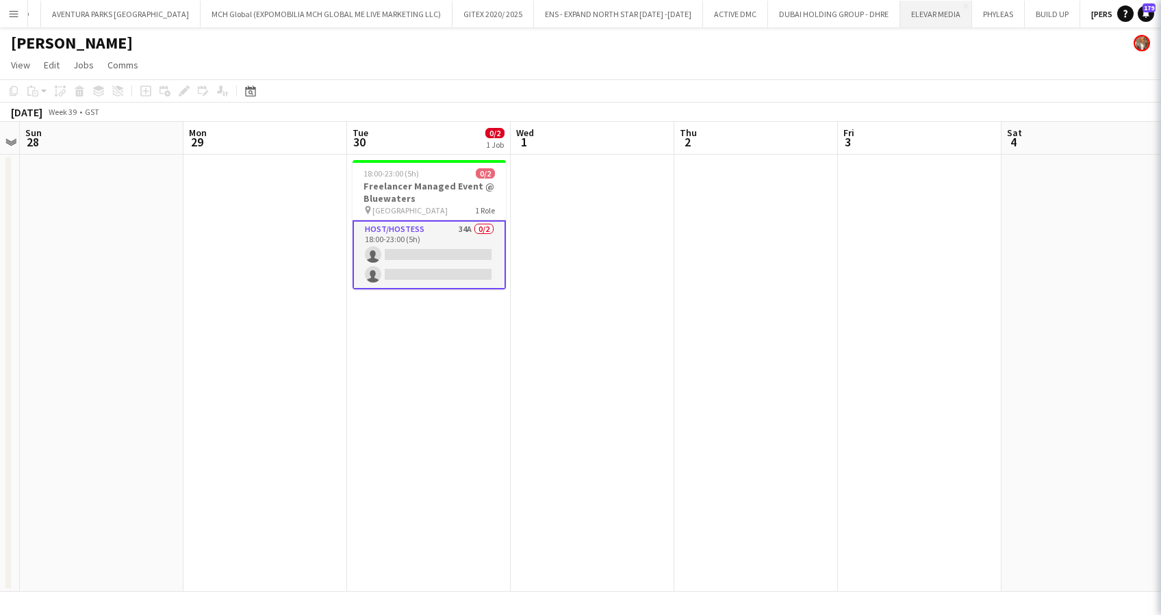
scroll to position [0, 0]
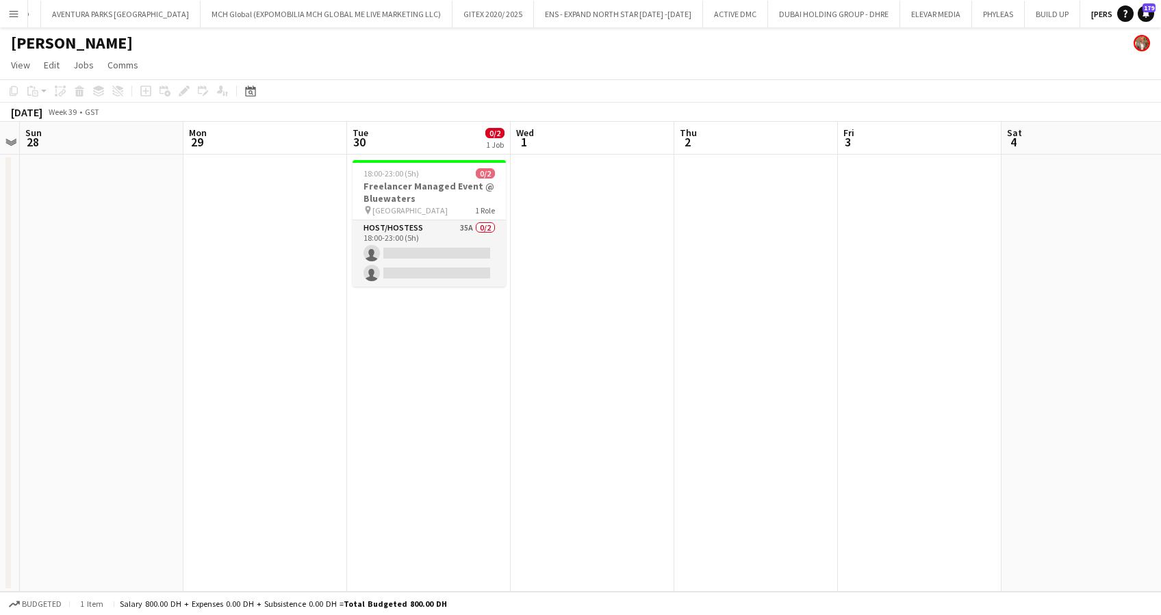
click at [16, 16] on app-icon "Menu" at bounding box center [13, 13] width 11 height 11
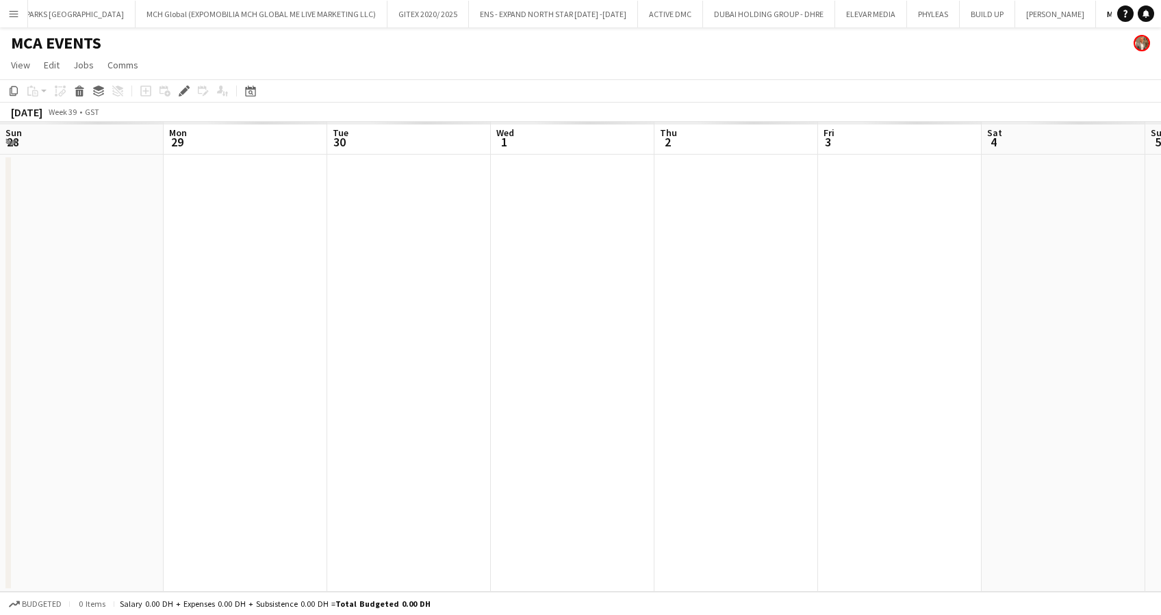
scroll to position [0, 471]
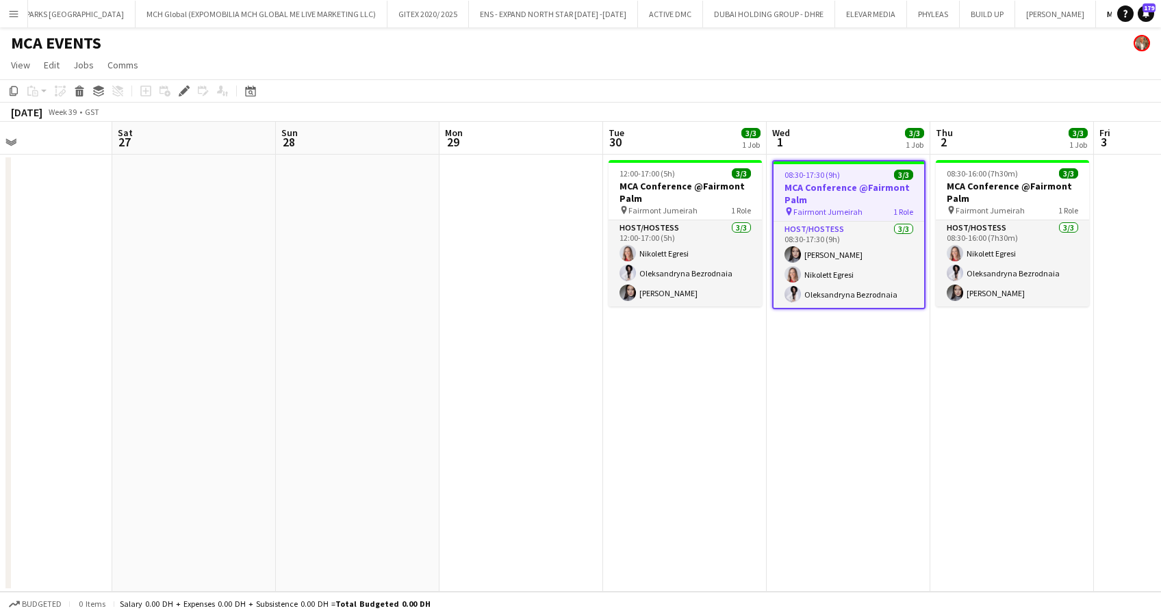
drag, startPoint x: 281, startPoint y: 351, endPoint x: 700, endPoint y: 361, distance: 419.1
click at [700, 361] on app-calendar-viewport "Wed 24 Thu 25 Fri 26 Sat 27 Sun 28 Mon 29 Tue 30 3/3 1 Job Wed 1 3/3 1 Job Thu …" at bounding box center [580, 357] width 1161 height 470
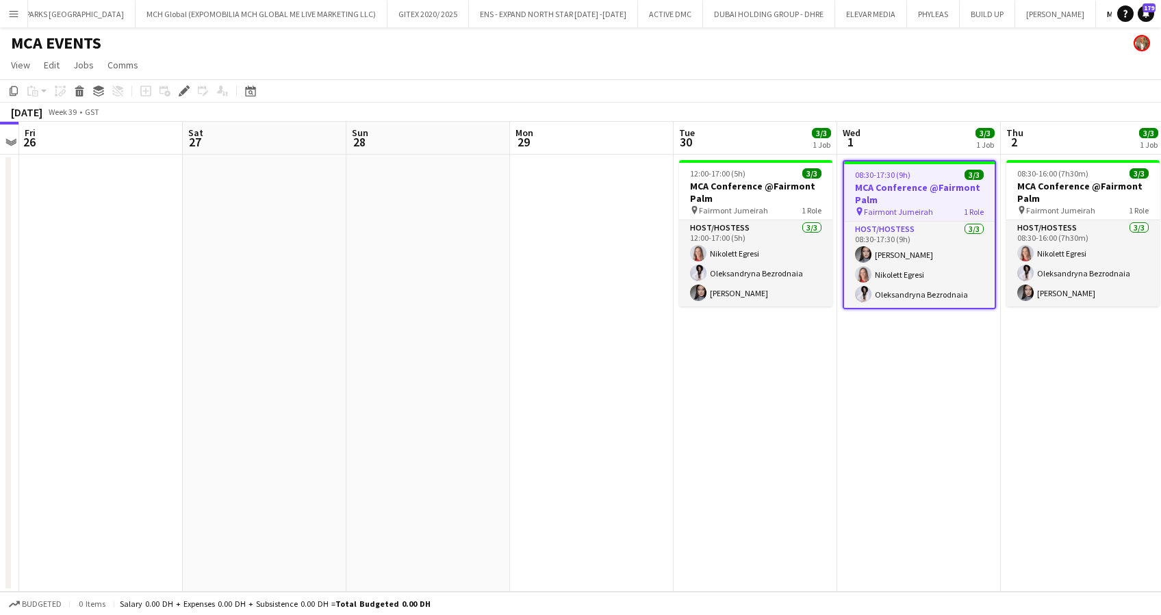
scroll to position [0, 367]
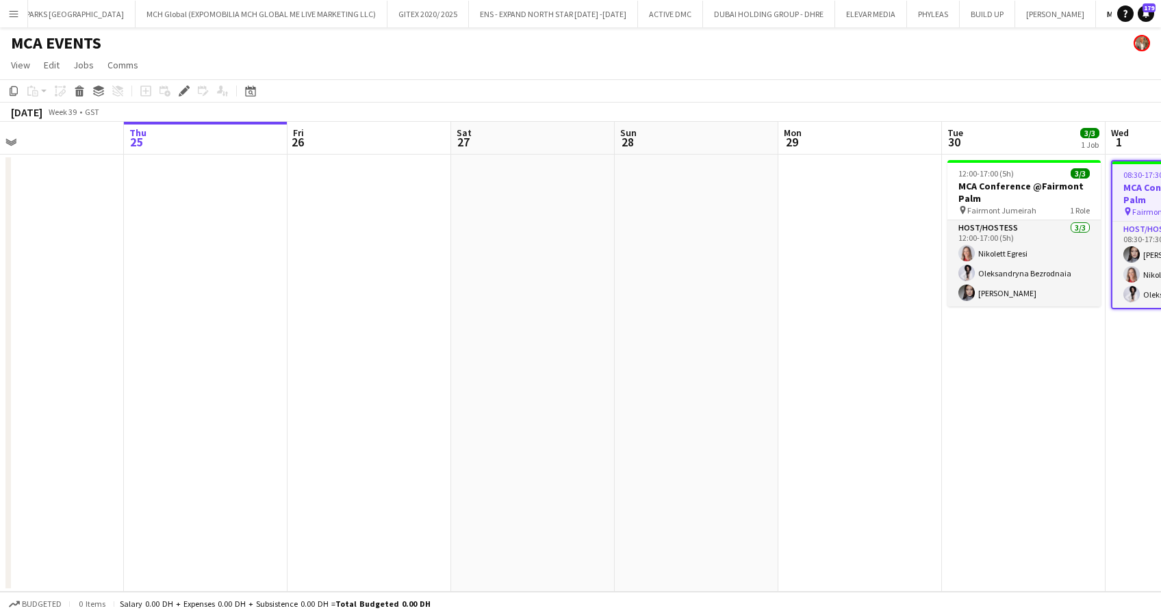
drag, startPoint x: 904, startPoint y: 408, endPoint x: 318, endPoint y: 400, distance: 586.1
click at [318, 400] on app-calendar-viewport "Mon 22 Tue 23 Wed 24 Thu 25 Fri 26 Sat 27 Sun 28 Mon 29 Tue 30 3/3 1 Job Wed 1 …" at bounding box center [580, 357] width 1161 height 470
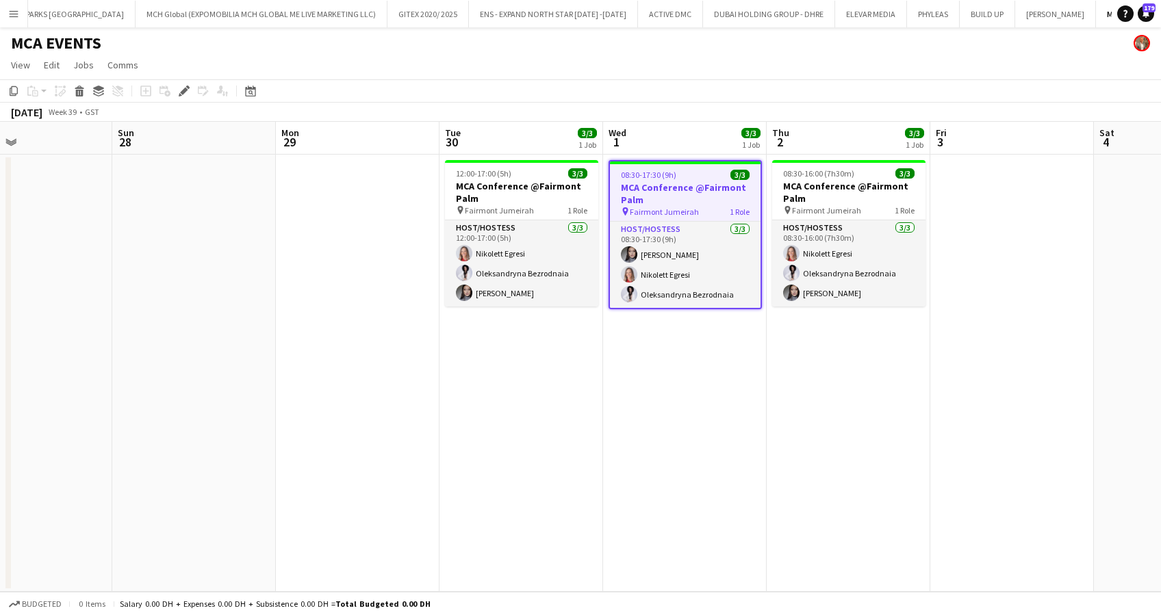
scroll to position [0, 543]
drag, startPoint x: 400, startPoint y: 357, endPoint x: 224, endPoint y: 371, distance: 176.5
click at [224, 371] on app-calendar-viewport "Wed 24 Thu 25 Fri 26 Sat 27 Sun 28 Mon 29 Tue 30 3/3 1 Job Wed 1 3/3 1 Job Thu …" at bounding box center [580, 357] width 1161 height 470
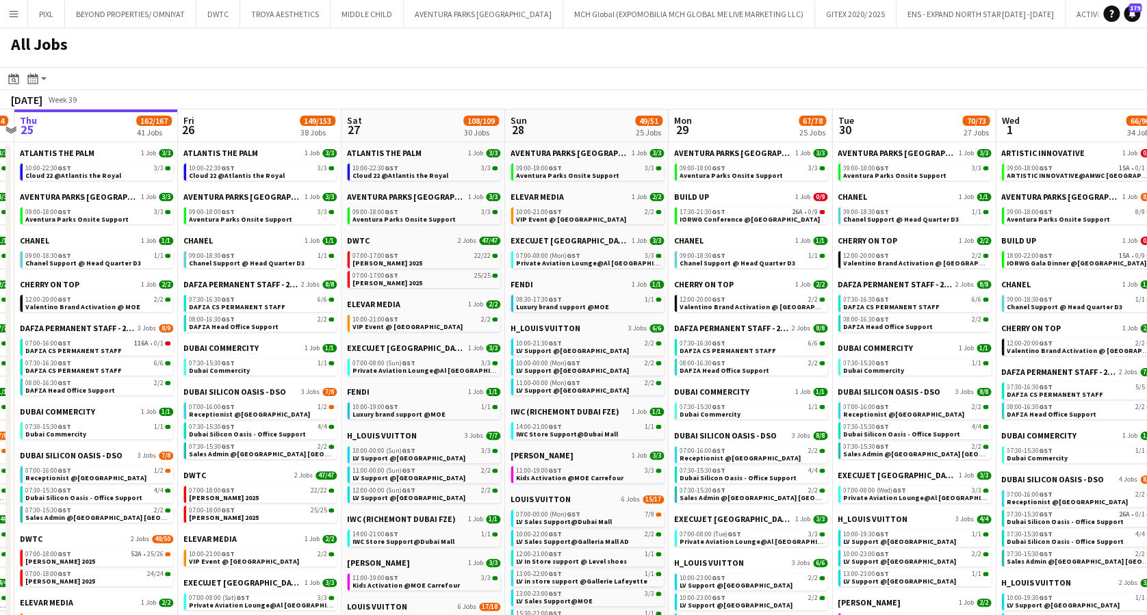
scroll to position [0, 482]
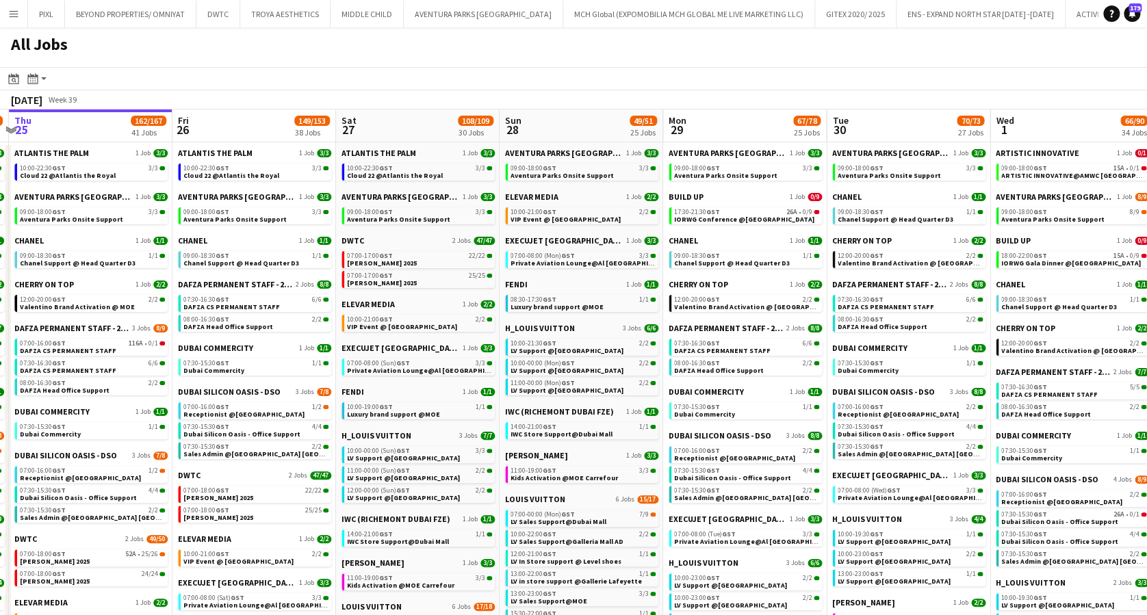
drag, startPoint x: 679, startPoint y: 170, endPoint x: 635, endPoint y: 173, distance: 43.9
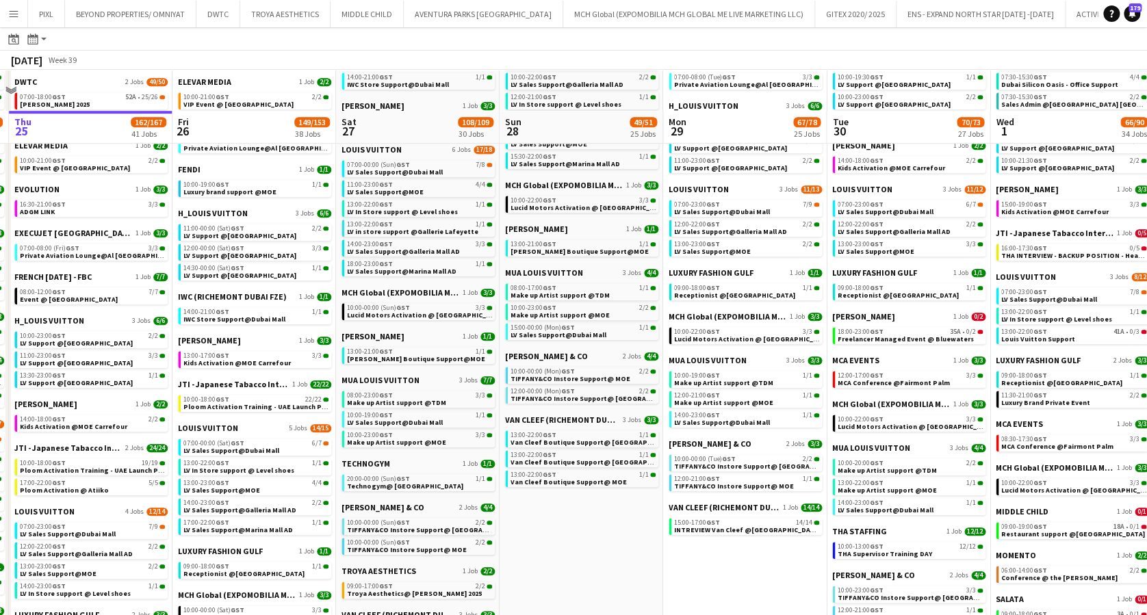
scroll to position [548, 0]
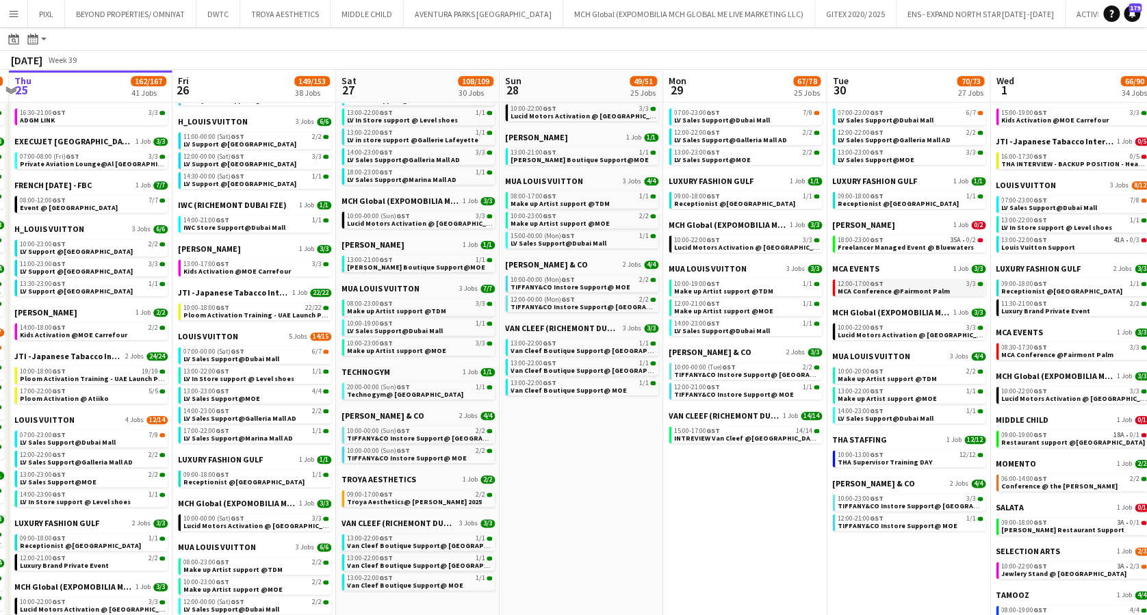
click at [871, 288] on span "MCA Conference @Fairmont Palm" at bounding box center [894, 291] width 112 height 9
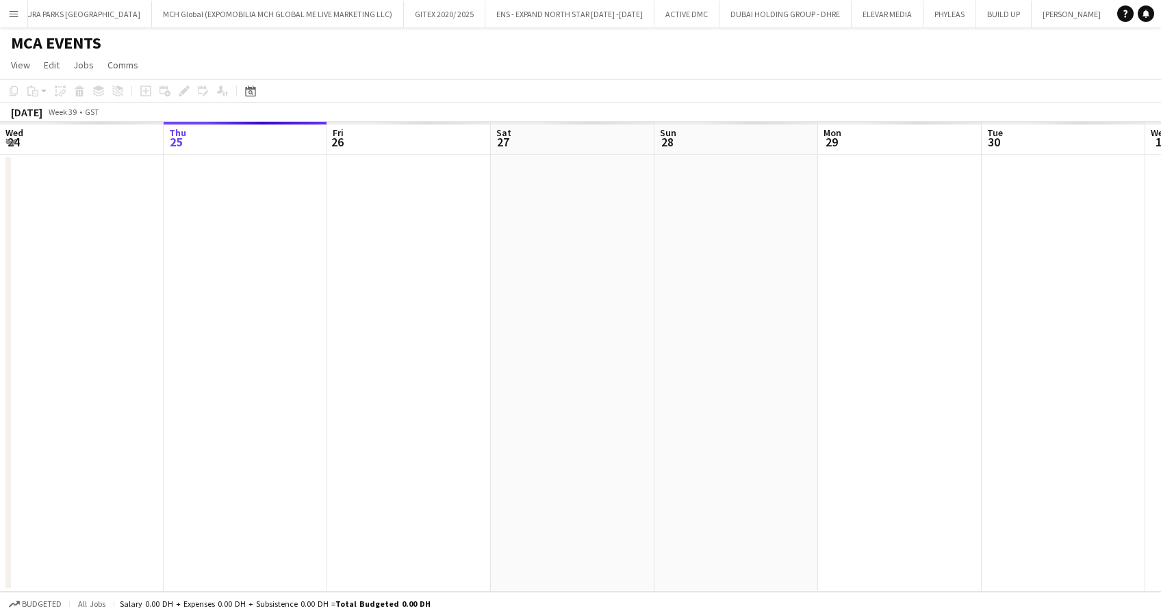
scroll to position [0, 471]
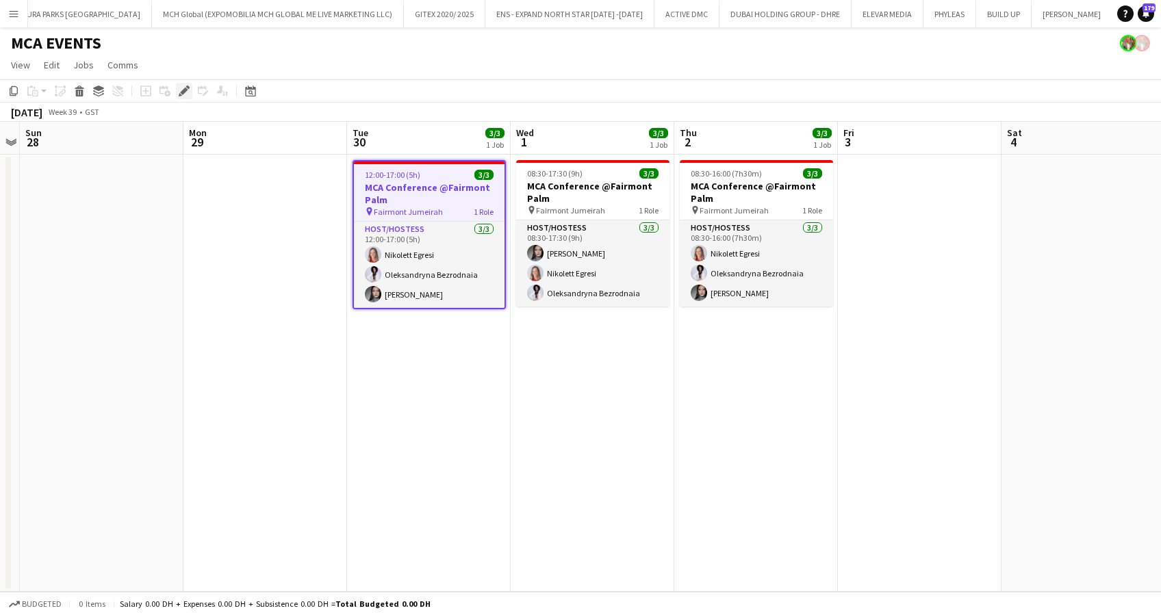
click at [183, 88] on icon at bounding box center [184, 92] width 8 height 8
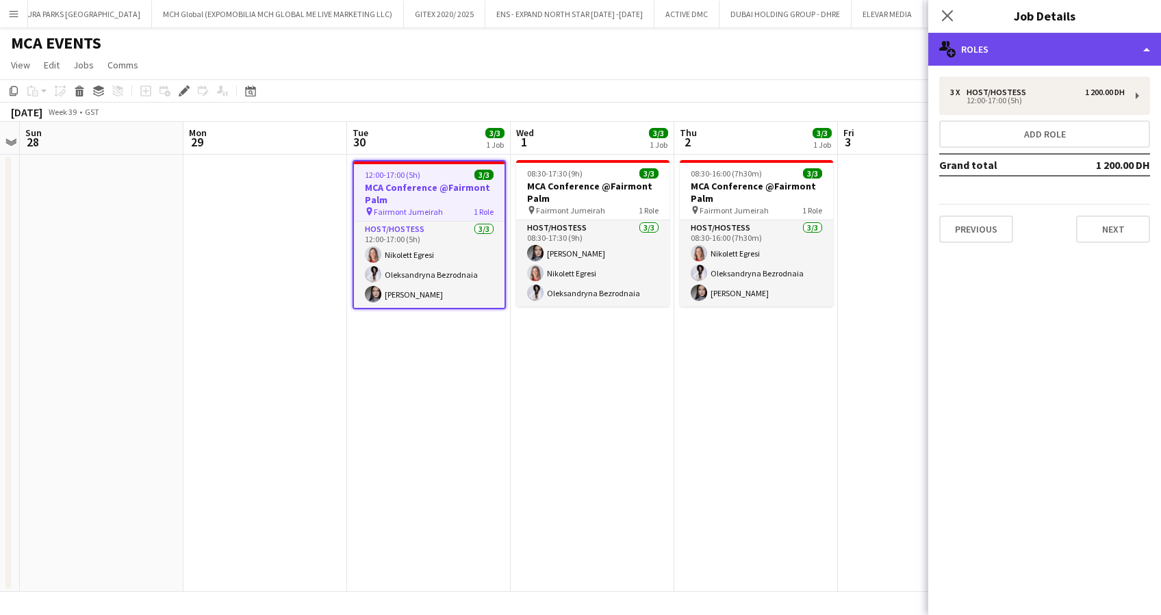
click at [1015, 52] on div "multiple-users-add Roles" at bounding box center [1044, 49] width 233 height 33
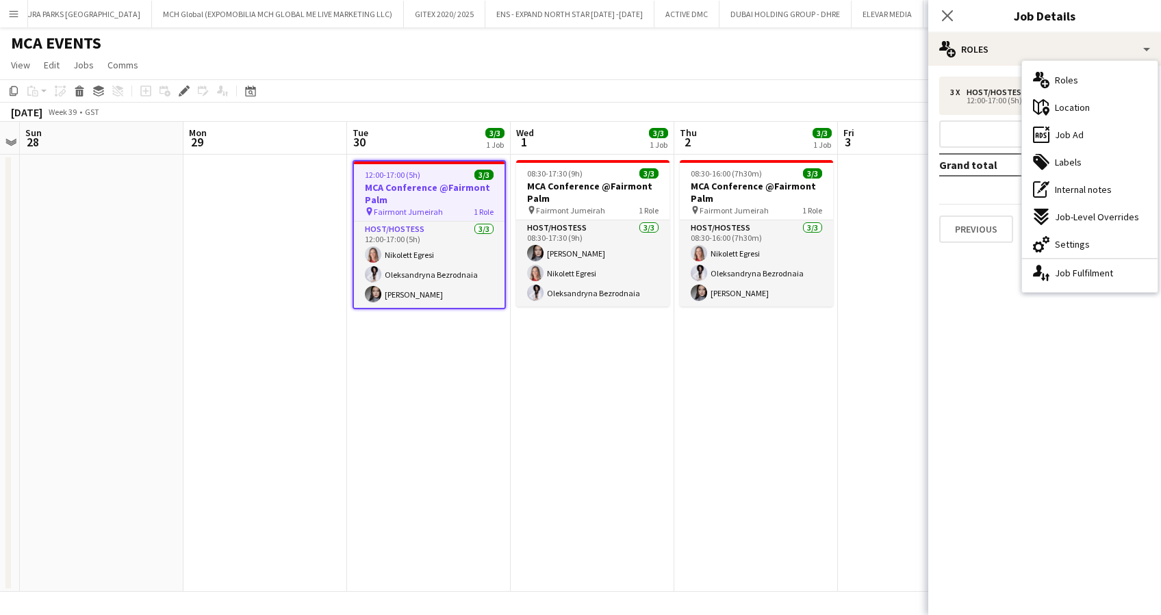
click at [1068, 240] on span "Settings" at bounding box center [1072, 244] width 35 height 12
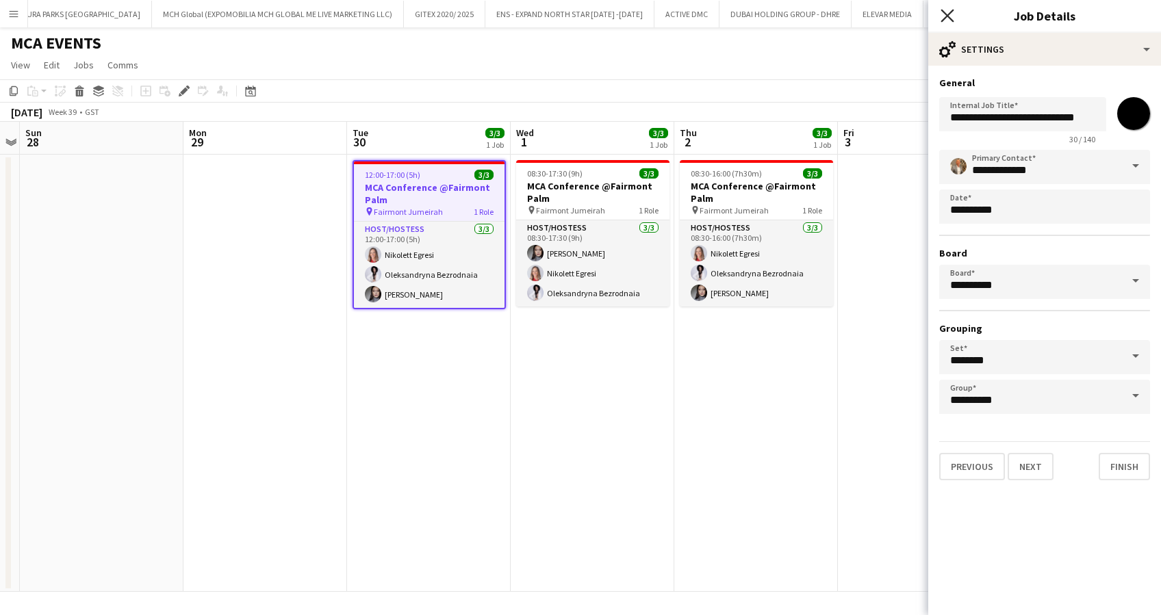
click at [947, 14] on icon "Close pop-in" at bounding box center [947, 15] width 13 height 13
